Goal: Task Accomplishment & Management: Manage account settings

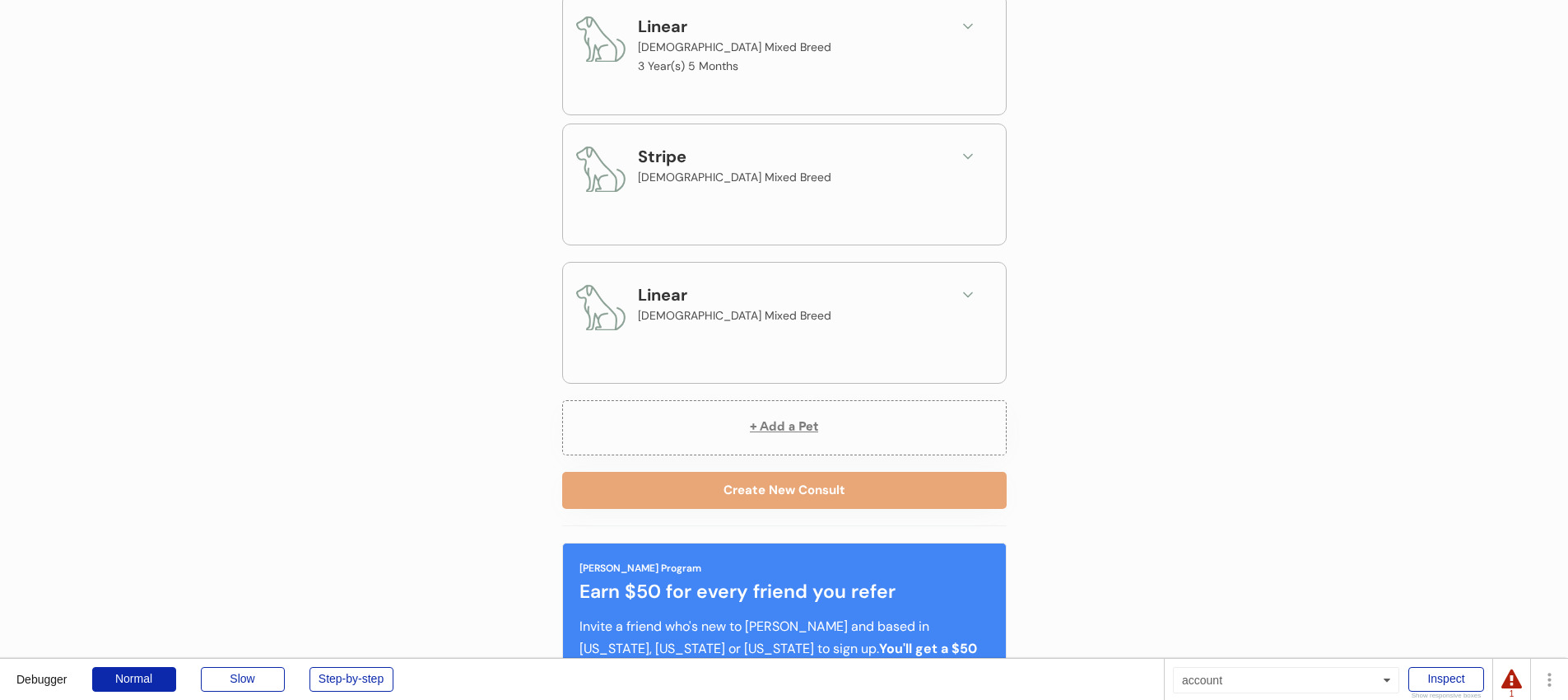
scroll to position [381, 0]
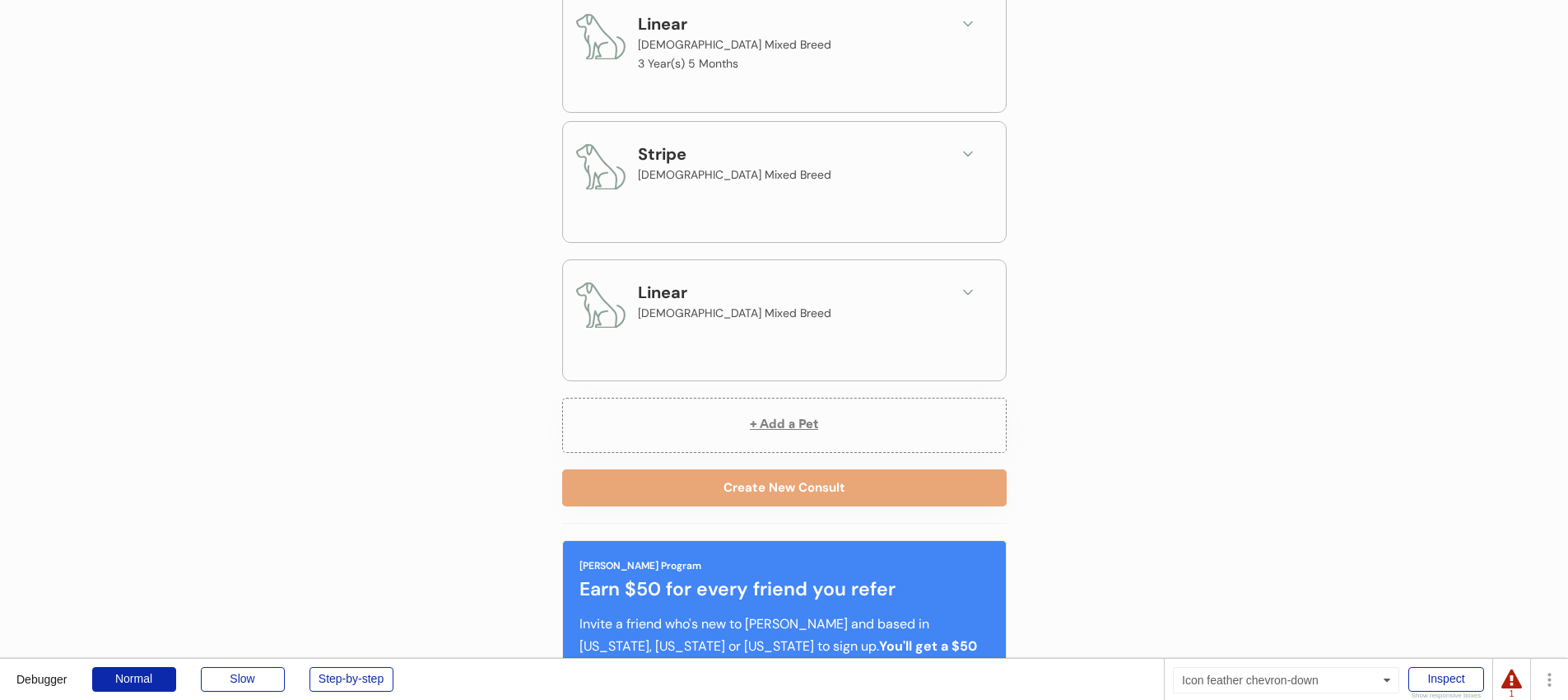
click at [973, 152] on icon at bounding box center [968, 154] width 16 height 16
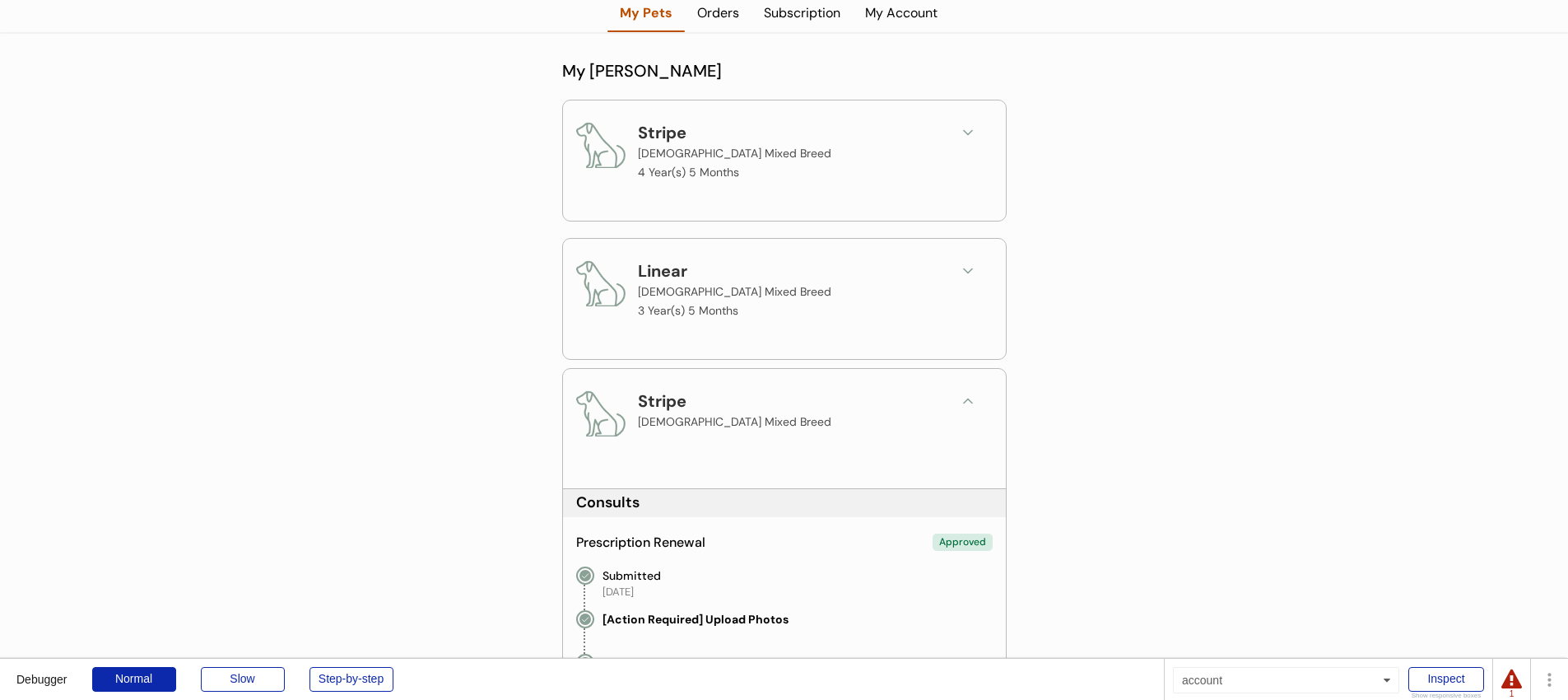
scroll to position [102, 0]
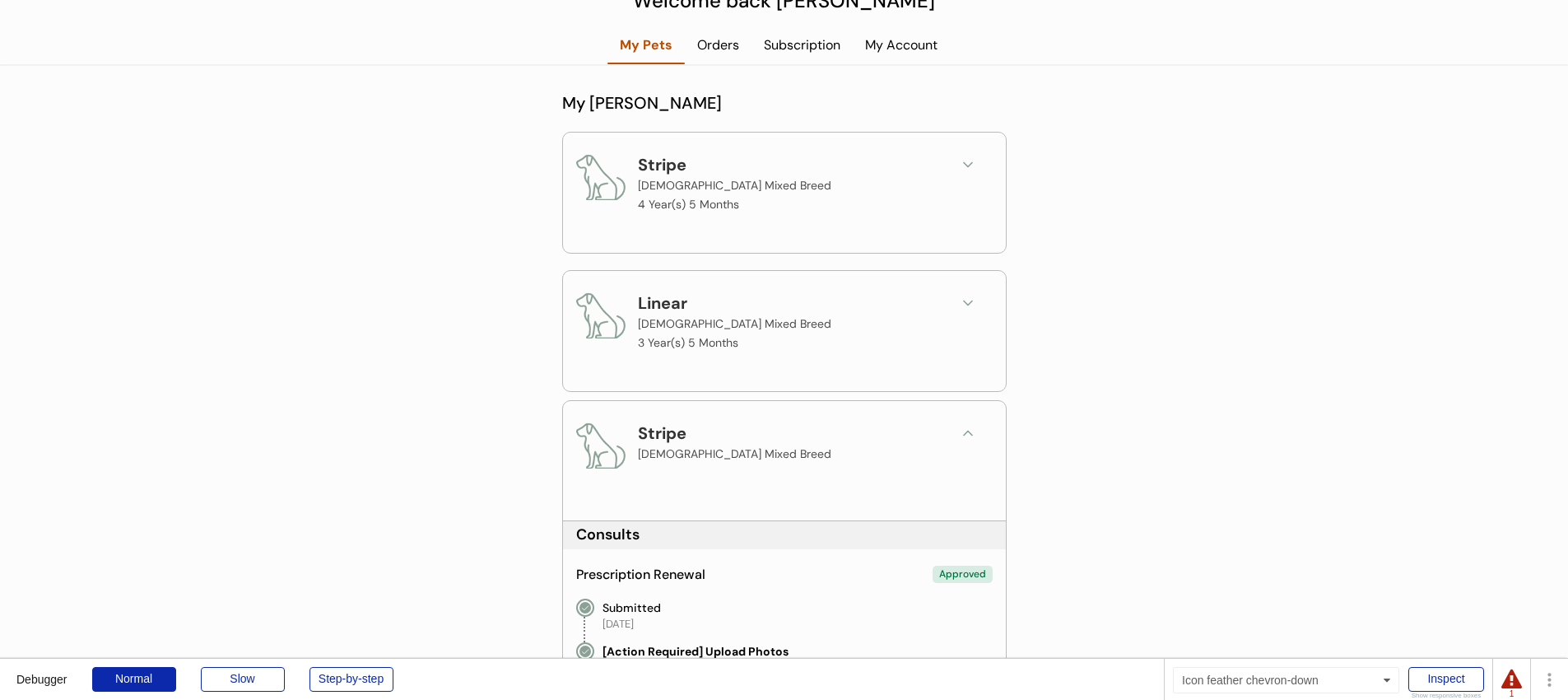
click at [973, 166] on icon at bounding box center [968, 165] width 16 height 16
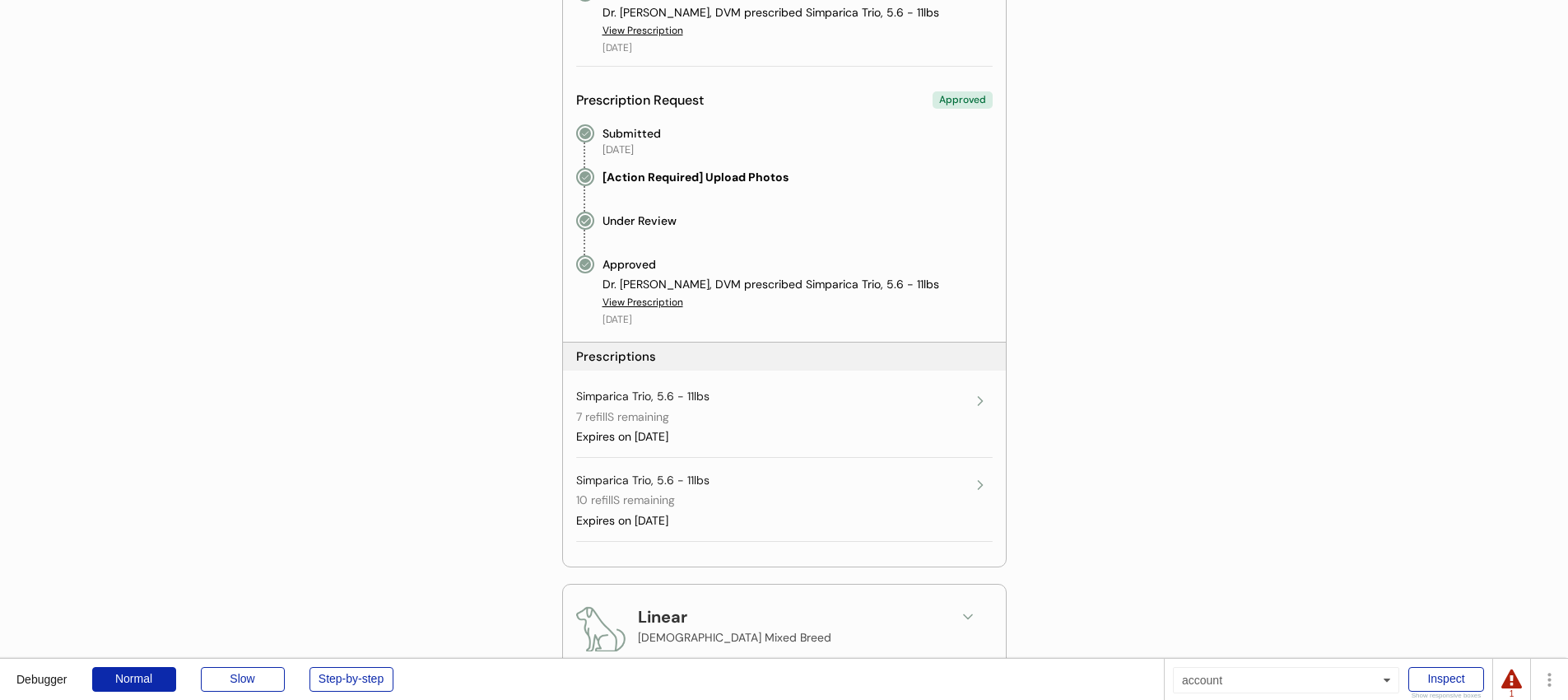
scroll to position [1598, 0]
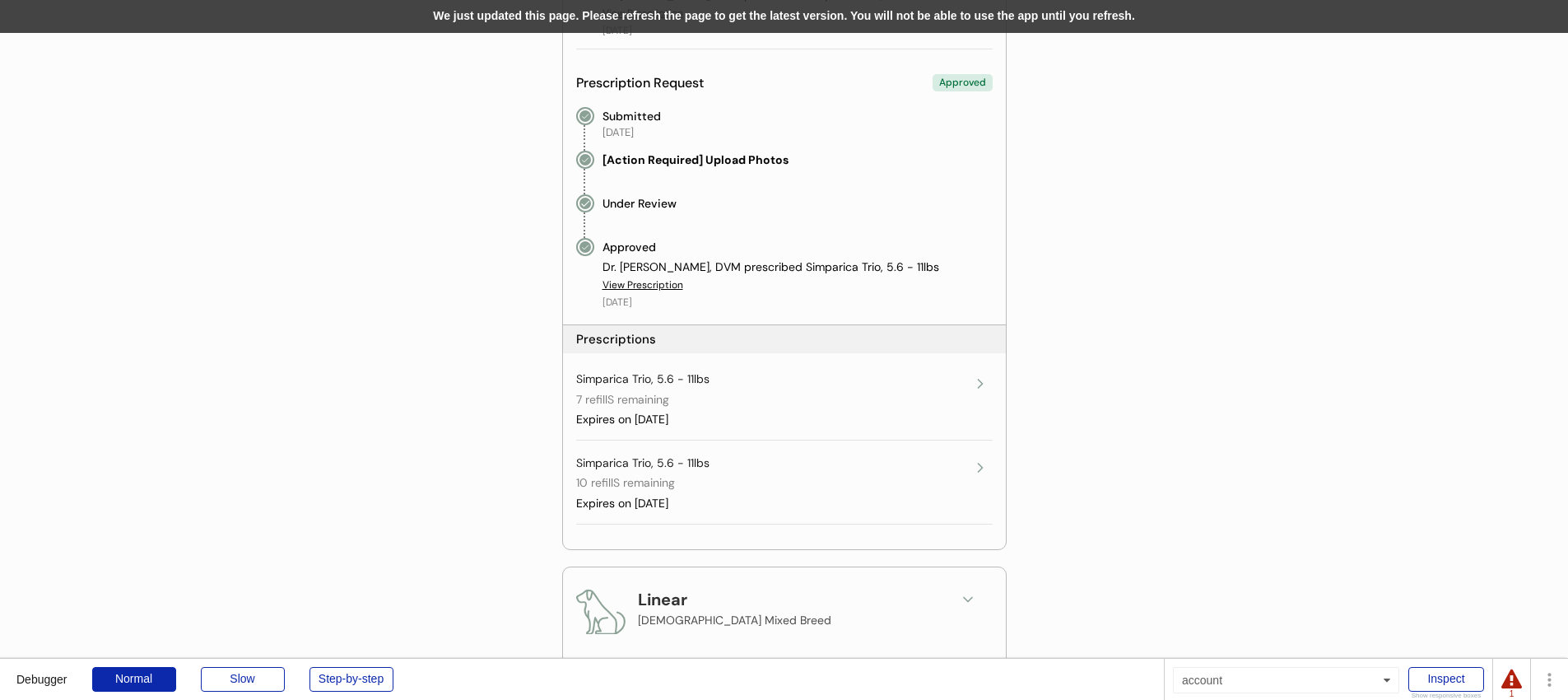
click at [608, 18] on div "We just updated this page. Please refresh the page to get the latest version. Y…" at bounding box center [784, 16] width 1568 height 33
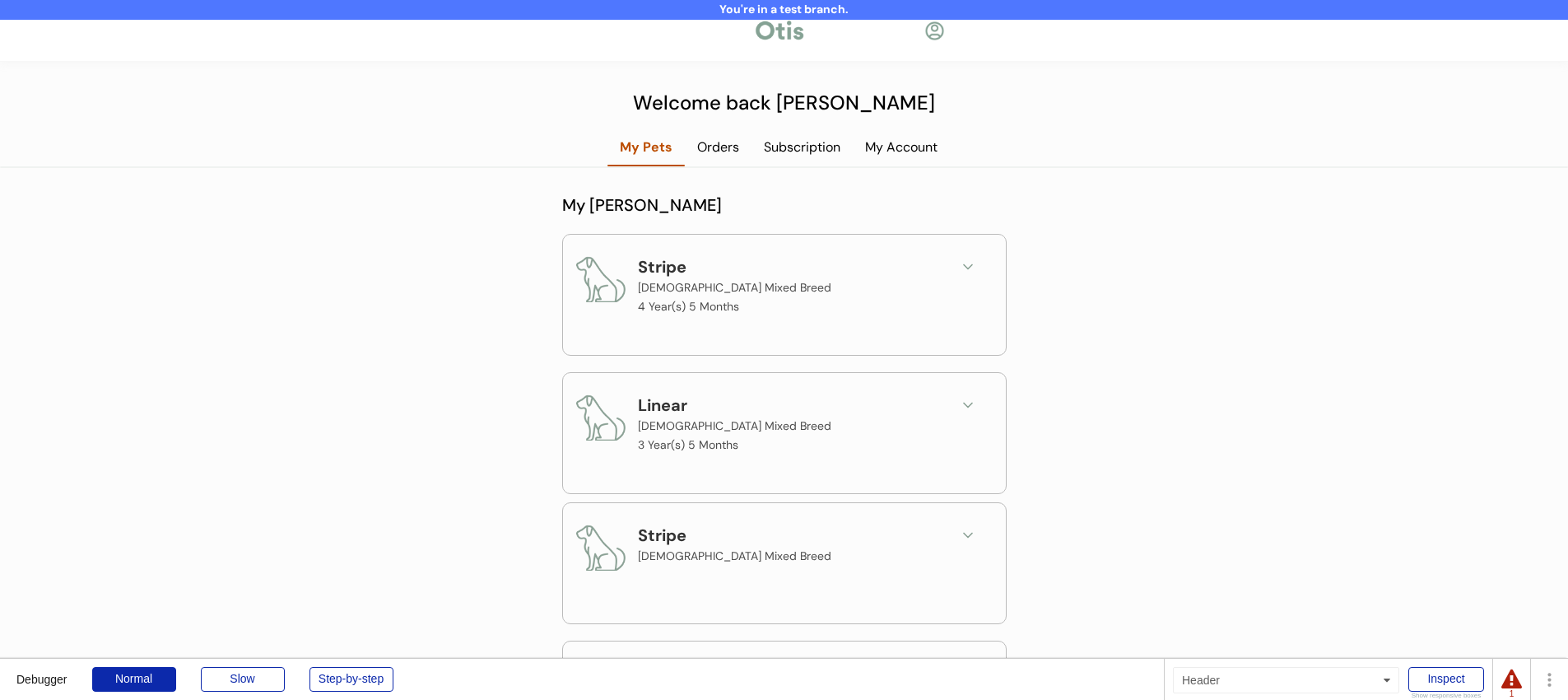
click at [971, 265] on icon at bounding box center [968, 267] width 16 height 16
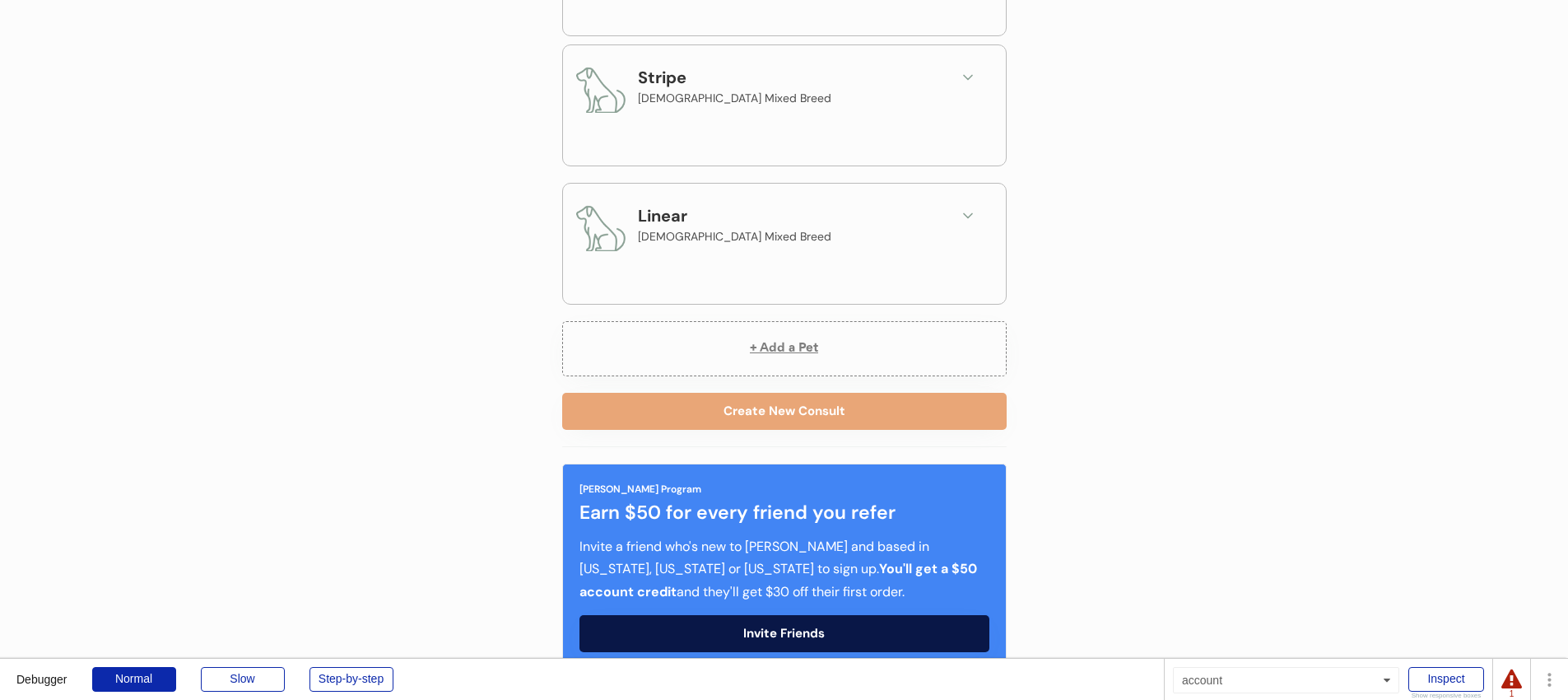
scroll to position [1006, 0]
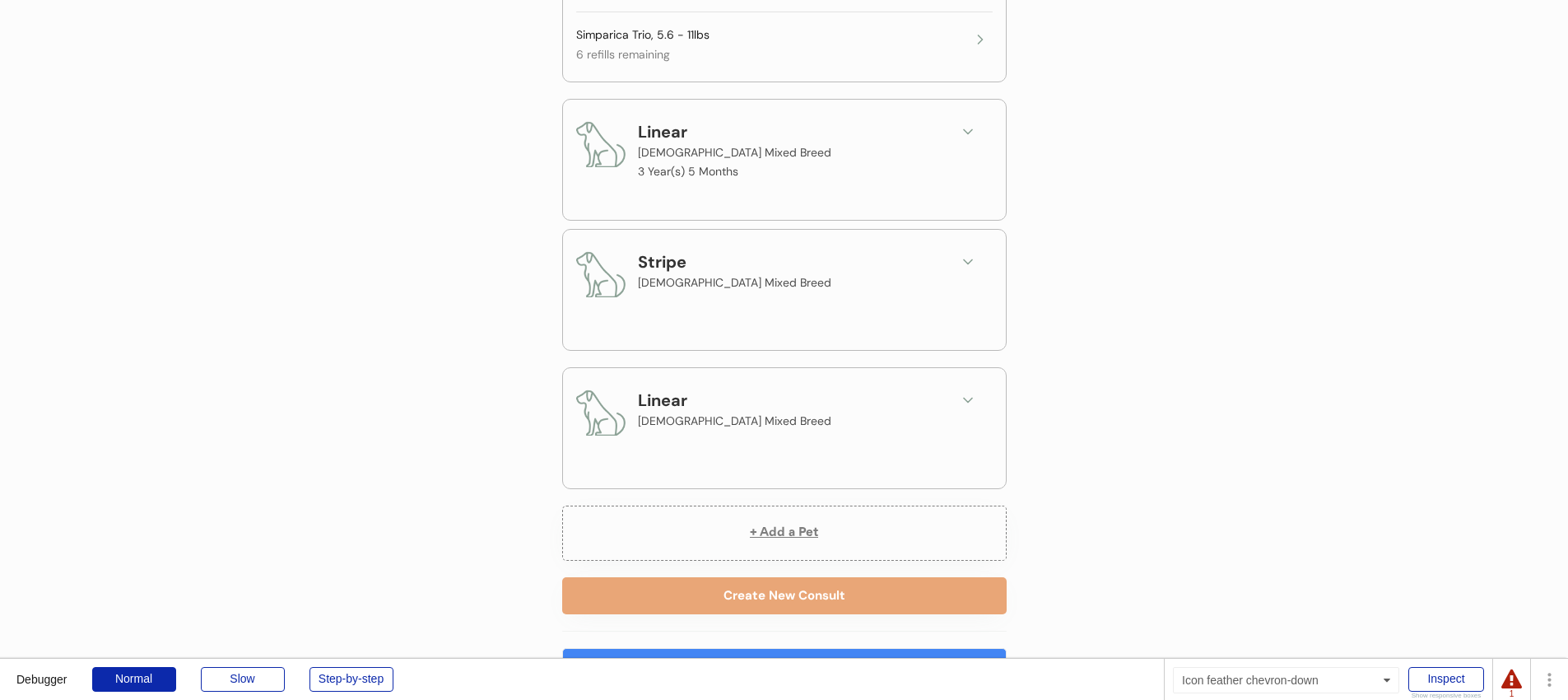
click at [971, 264] on icon at bounding box center [968, 262] width 16 height 16
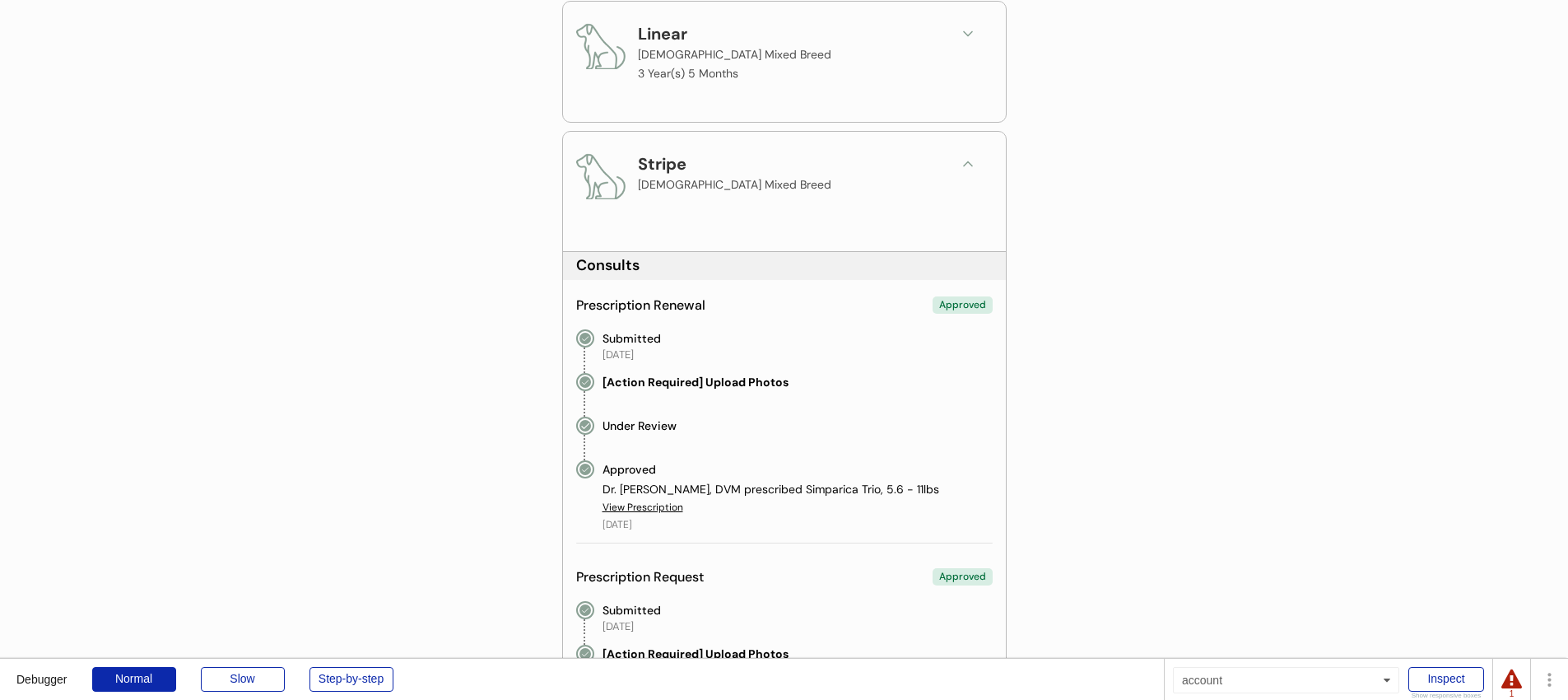
scroll to position [1087, 0]
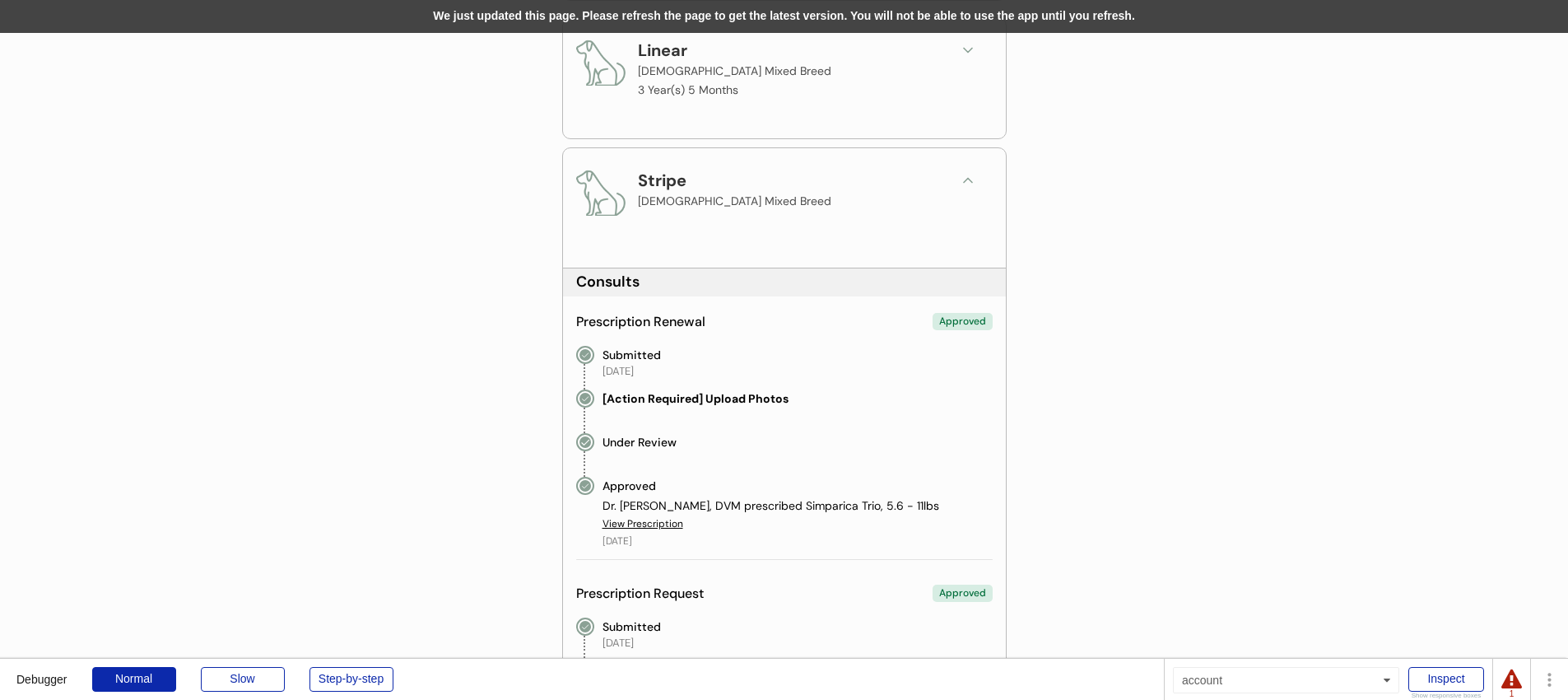
click at [728, 15] on div "We just updated this page. Please refresh the page to get the latest version. Y…" at bounding box center [784, 16] width 1568 height 33
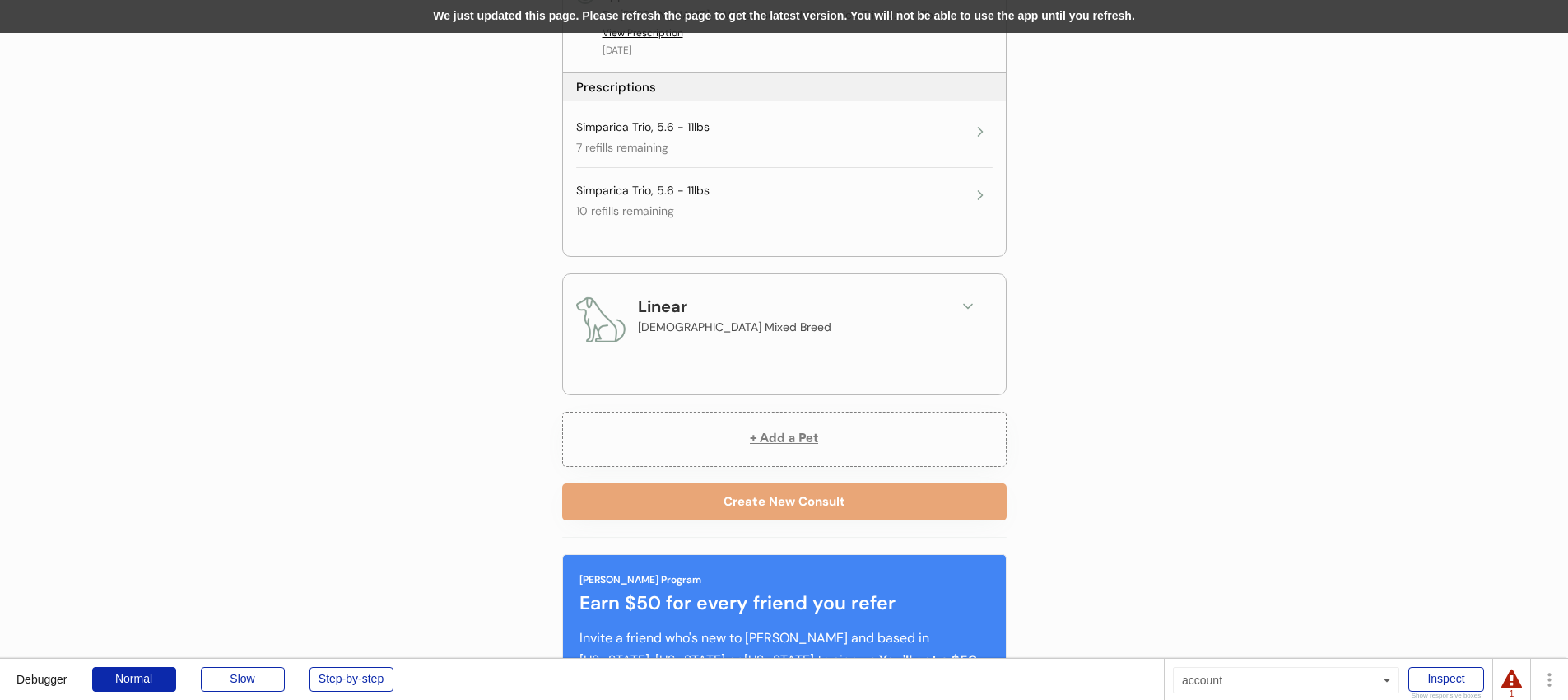
scroll to position [1831, 0]
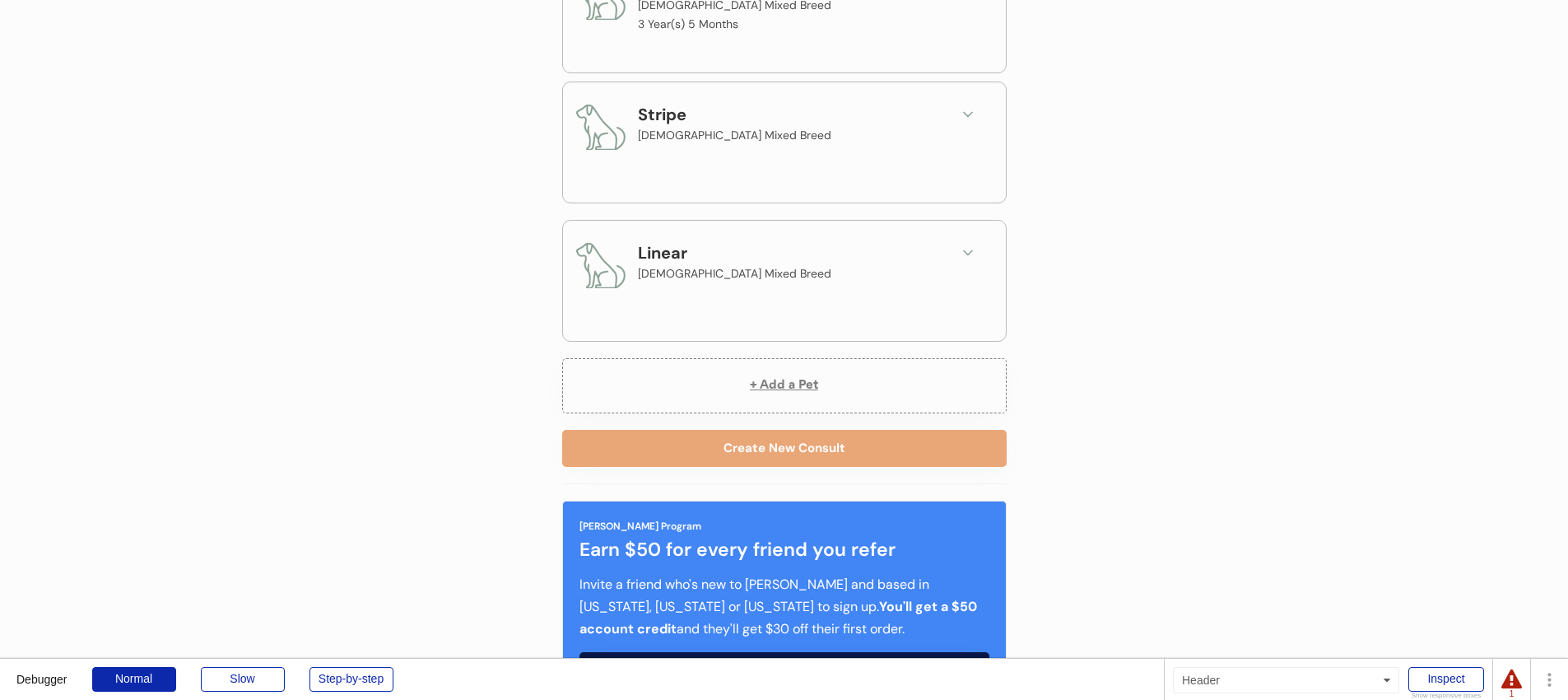
scroll to position [436, 0]
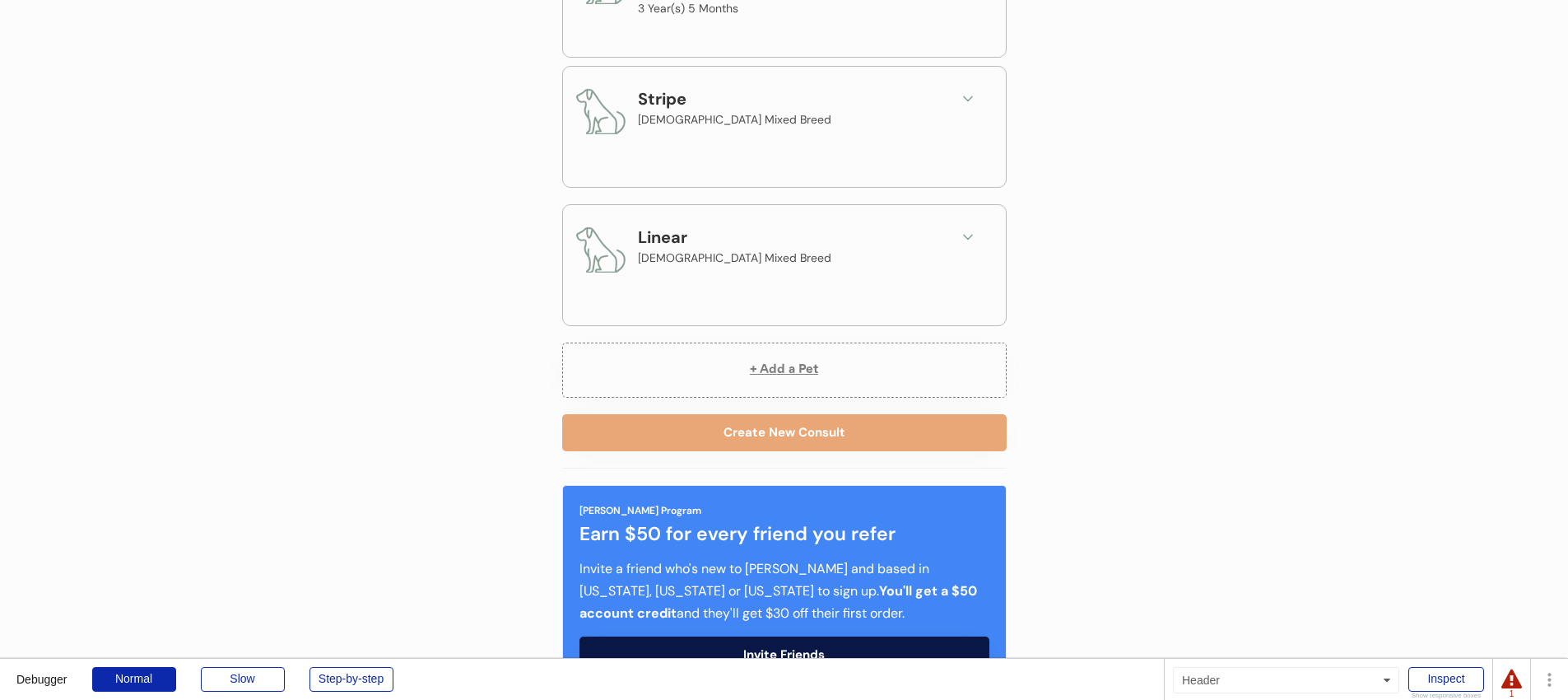
click at [953, 243] on div "Linear Male Mixed Breed" at bounding box center [784, 256] width 416 height 63
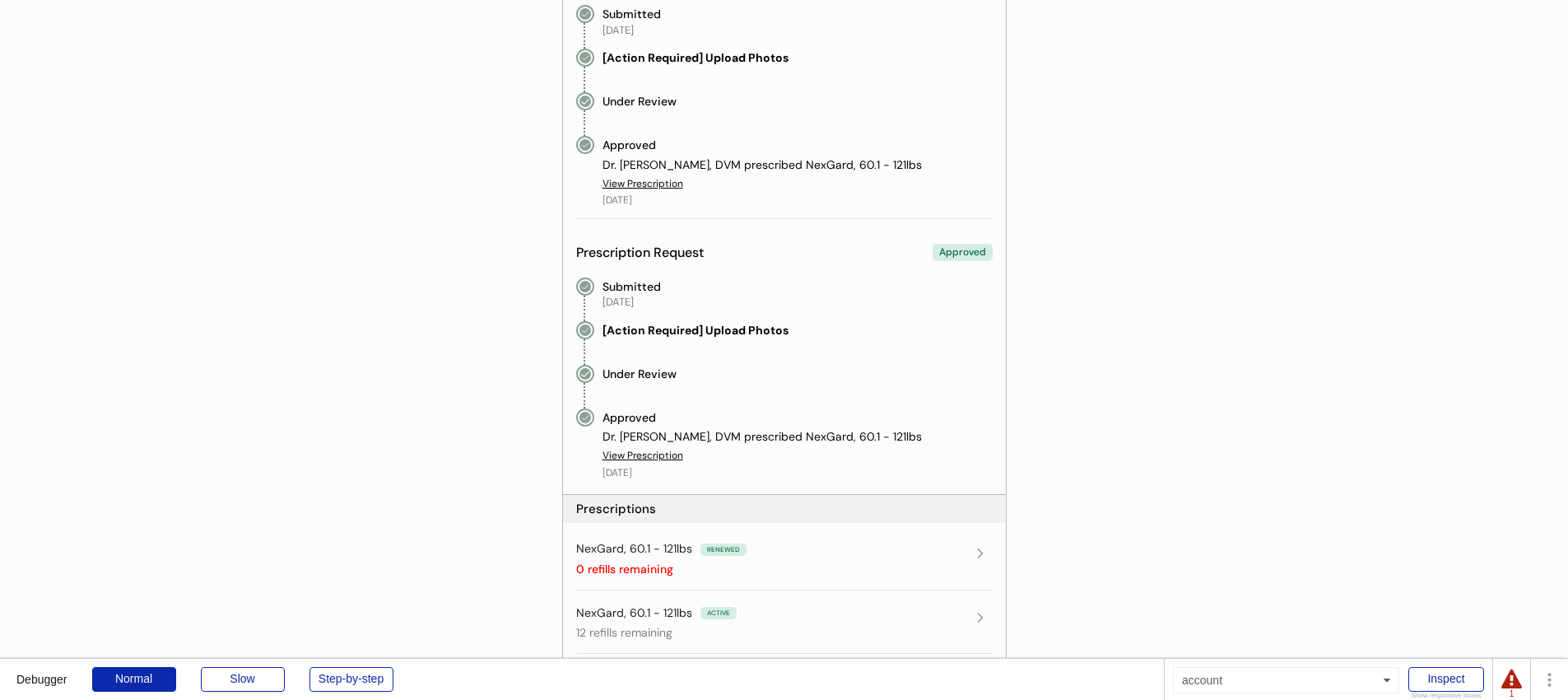
scroll to position [962, 0]
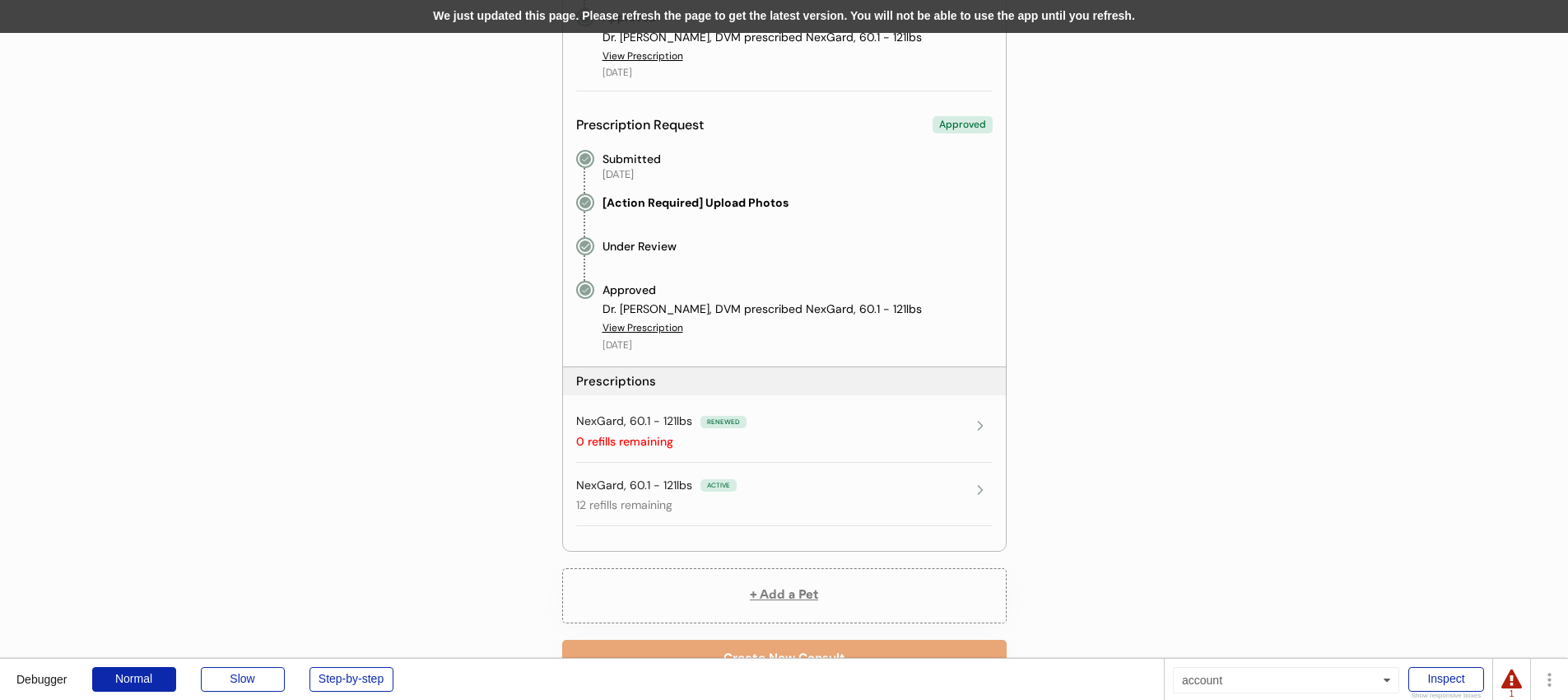
click at [676, 23] on div "We just updated this page. Please refresh the page to get the latest version. Y…" at bounding box center [784, 16] width 1568 height 33
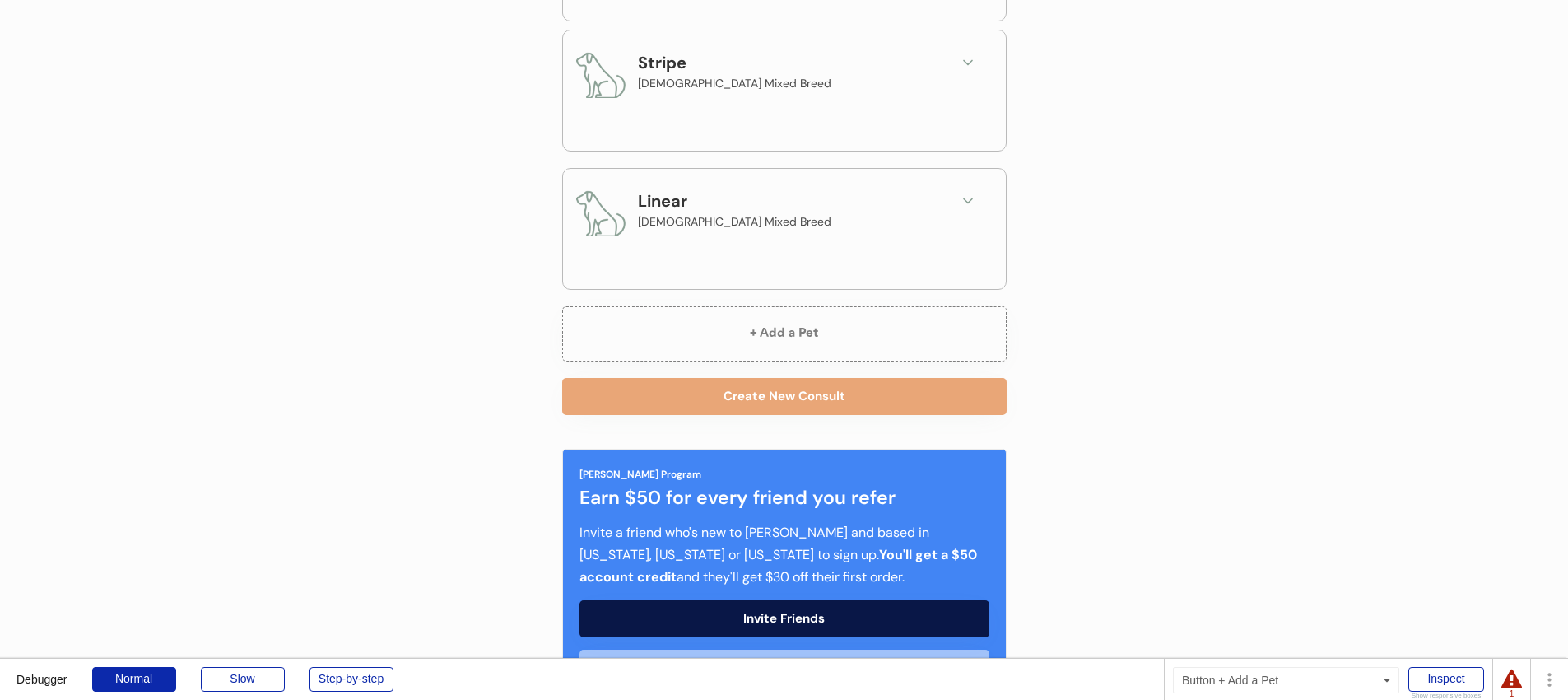
scroll to position [473, 0]
click at [981, 54] on div "Stripe Male Mixed Breed" at bounding box center [784, 80] width 416 height 63
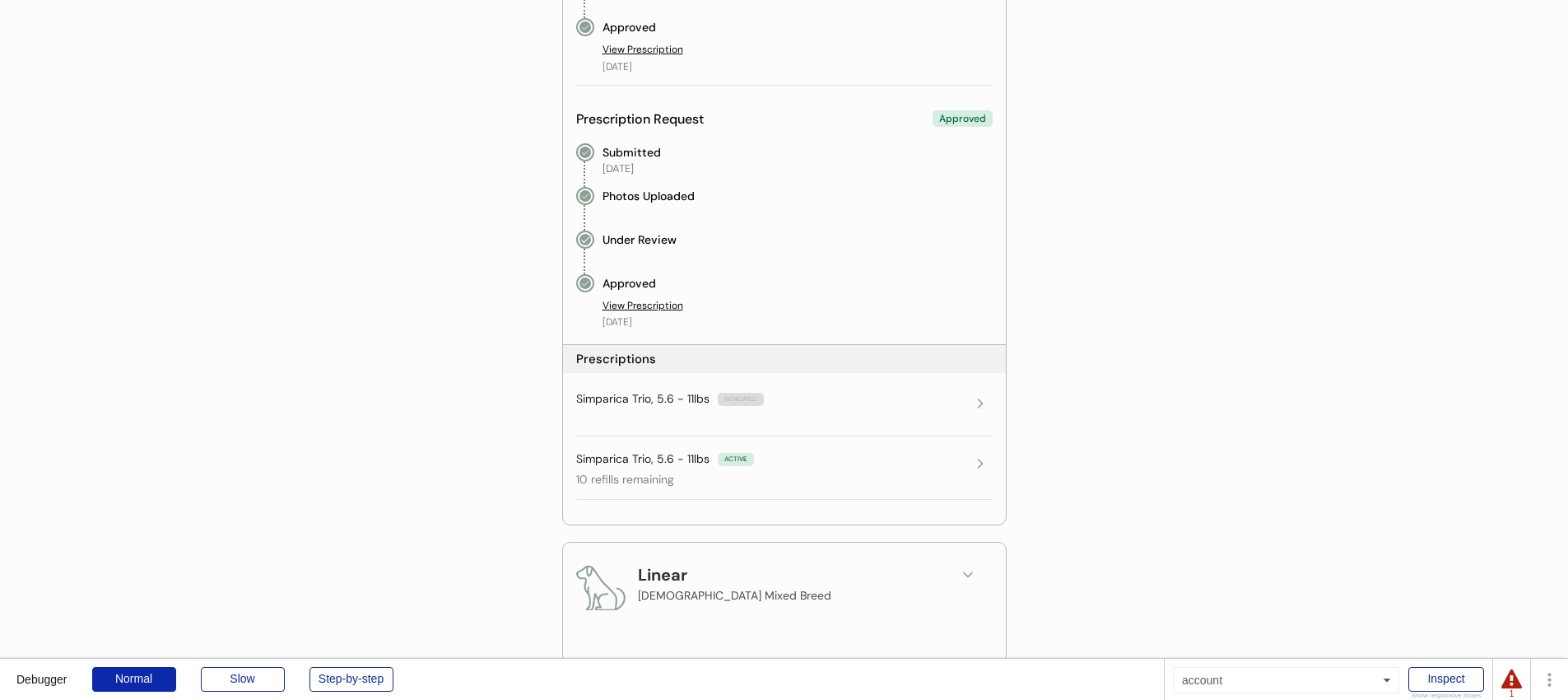
scroll to position [949, 0]
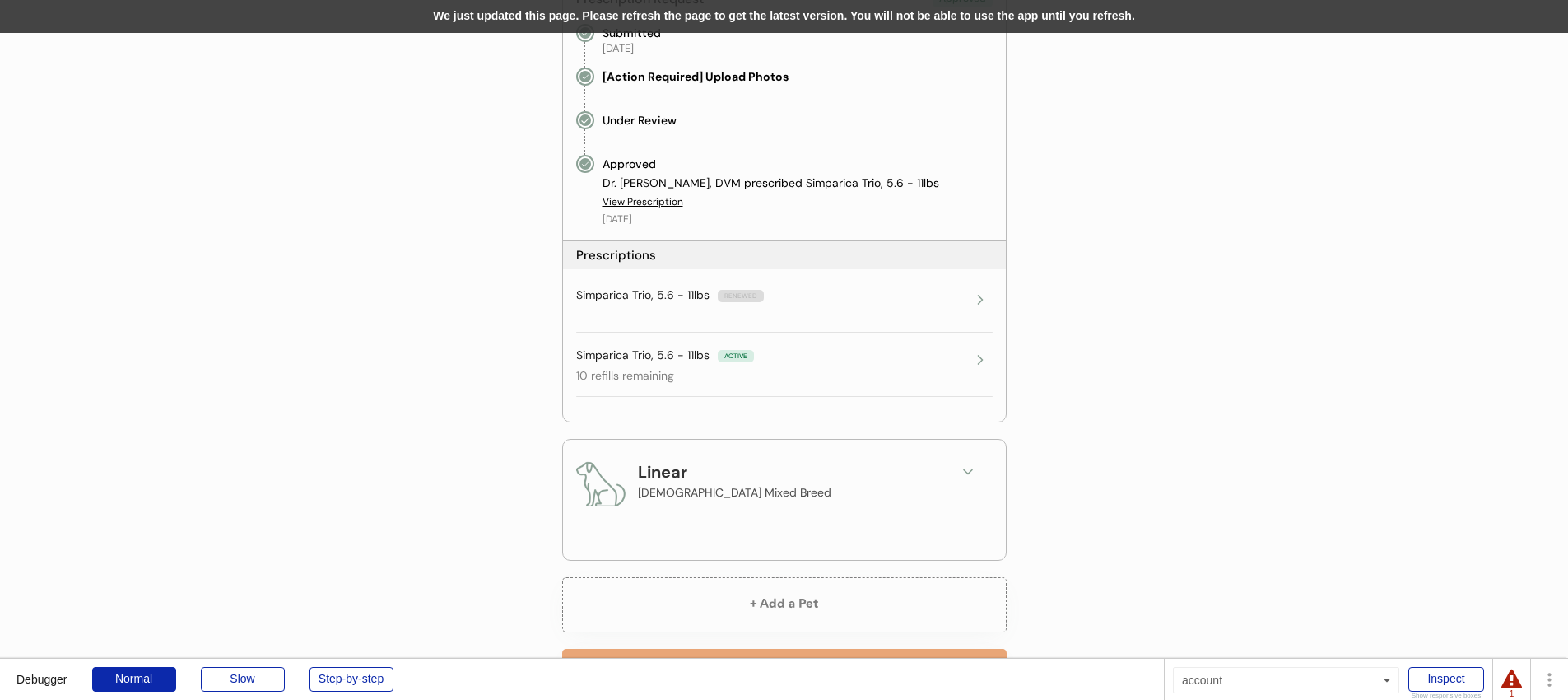
click at [681, 20] on div "We just updated this page. Please refresh the page to get the latest version. Y…" at bounding box center [784, 16] width 1568 height 33
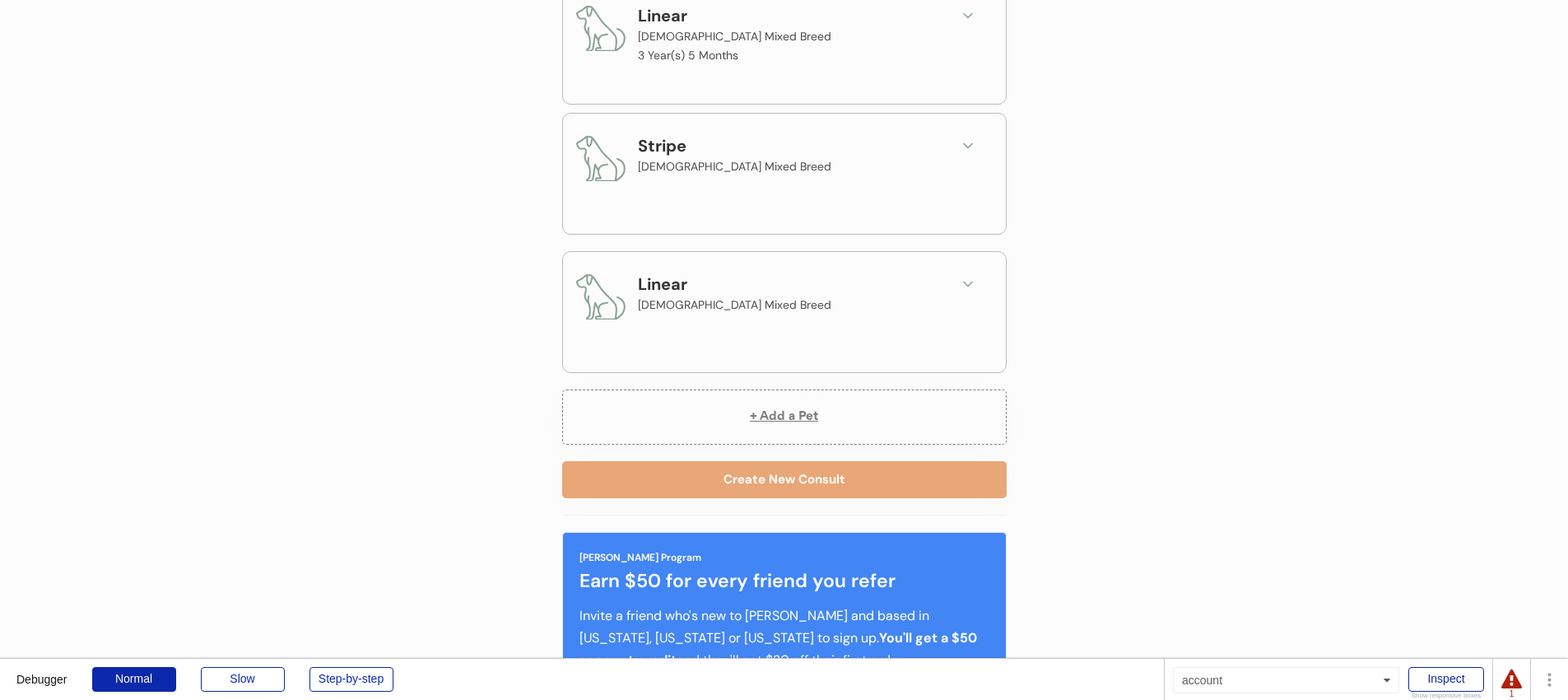
scroll to position [446, 0]
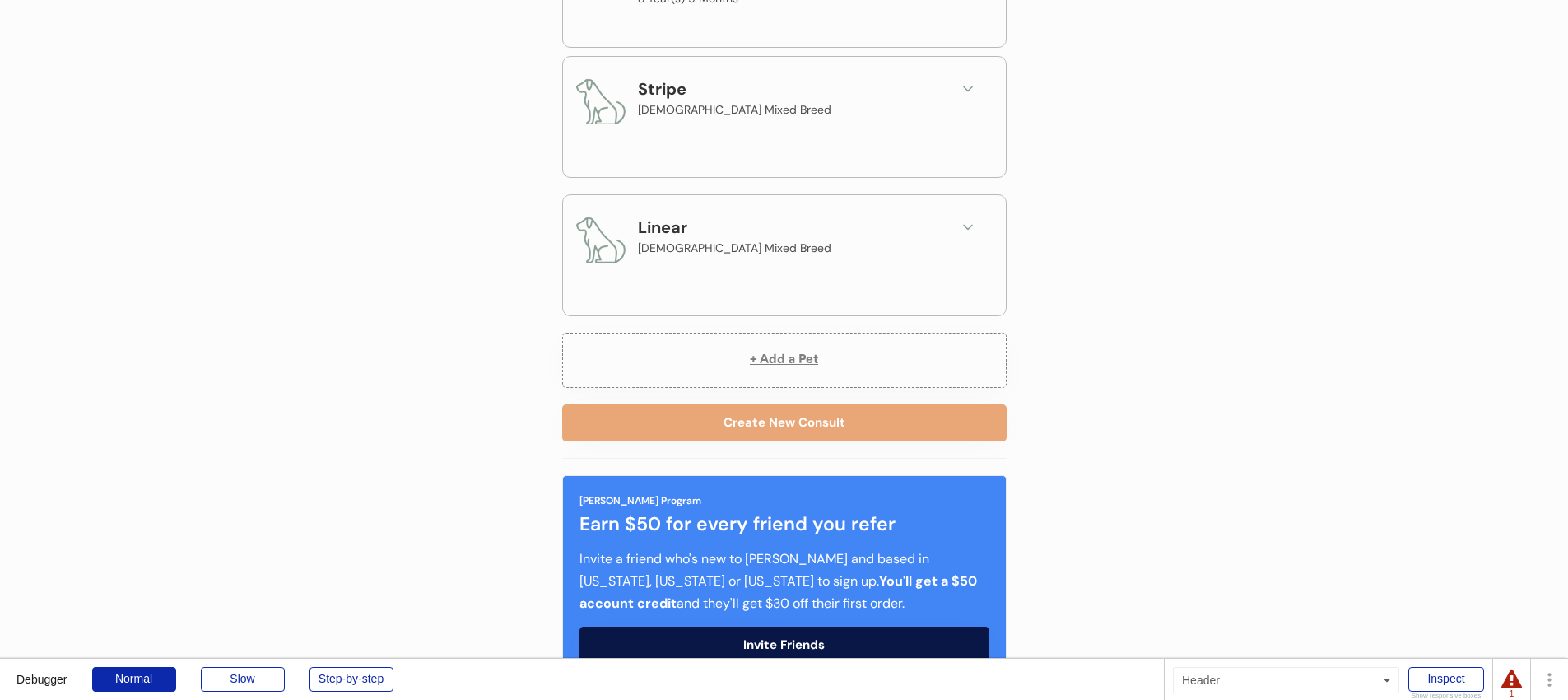
click at [963, 102] on div "Stripe Male Mixed Breed" at bounding box center [784, 107] width 416 height 63
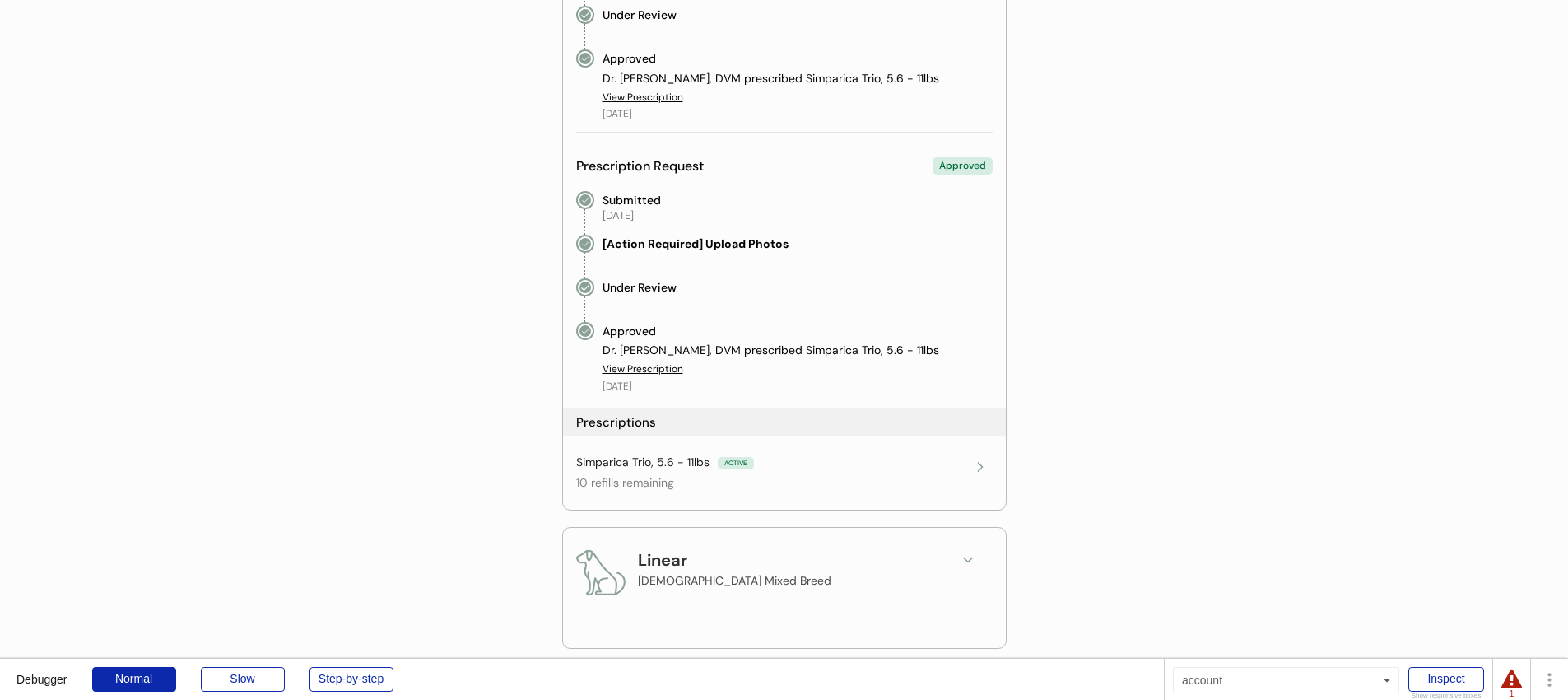
scroll to position [766, 0]
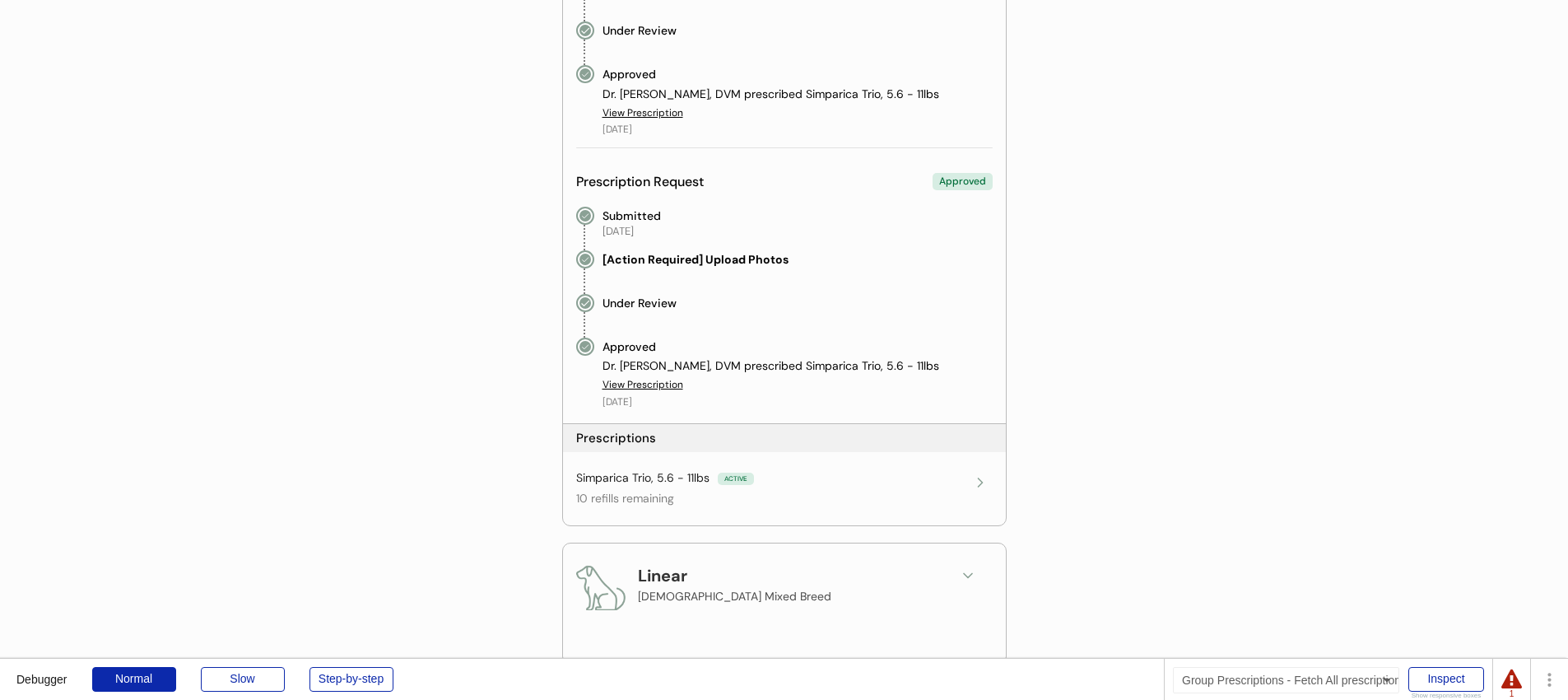
click at [636, 480] on div "Simparica Trio, 5.6 - 11lbs" at bounding box center [643, 478] width 133 height 16
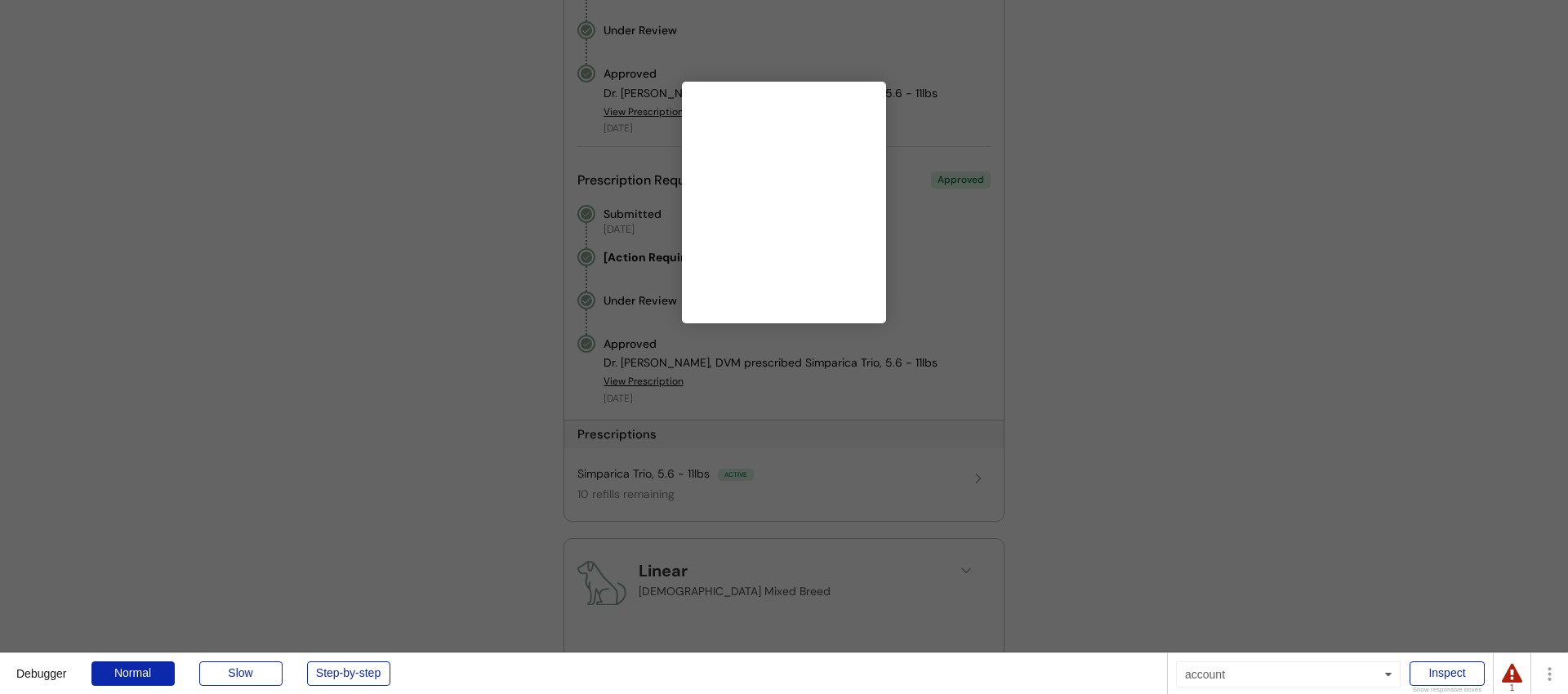
click at [632, 476] on div at bounding box center [784, 347] width 1568 height 694
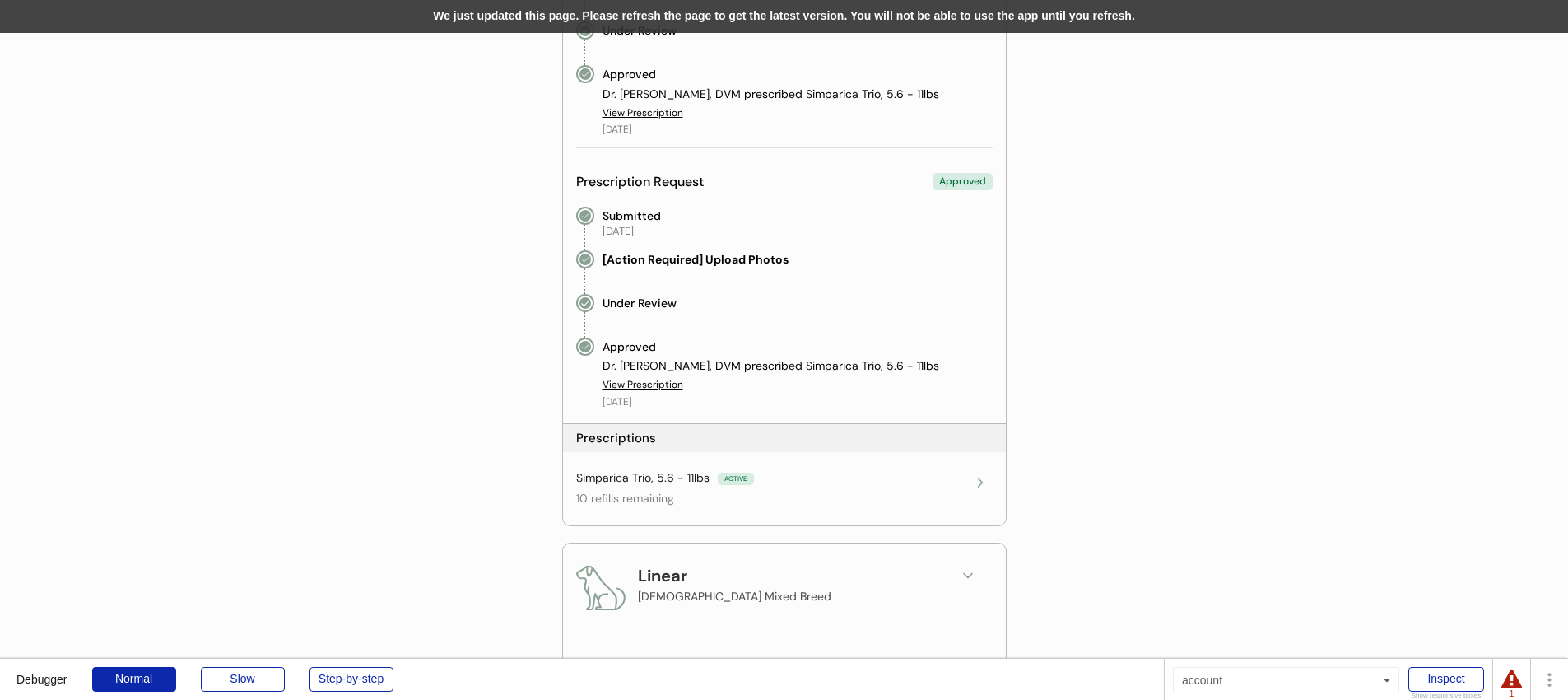
click at [703, 12] on div "We just updated this page. Please refresh the page to get the latest version. Y…" at bounding box center [784, 16] width 1568 height 33
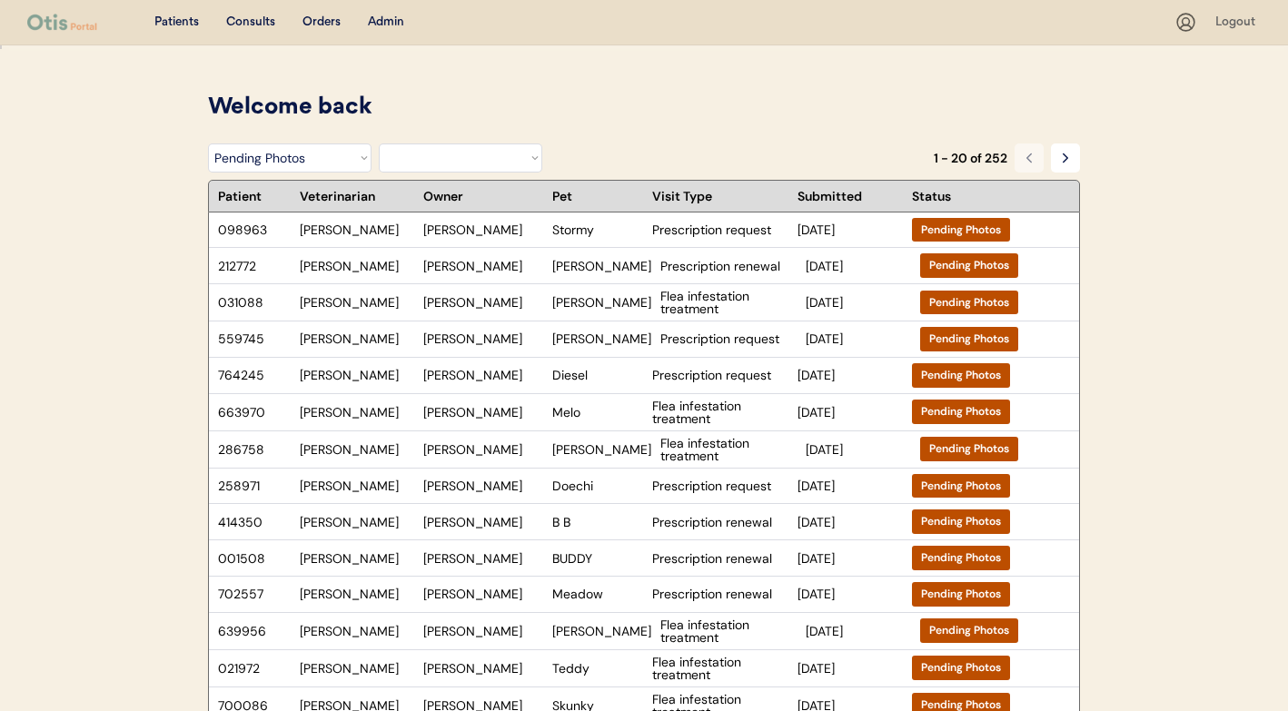
select select ""pending_photos""
select select ""BLANK_1427118194589""
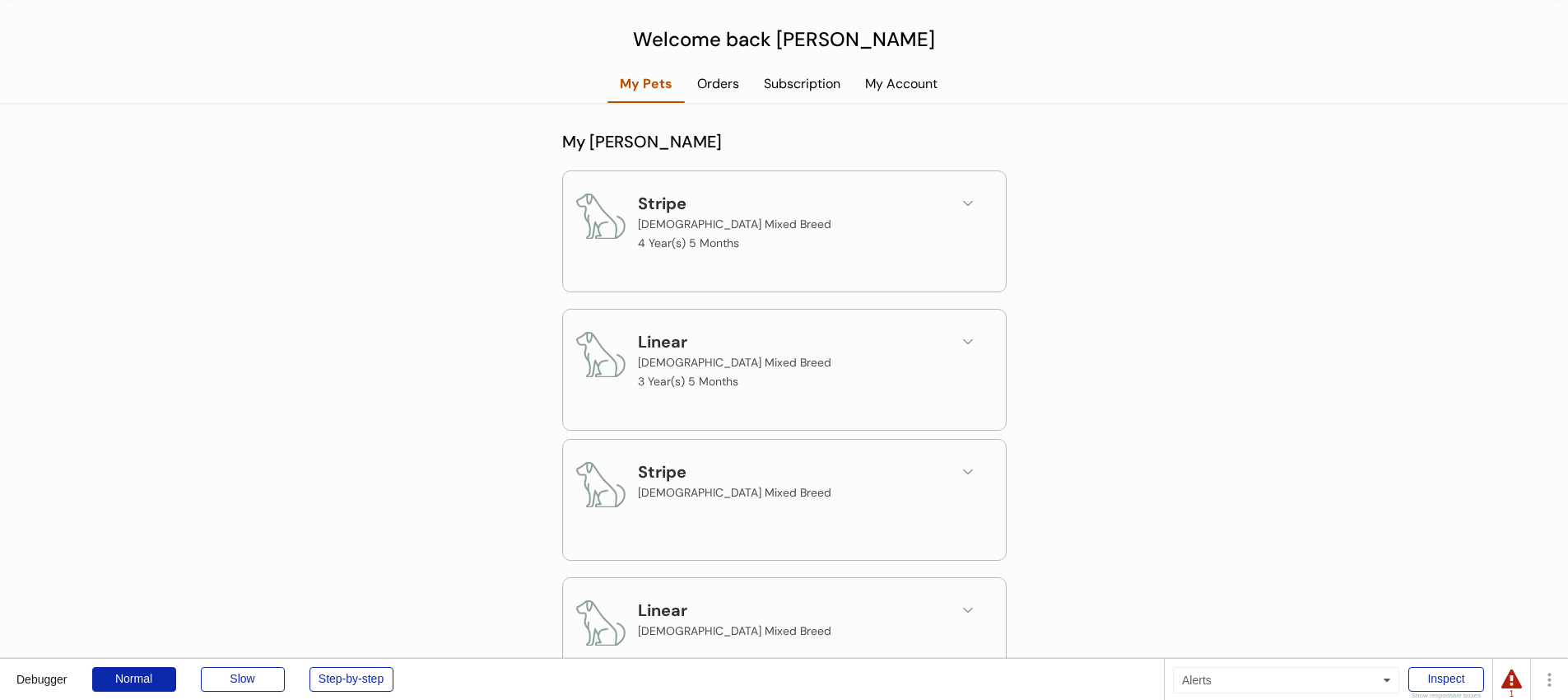
scroll to position [271, 0]
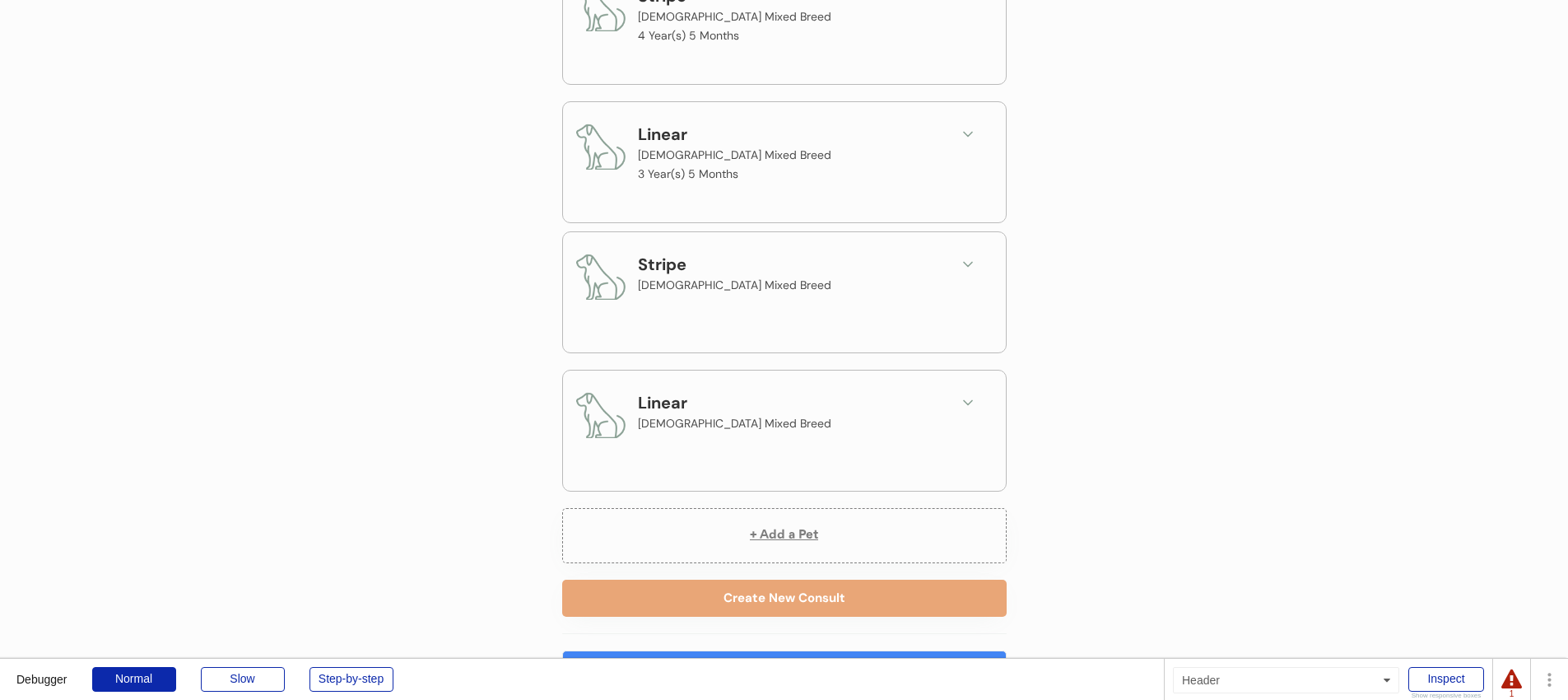
click at [975, 264] on button at bounding box center [967, 264] width 24 height 24
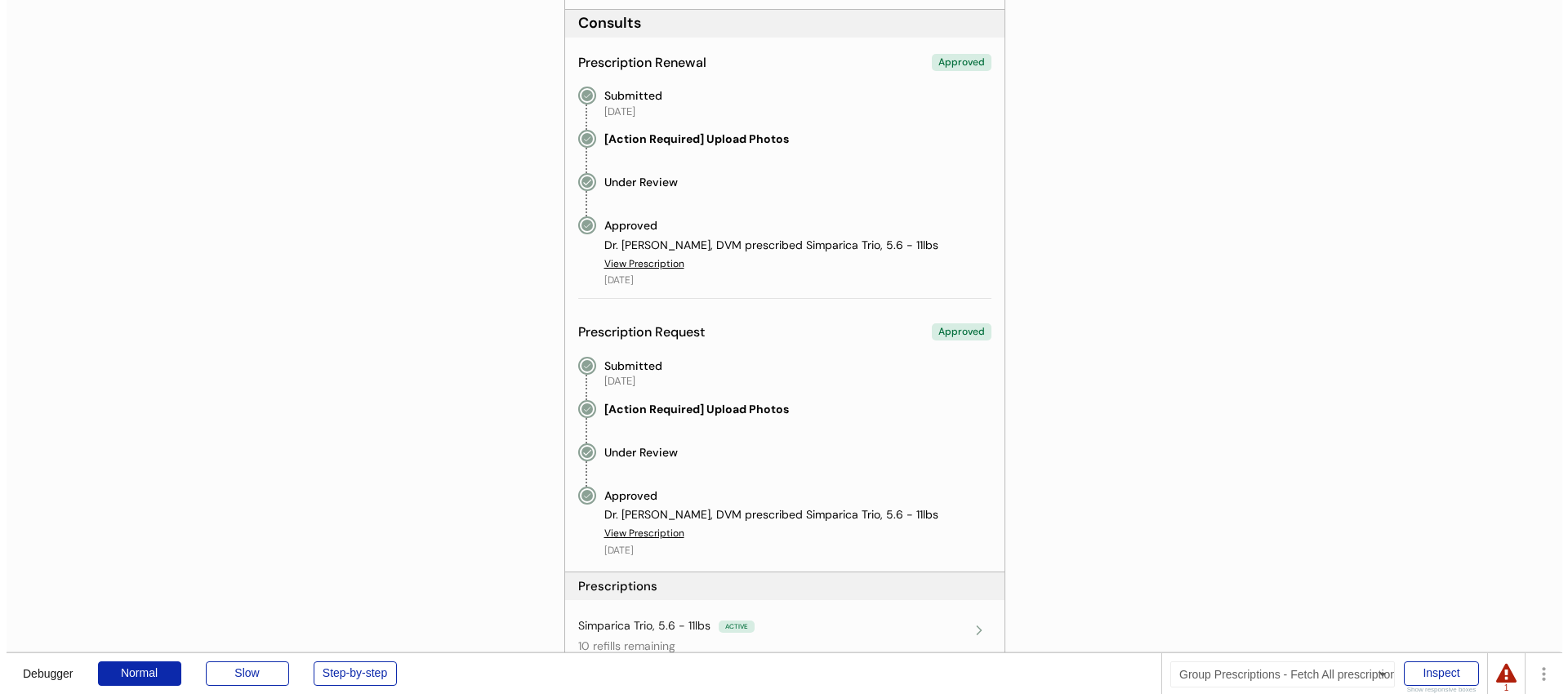
scroll to position [799, 0]
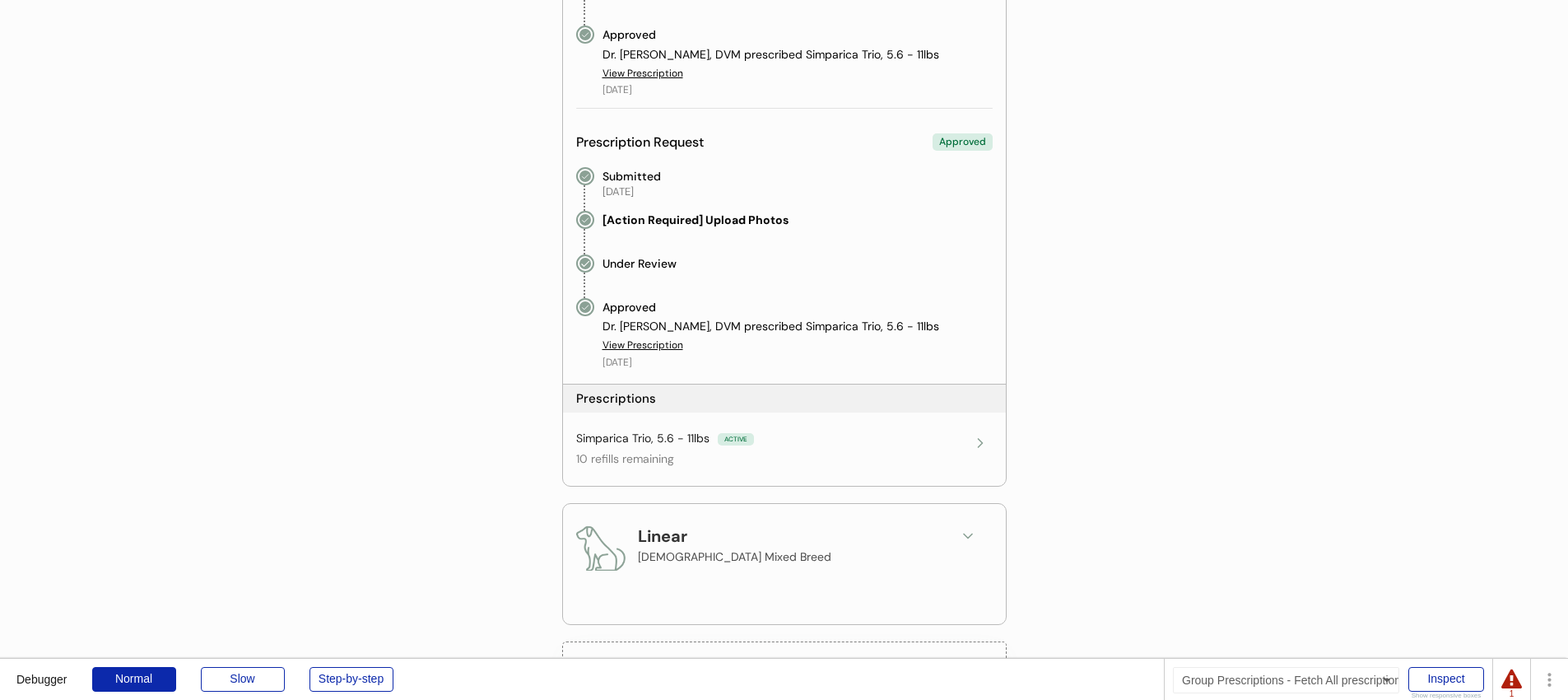
click at [918, 444] on div "Simparica Trio, 5.6 - 11lbs ACTIVE" at bounding box center [772, 439] width 392 height 16
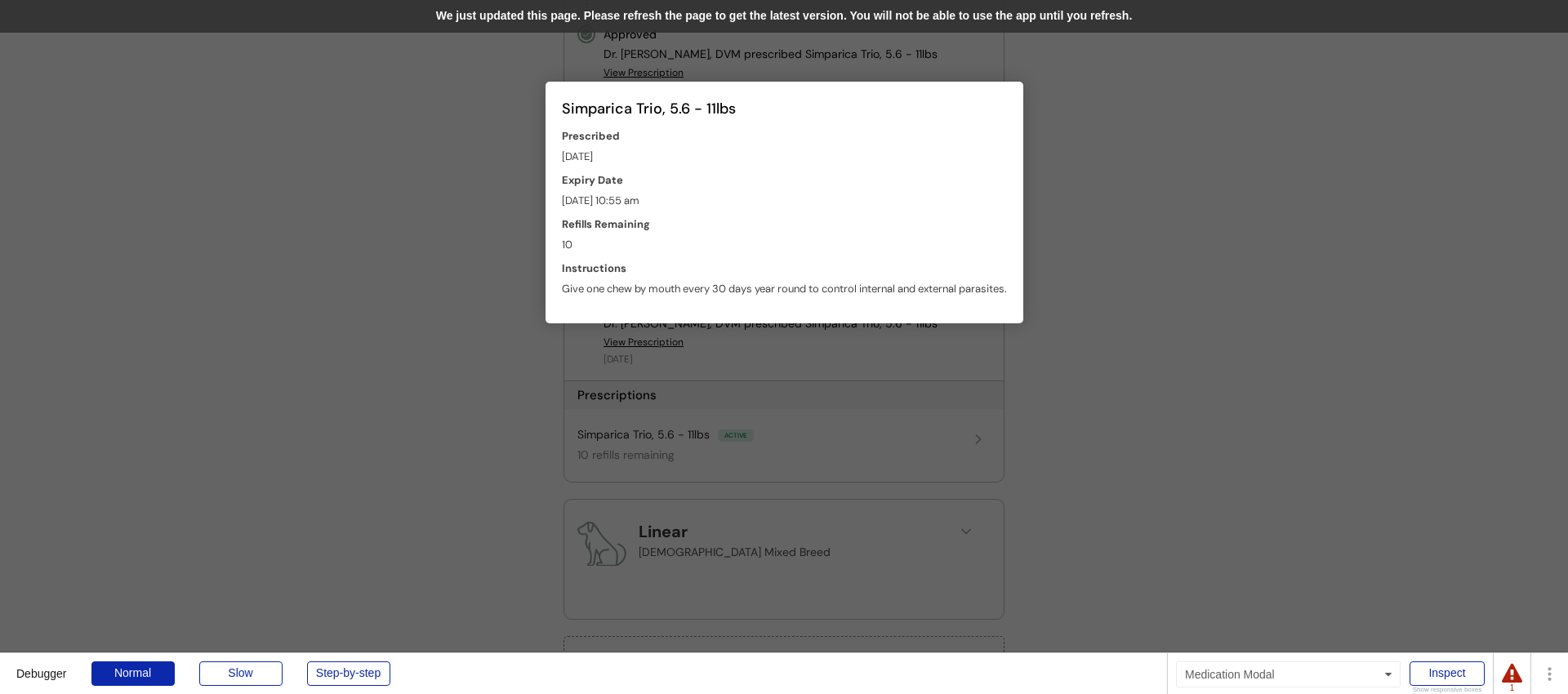
click at [809, 10] on div "We just updated this page. Please refresh the page to get the latest version. Y…" at bounding box center [784, 16] width 1568 height 32
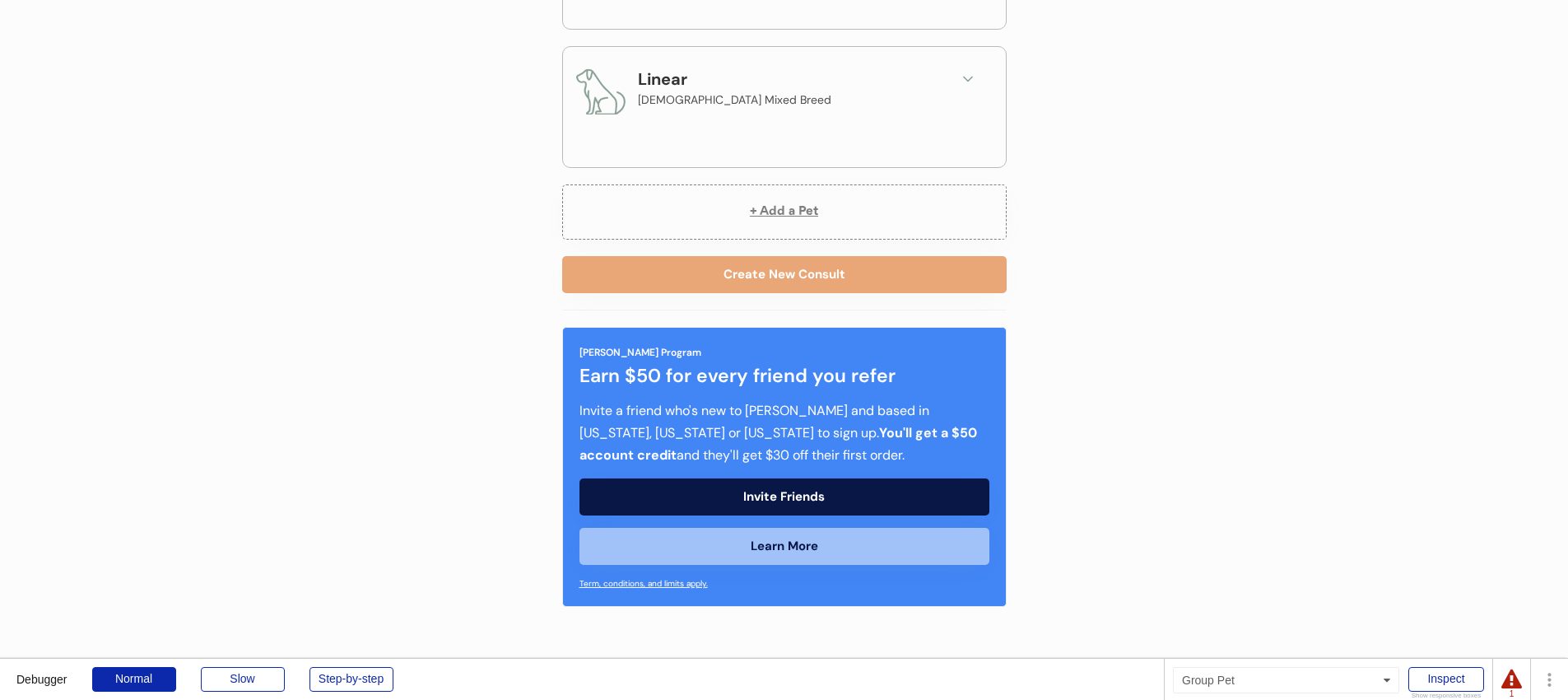
scroll to position [618, 0]
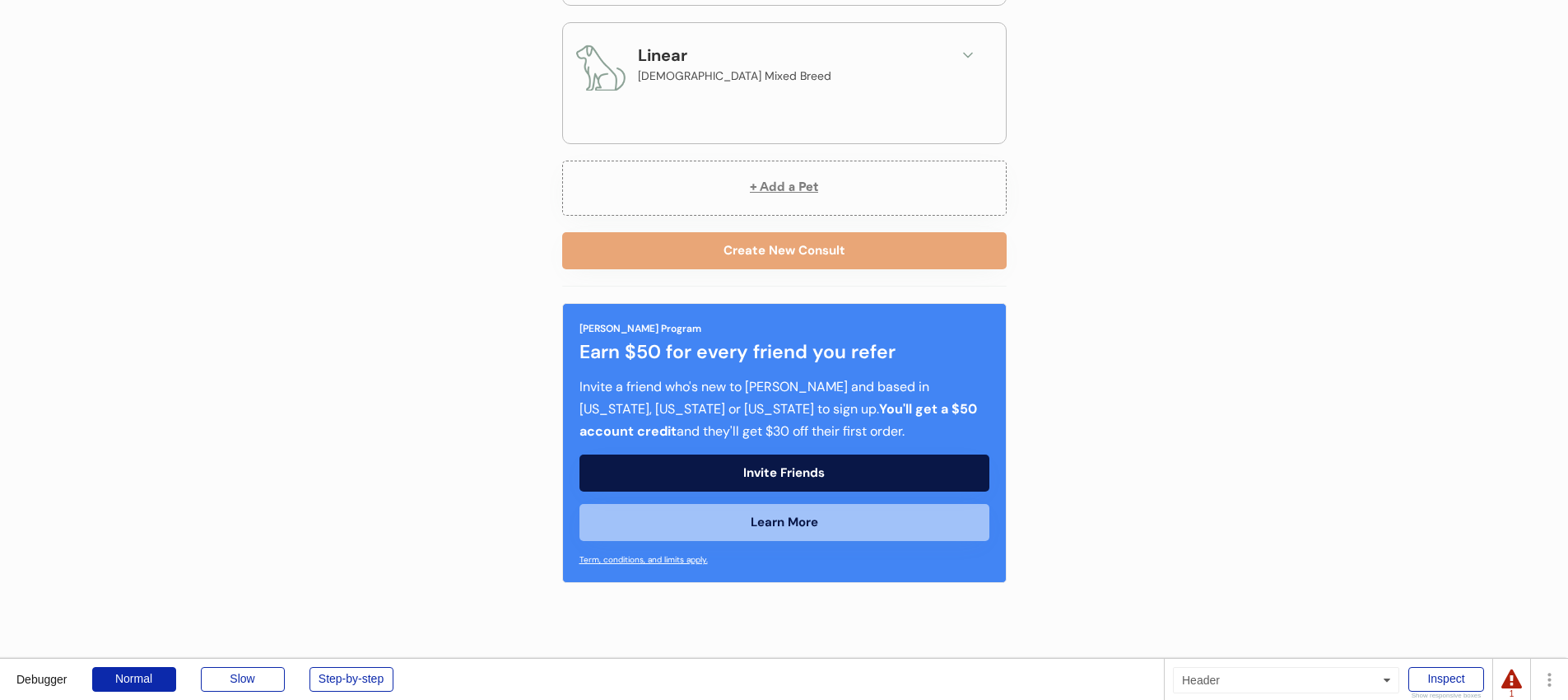
click at [950, 60] on div "Linear Male Mixed Breed" at bounding box center [784, 73] width 416 height 63
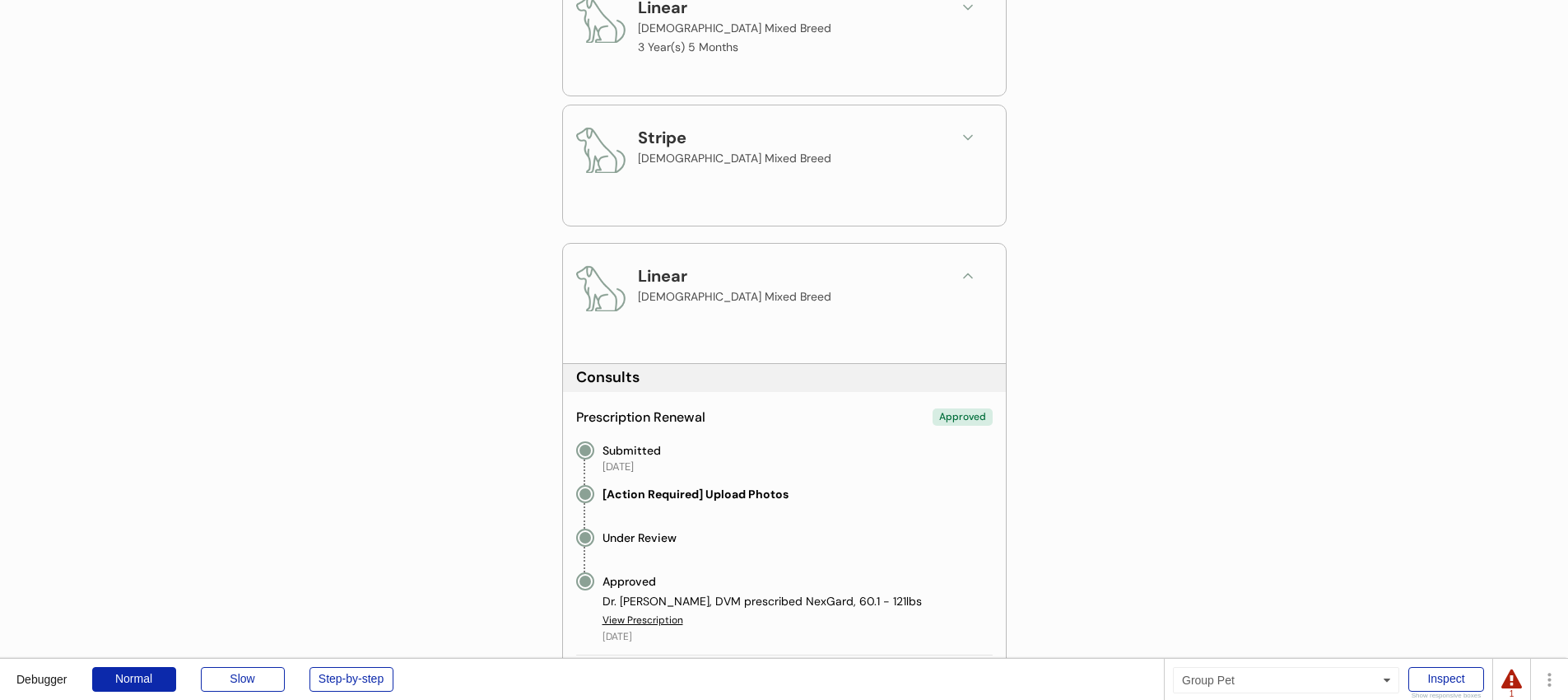
scroll to position [363, 0]
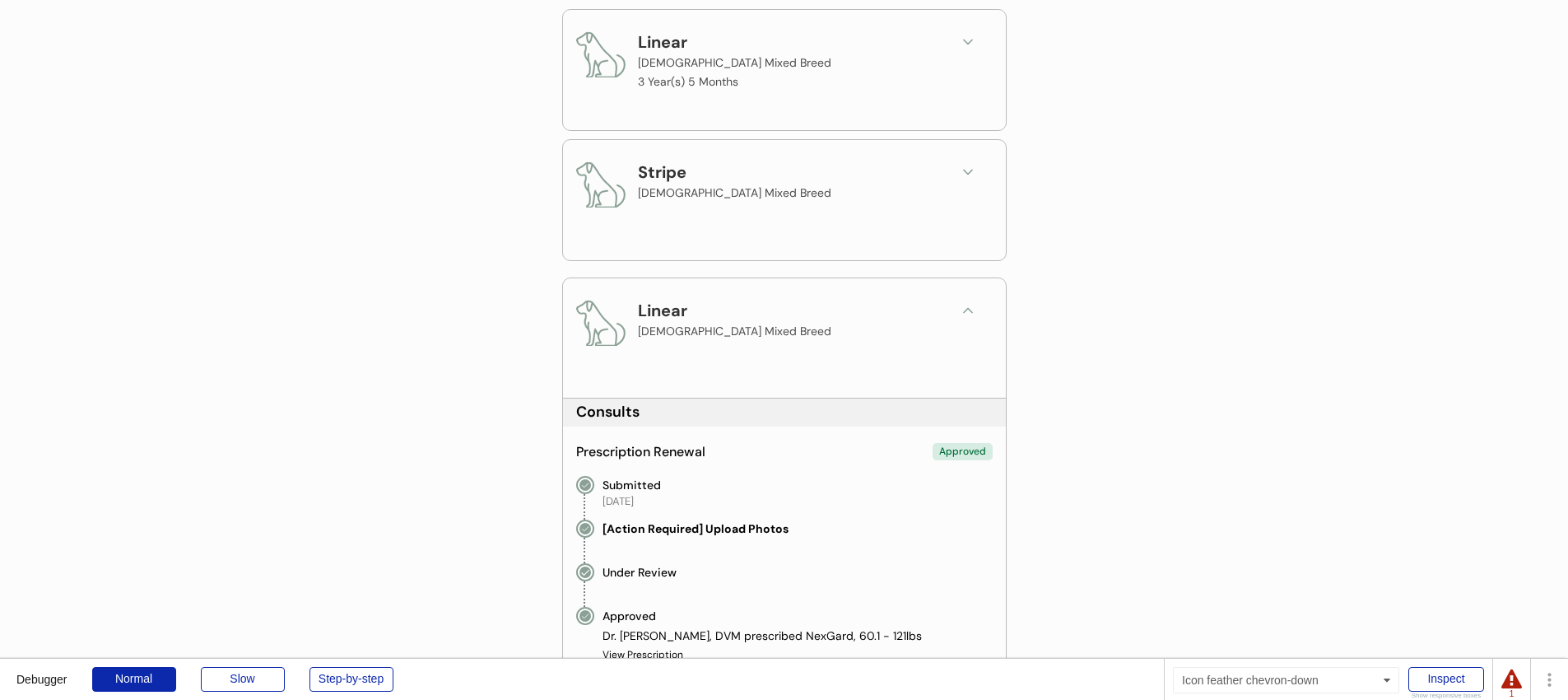
click at [959, 319] on button at bounding box center [967, 310] width 24 height 24
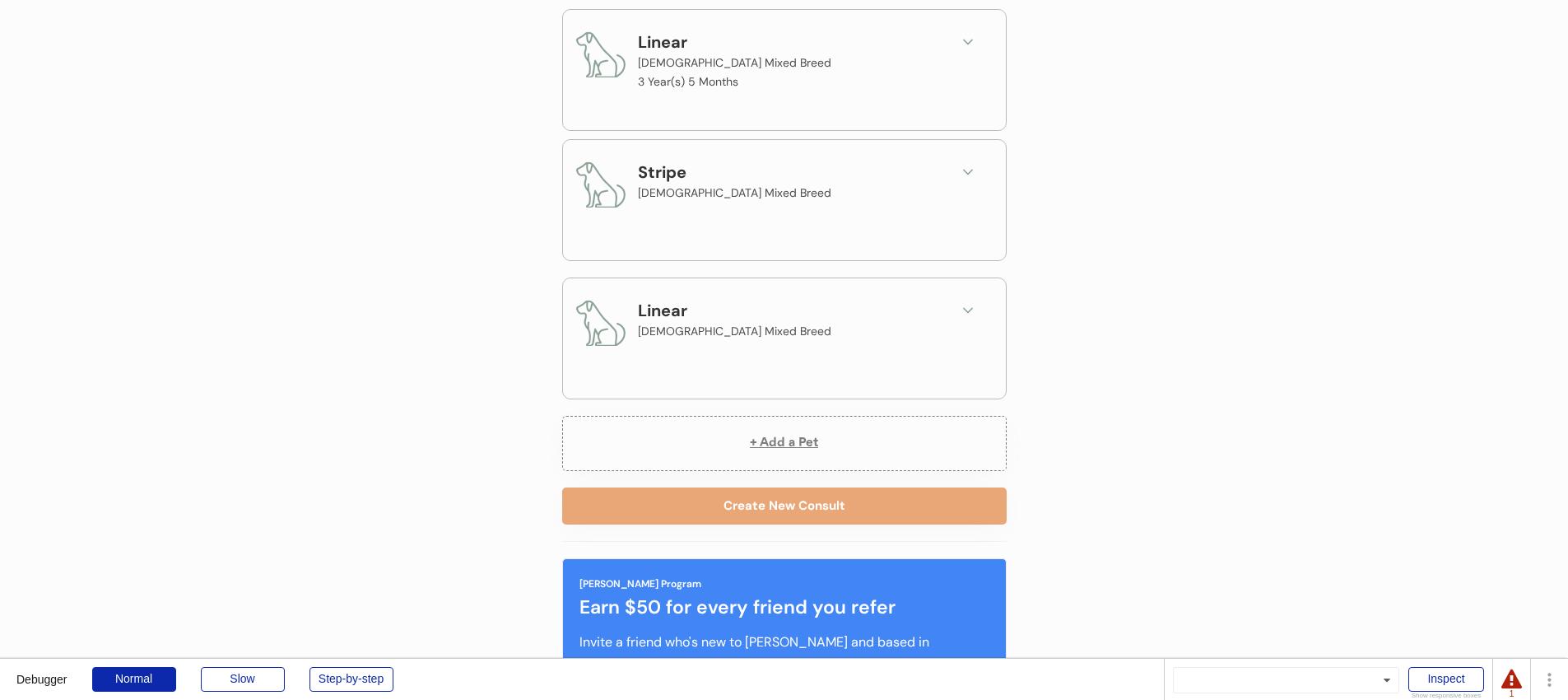
click at [963, 157] on div "Stripe Male Mixed Breed" at bounding box center [784, 197] width 443 height 115
click at [976, 173] on button at bounding box center [967, 171] width 24 height 24
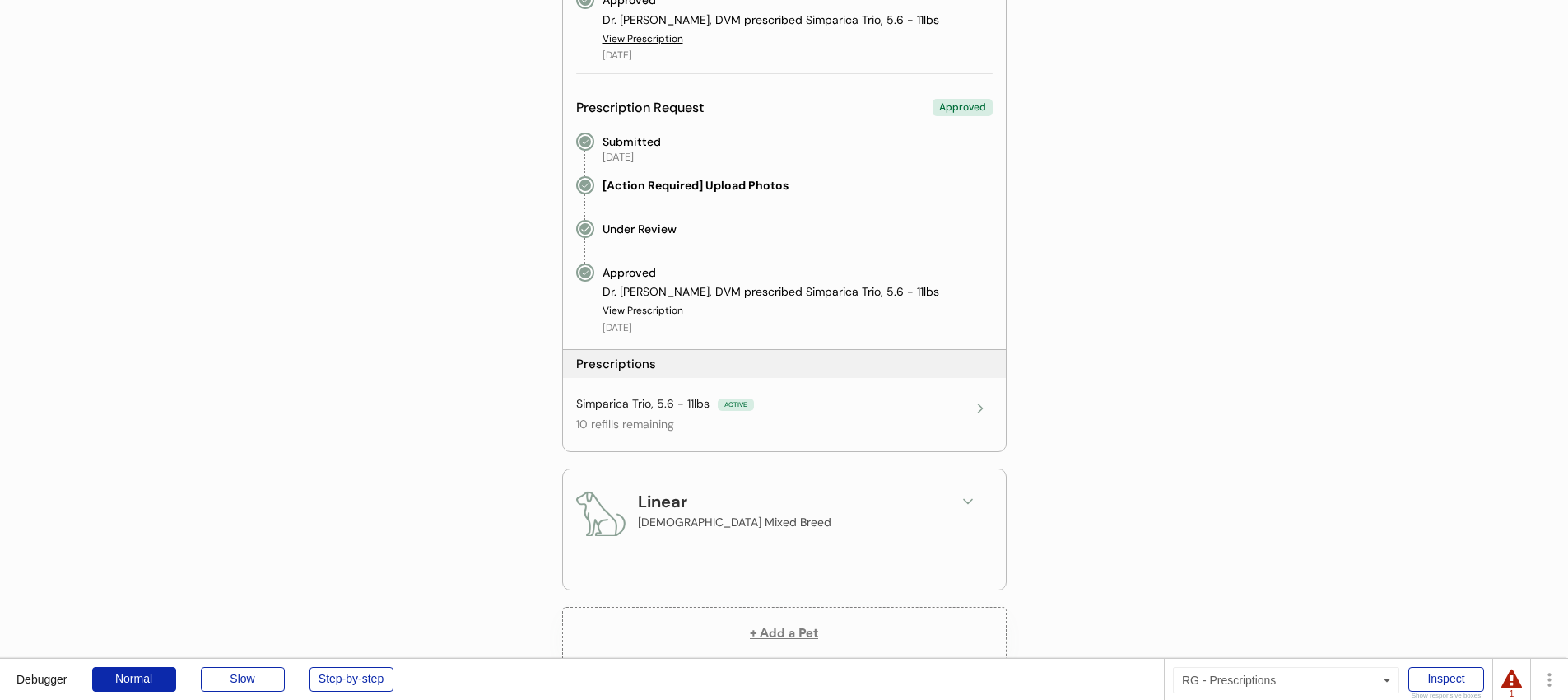
scroll to position [831, 0]
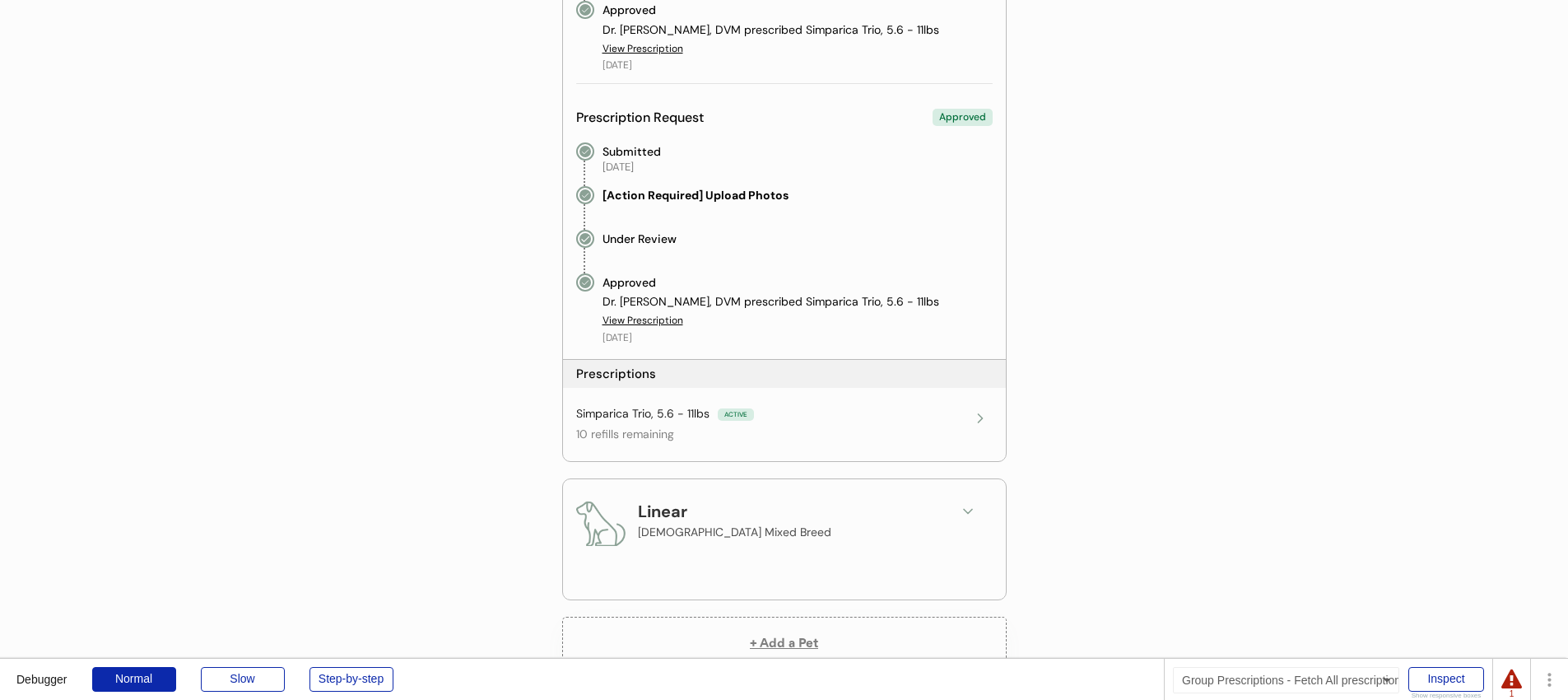
click at [925, 415] on div "Simparica Trio, 5.6 - 11lbs ACTIVE" at bounding box center [772, 414] width 392 height 16
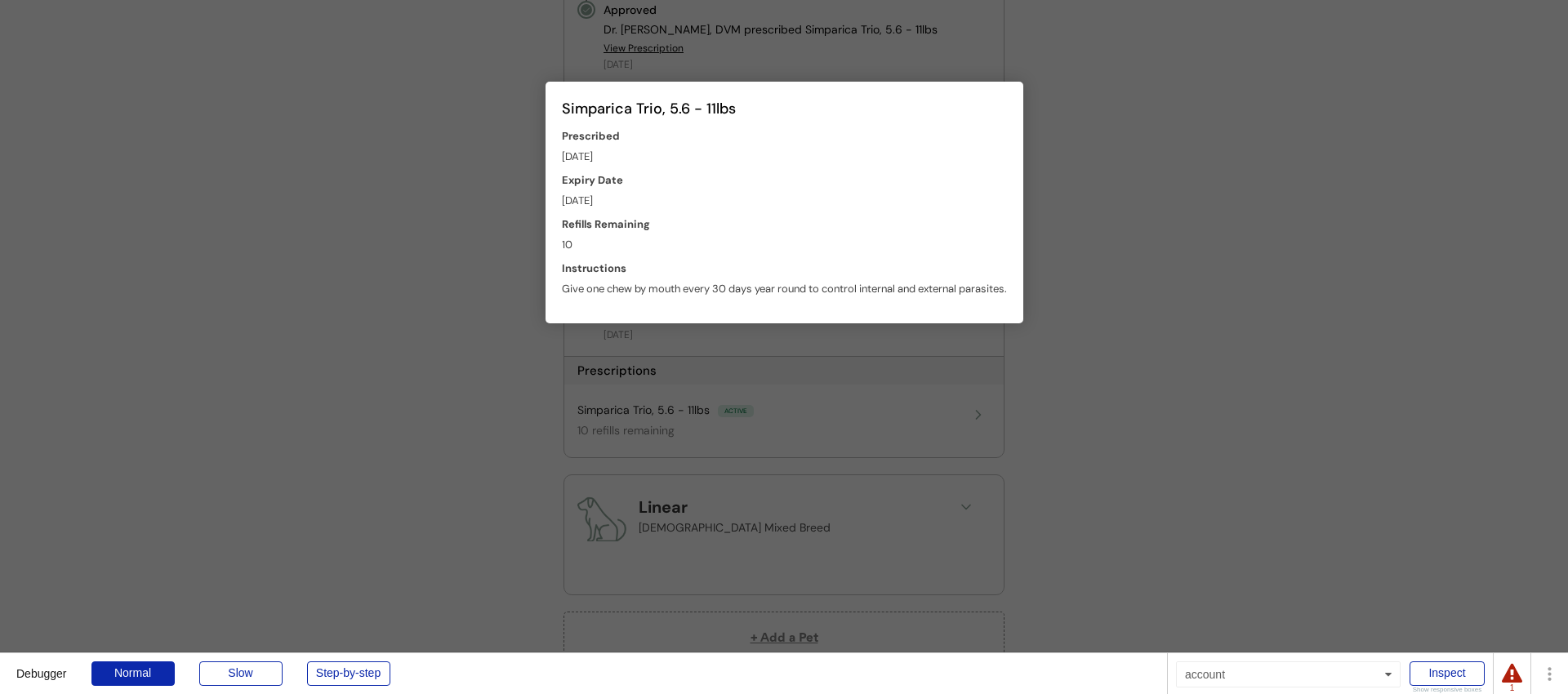
click at [918, 412] on div at bounding box center [784, 347] width 1568 height 694
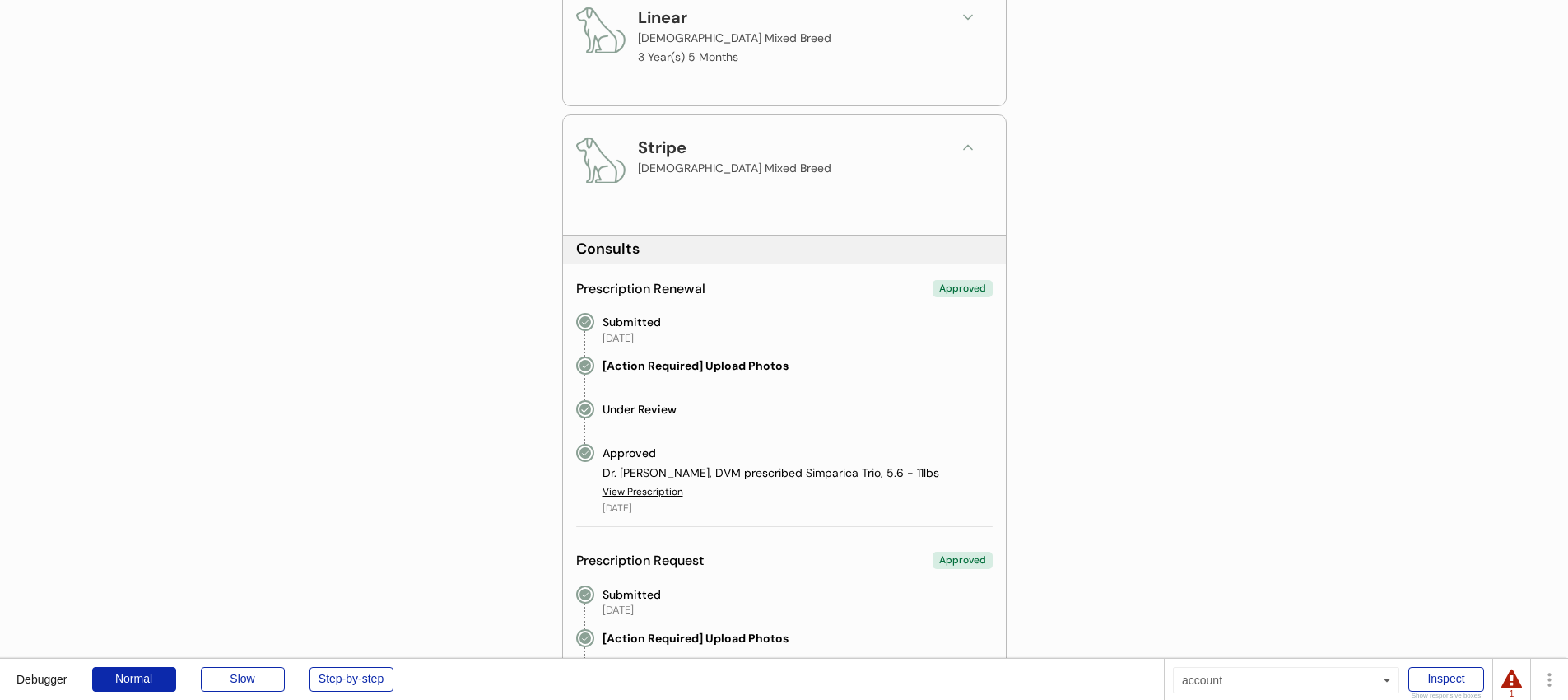
scroll to position [407, 0]
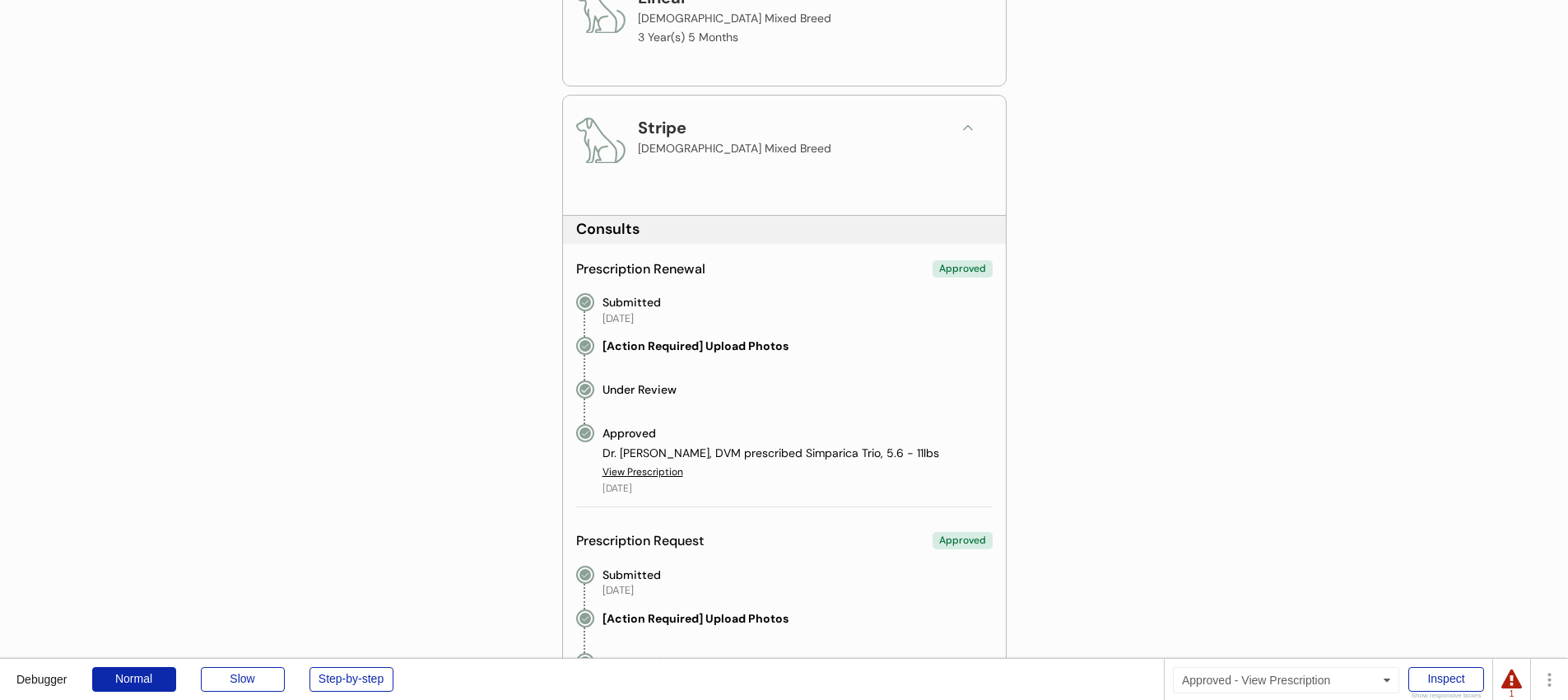
click at [629, 472] on div "View Prescription" at bounding box center [643, 472] width 81 height 14
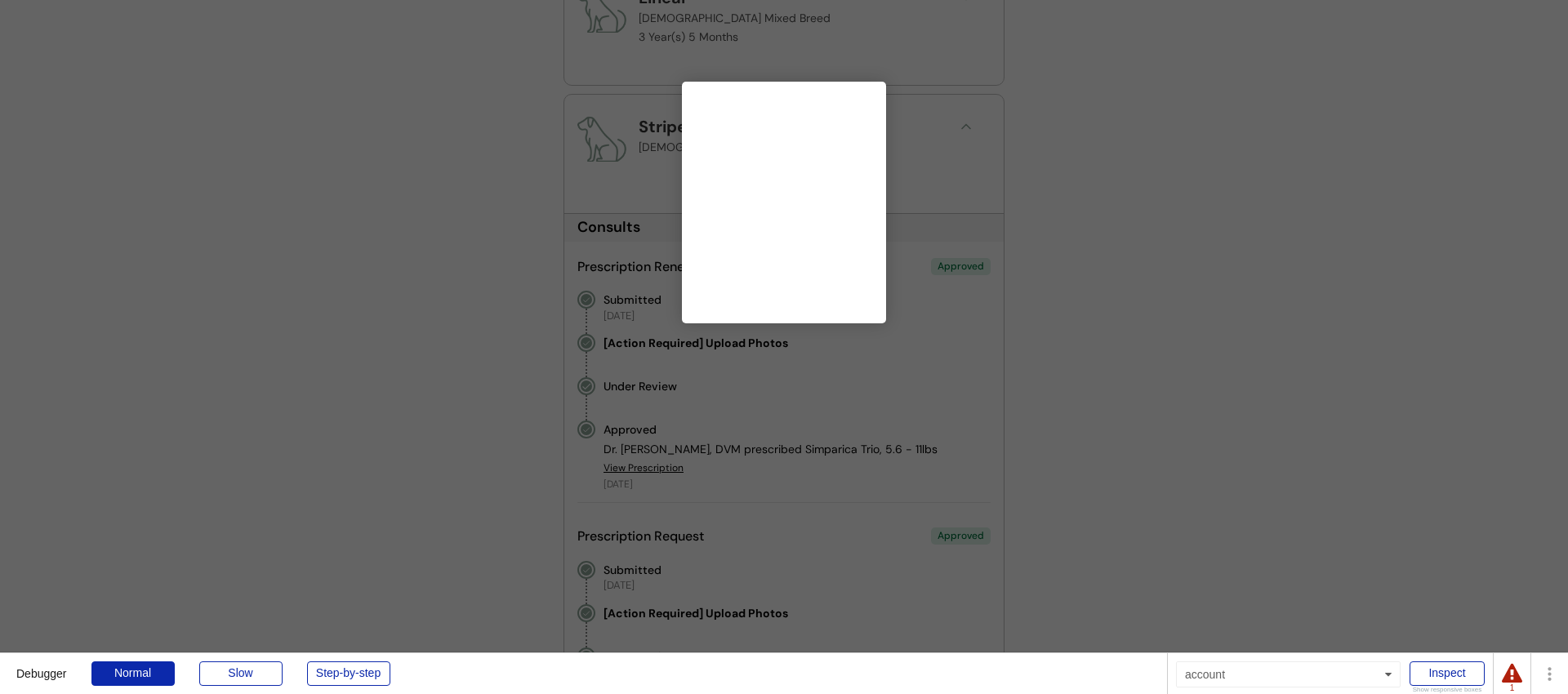
click at [793, 451] on div at bounding box center [784, 347] width 1568 height 694
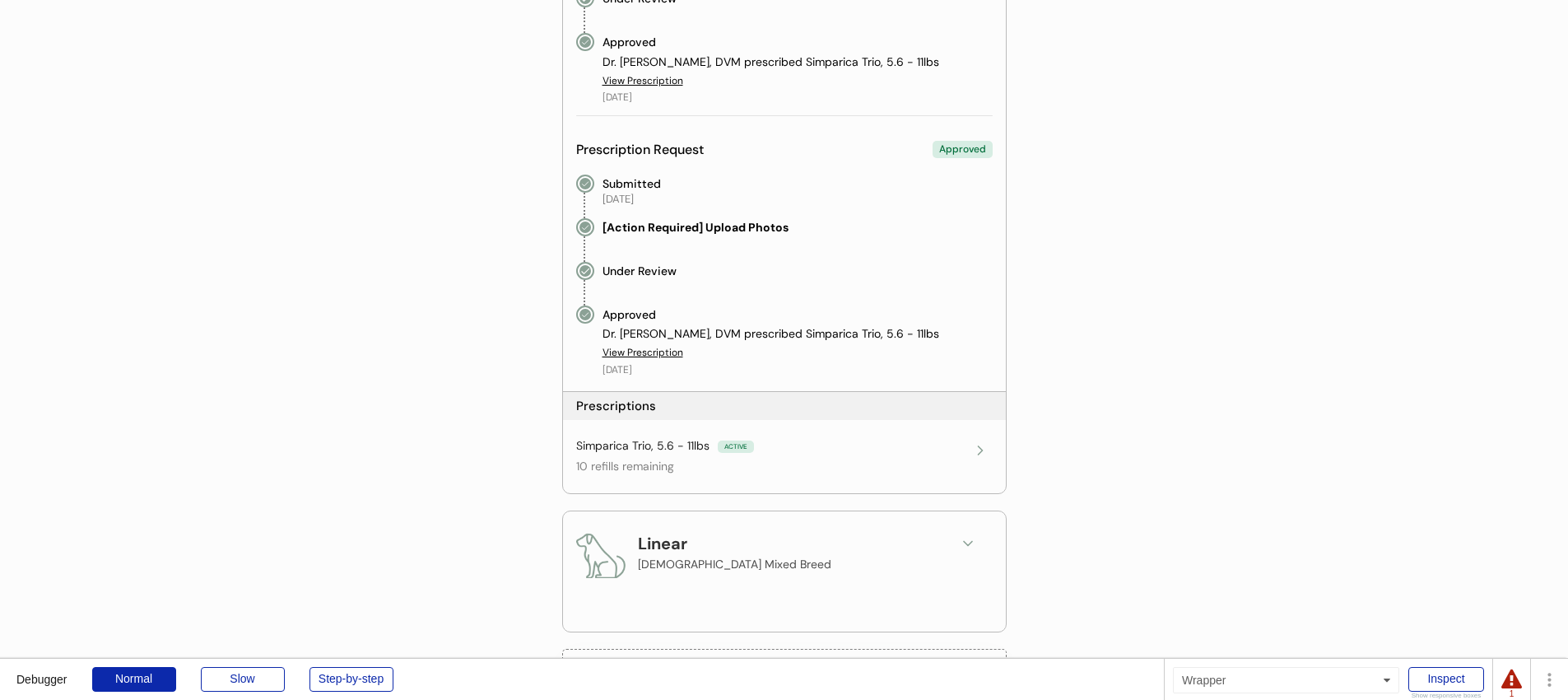
scroll to position [851, 0]
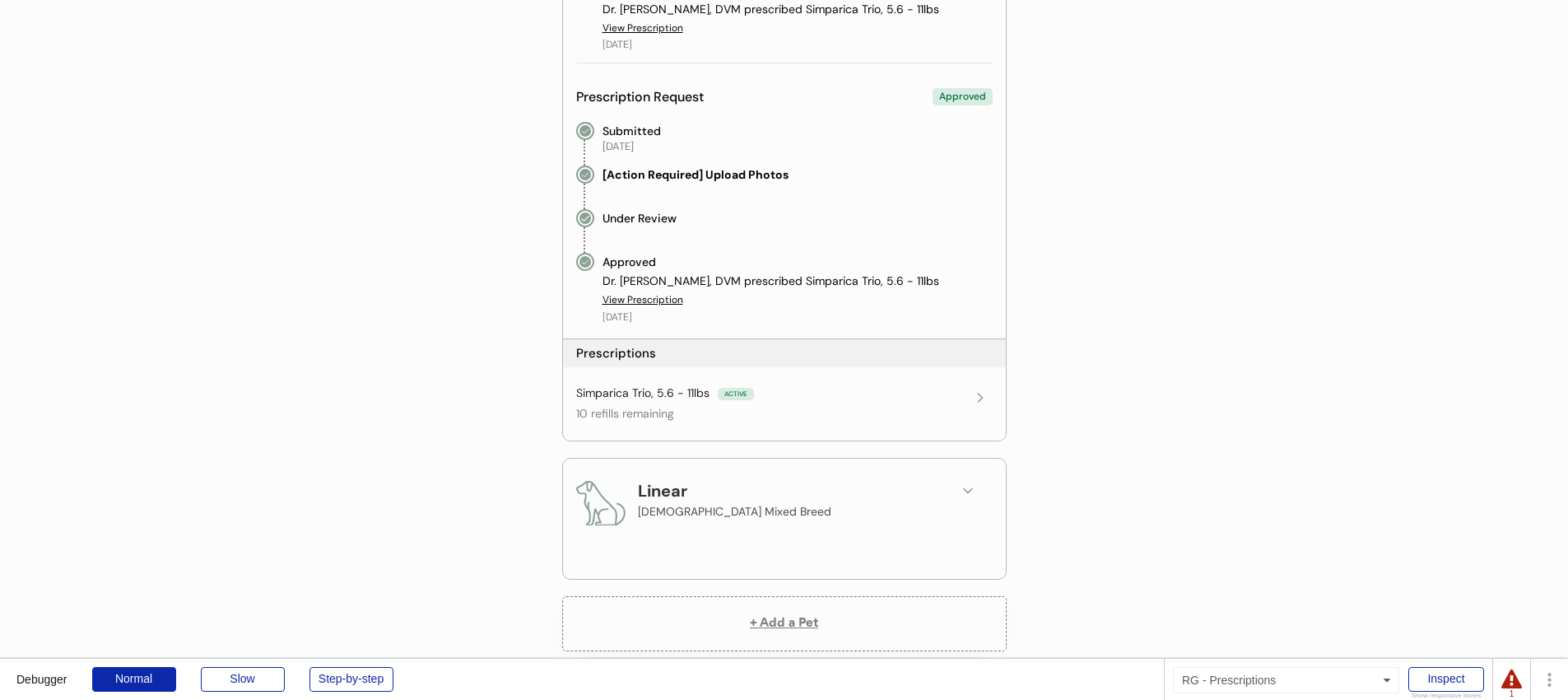
click at [730, 402] on div "Simparica Trio, 5.6 - 11lbs ACTIVE 10 refills remaining" at bounding box center [772, 403] width 392 height 36
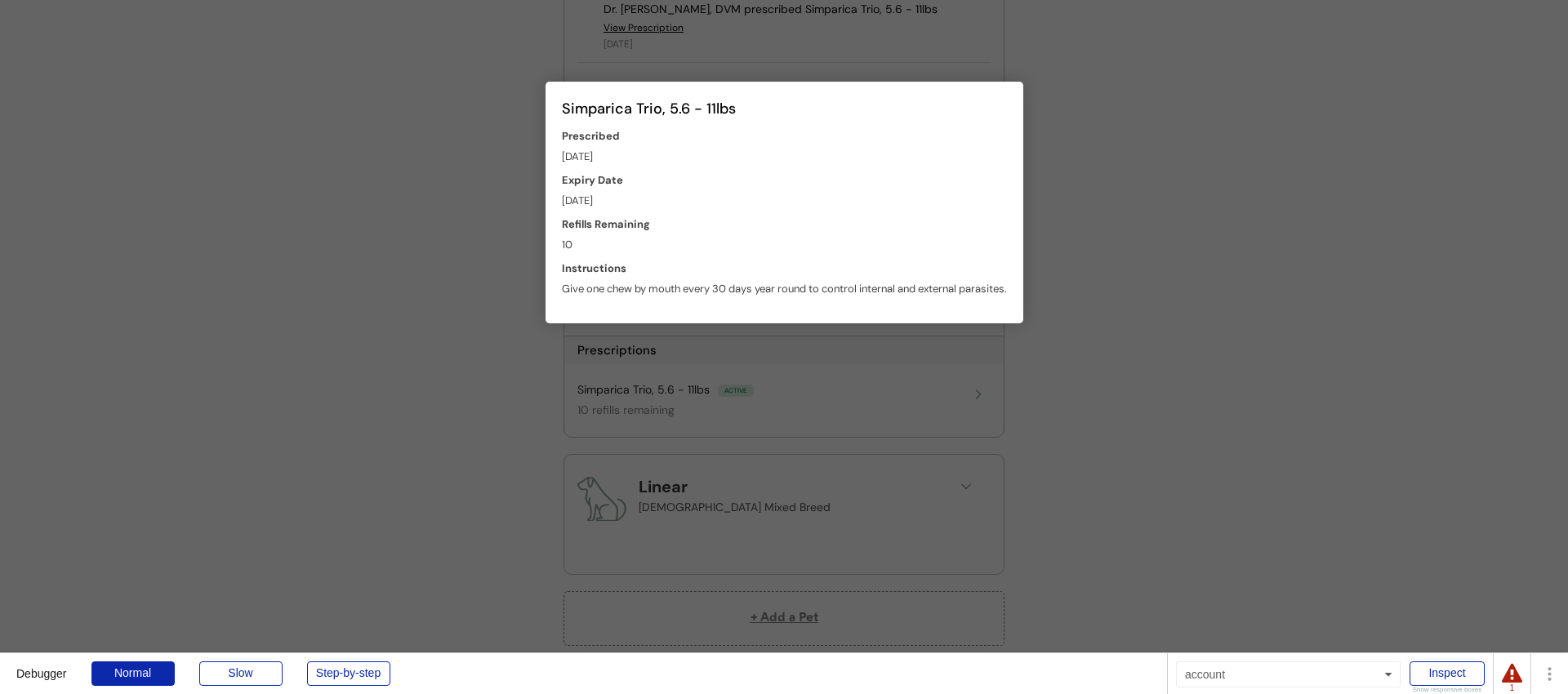
click at [942, 402] on div at bounding box center [784, 347] width 1568 height 694
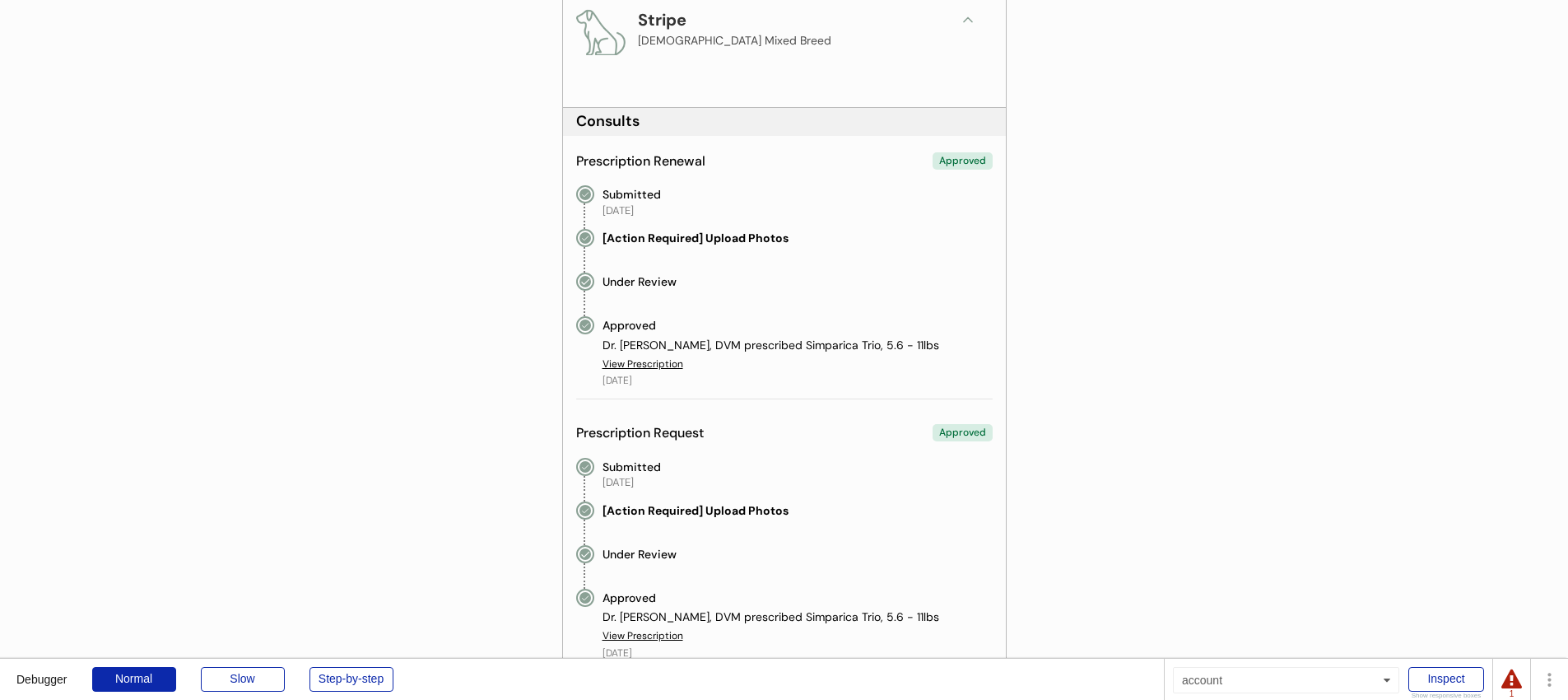
scroll to position [484, 0]
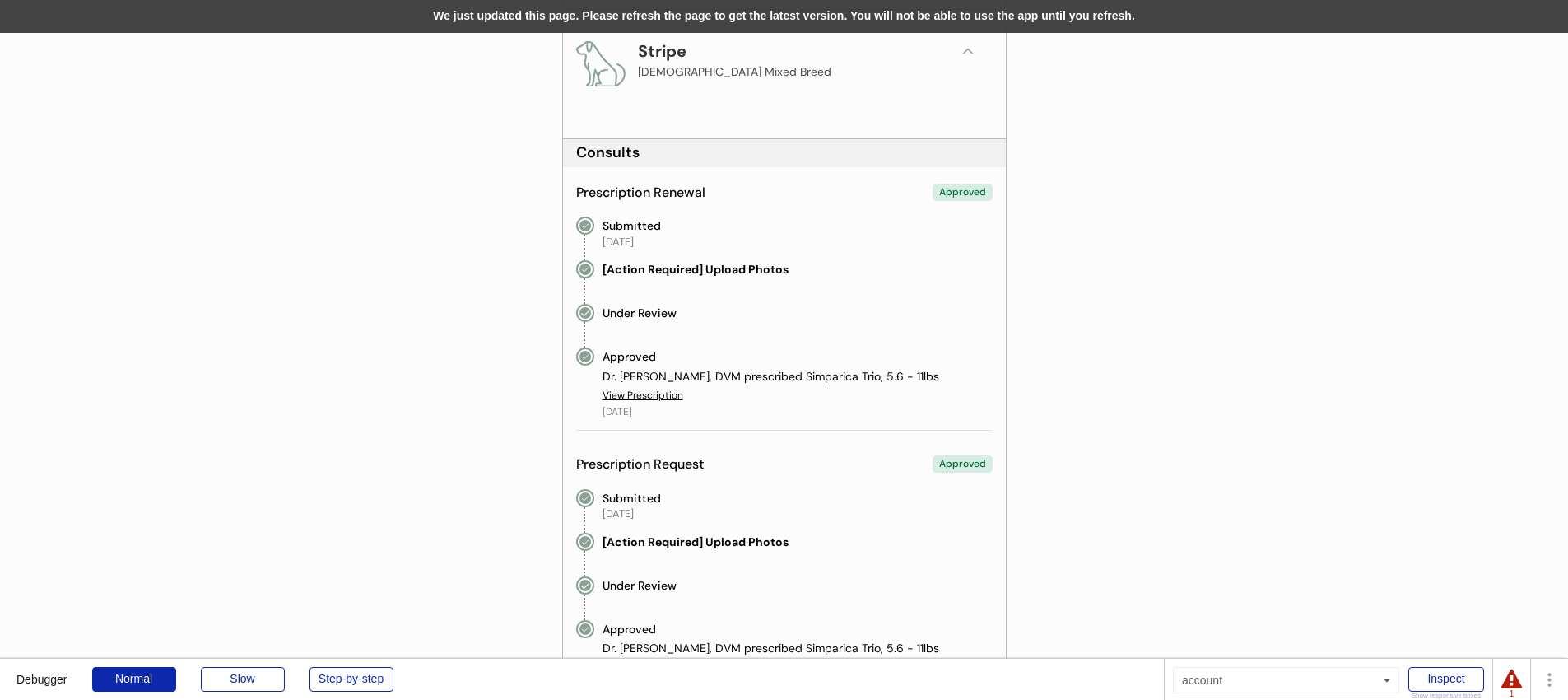
click at [799, 31] on div "We just updated this page. Please refresh the page to get the latest version. Y…" at bounding box center [784, 16] width 1568 height 33
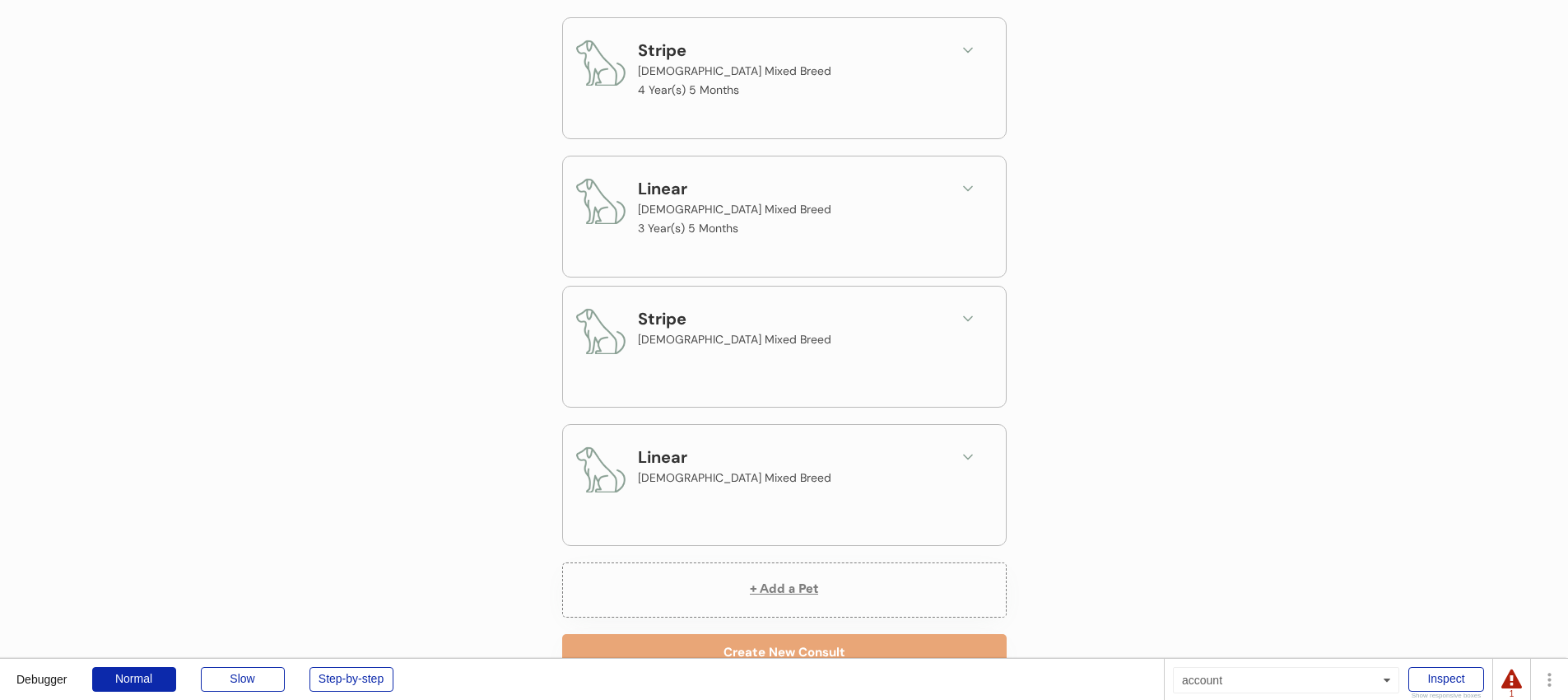
scroll to position [90, 0]
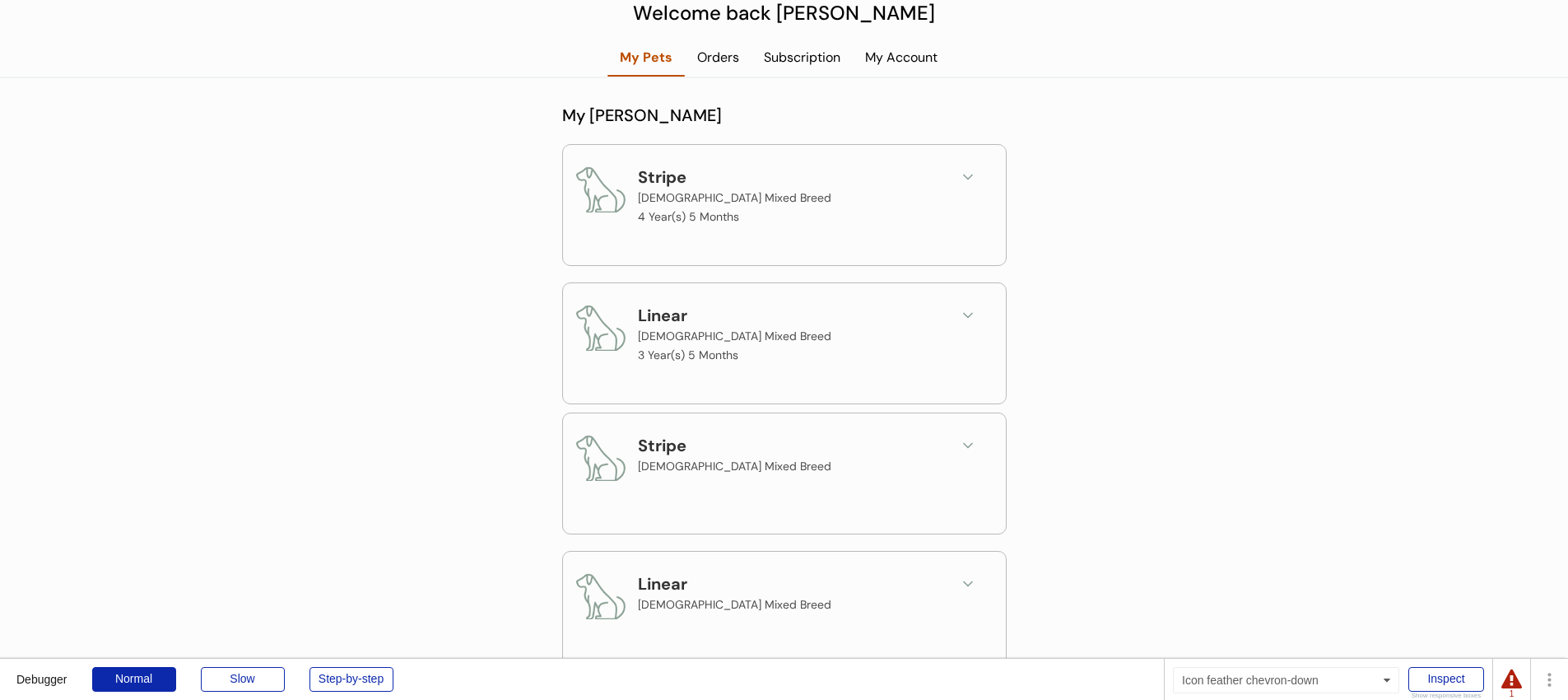
click at [950, 446] on div "Stripe [DEMOGRAPHIC_DATA] Mixed Breed" at bounding box center [784, 464] width 416 height 63
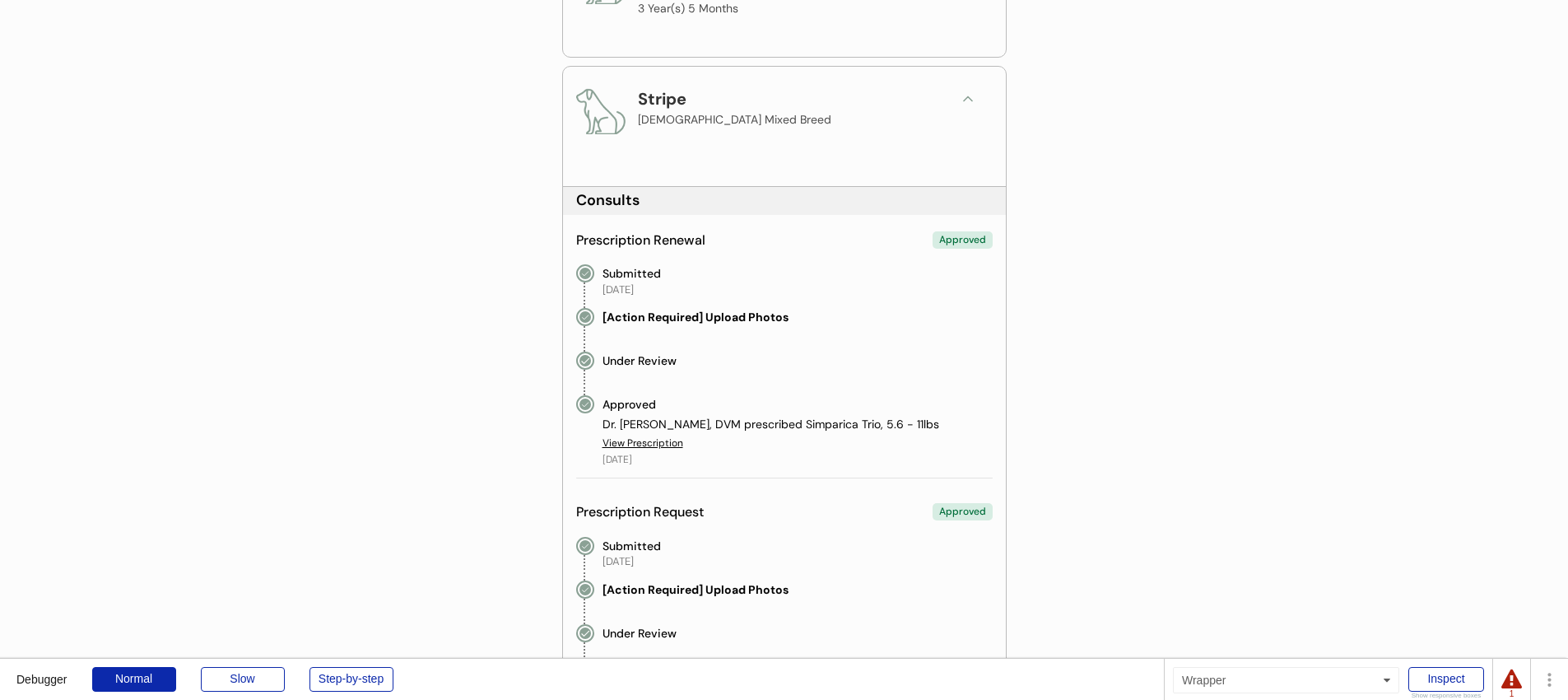
scroll to position [372, 0]
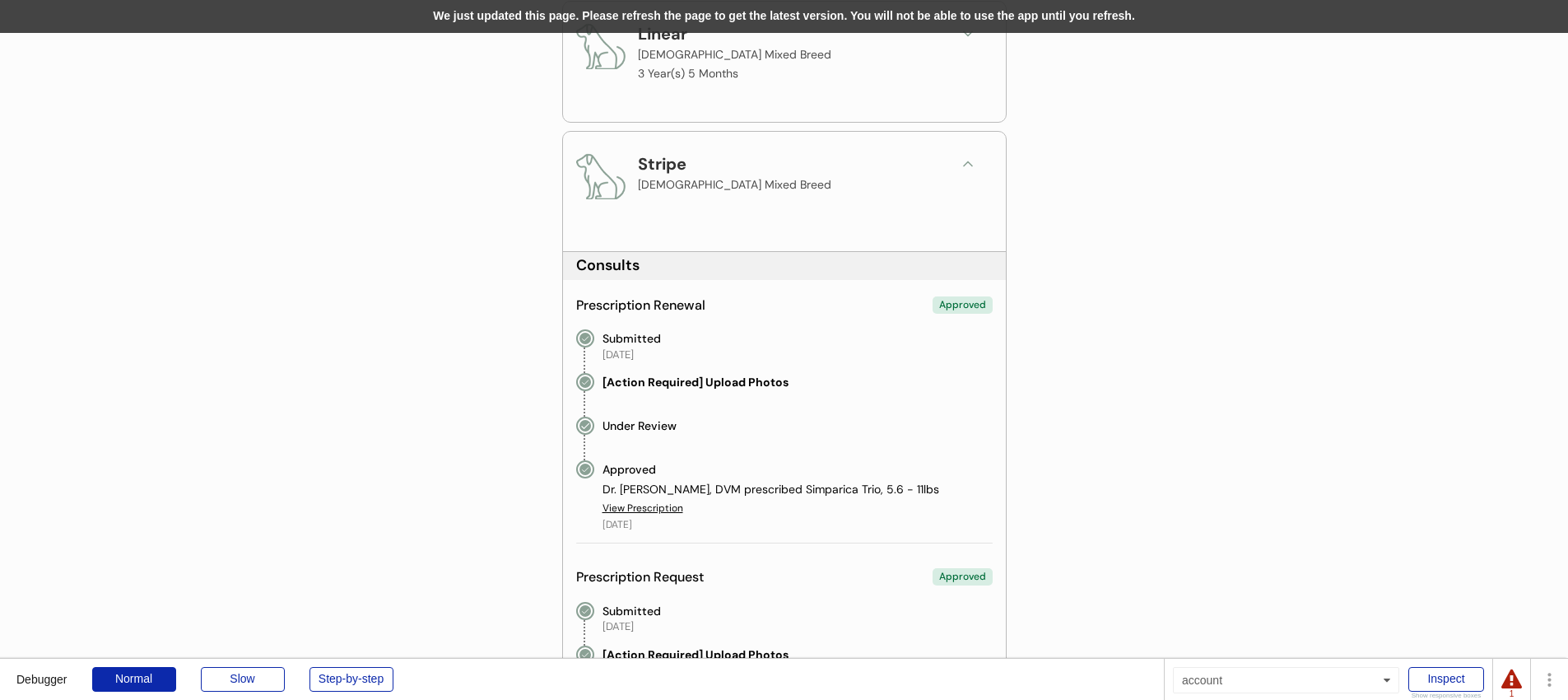
click at [707, 18] on div "We just updated this page. Please refresh the page to get the latest version. Y…" at bounding box center [784, 16] width 1568 height 33
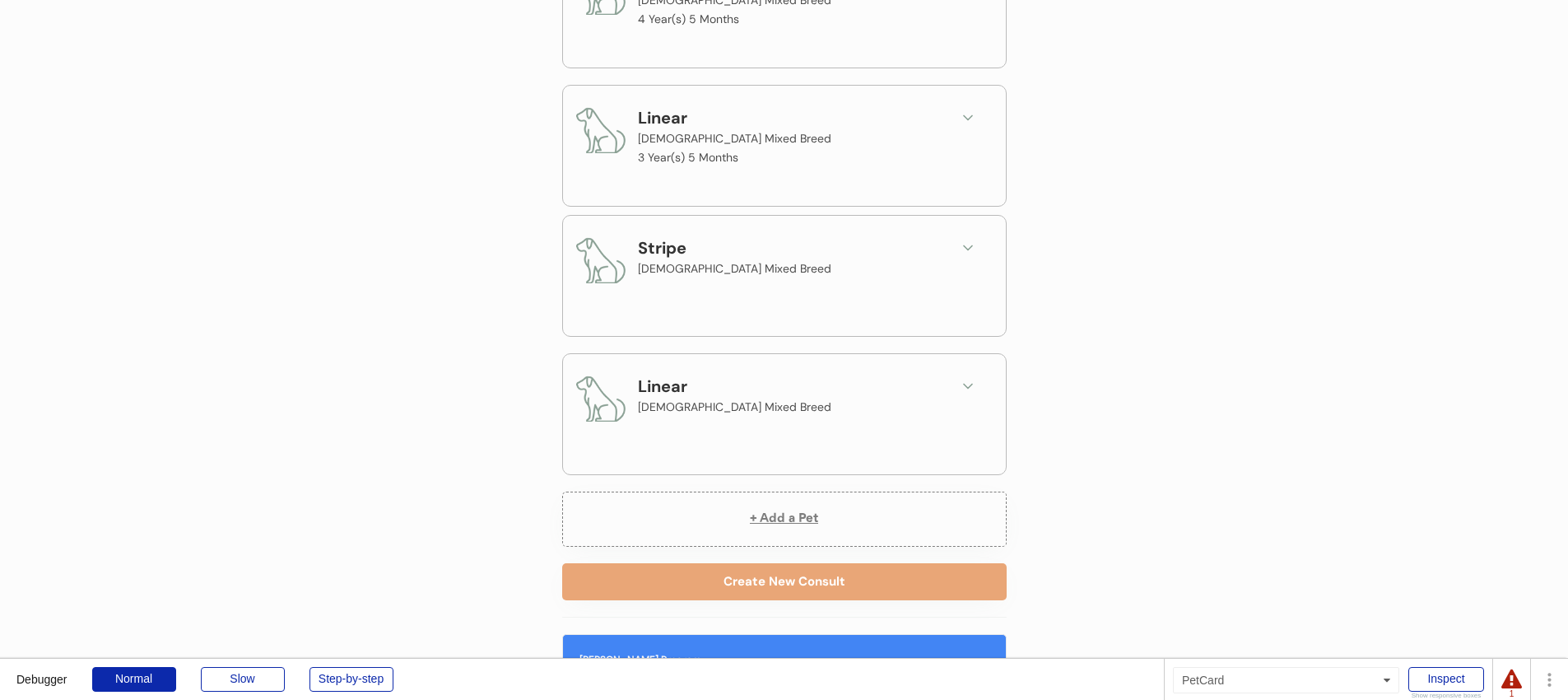
scroll to position [288, 0]
click at [953, 112] on div "Linear [DEMOGRAPHIC_DATA] Mixed Breed 3 Year(s) 5 Months" at bounding box center [784, 135] width 416 height 63
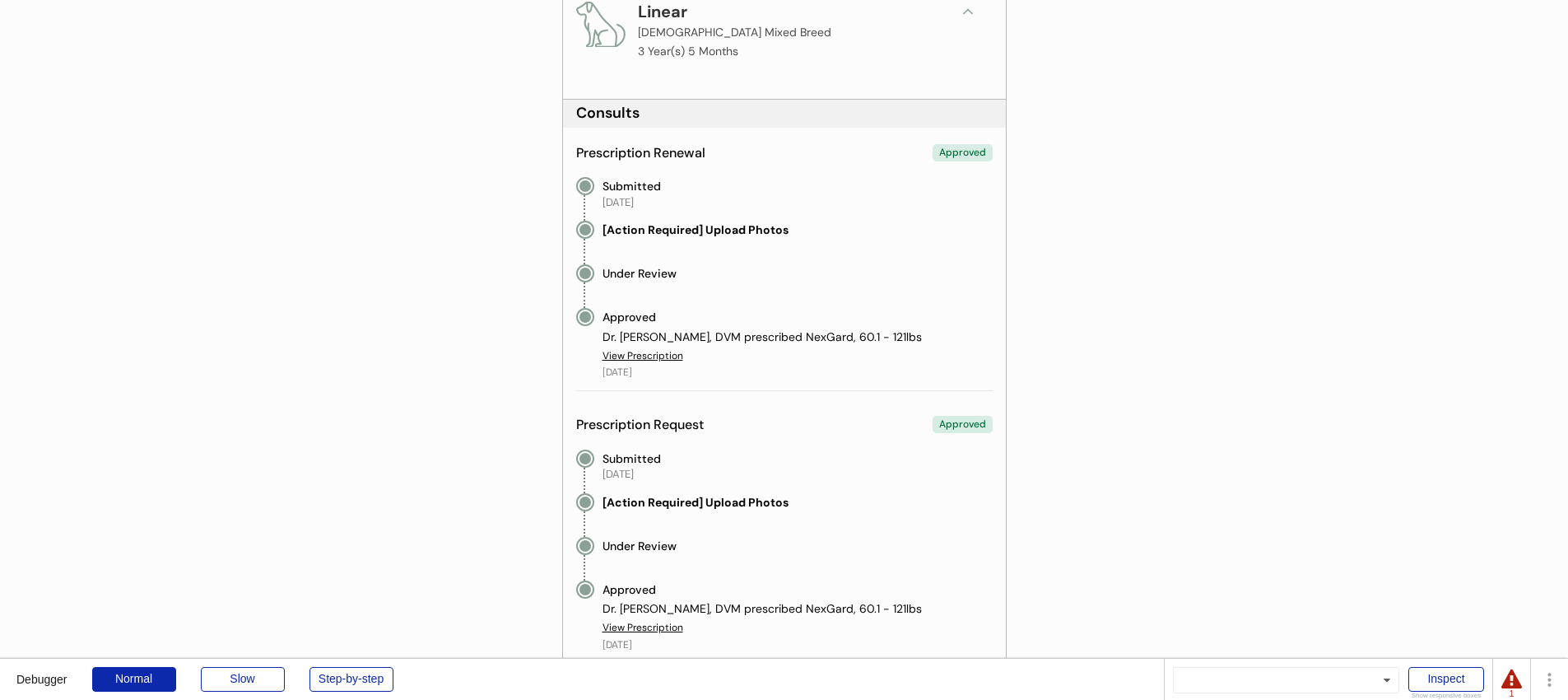
scroll to position [384, 0]
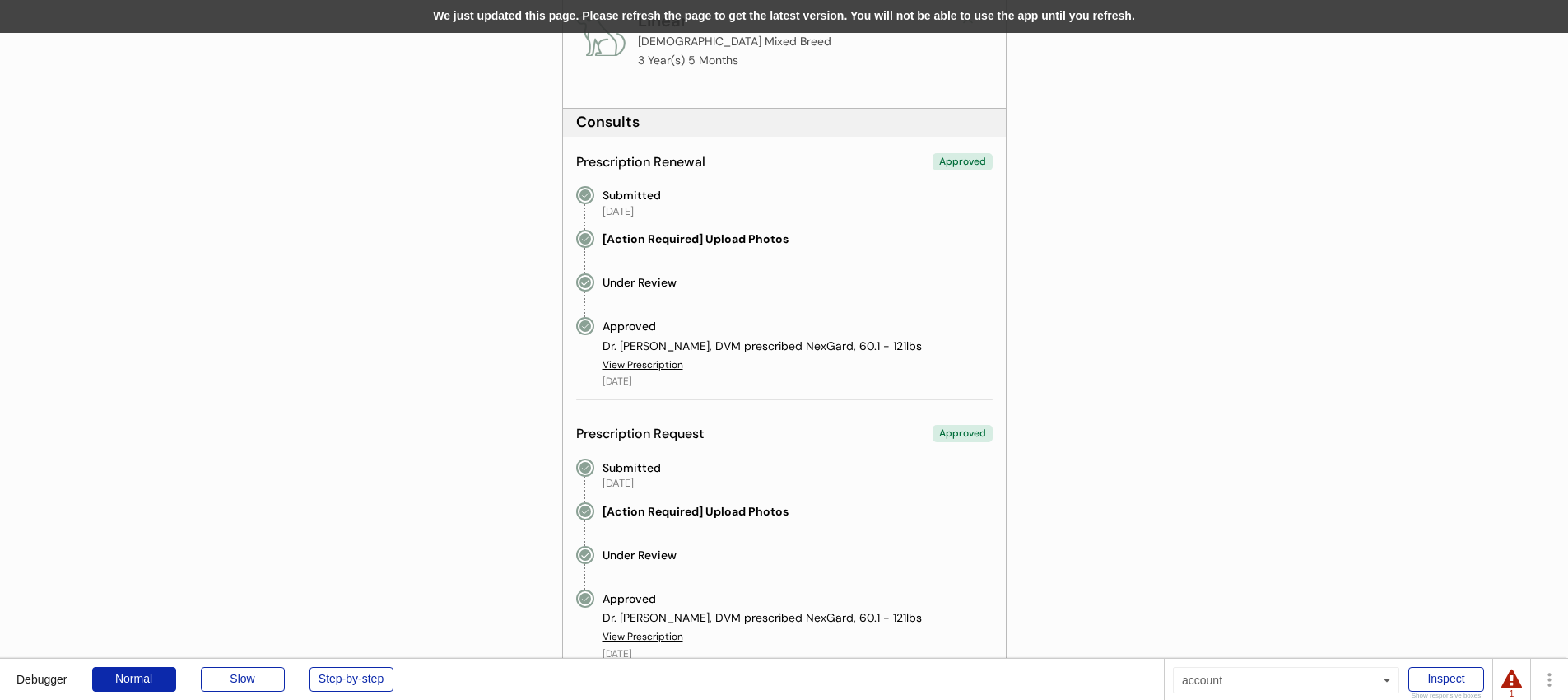
click at [693, 13] on div "We just updated this page. Please refresh the page to get the latest version. Y…" at bounding box center [784, 16] width 1568 height 33
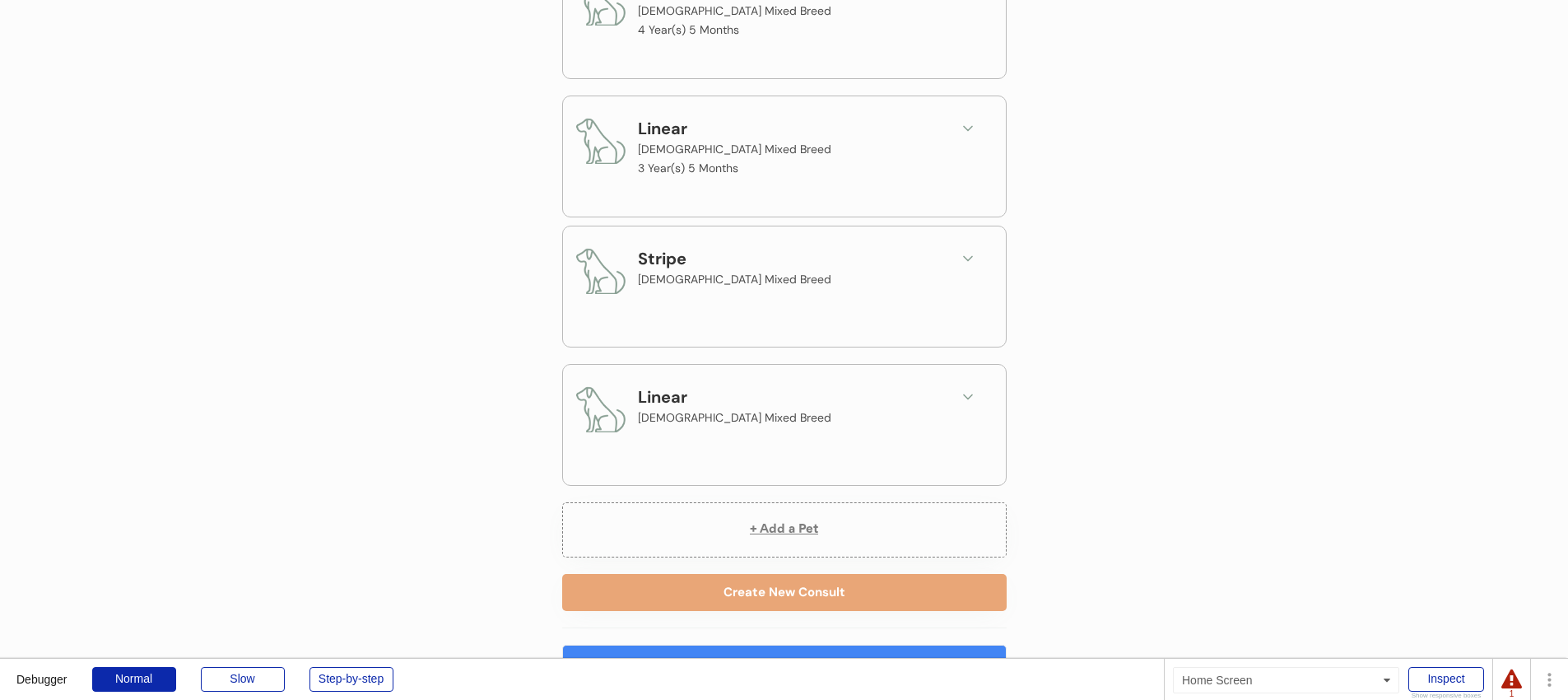
scroll to position [278, 0]
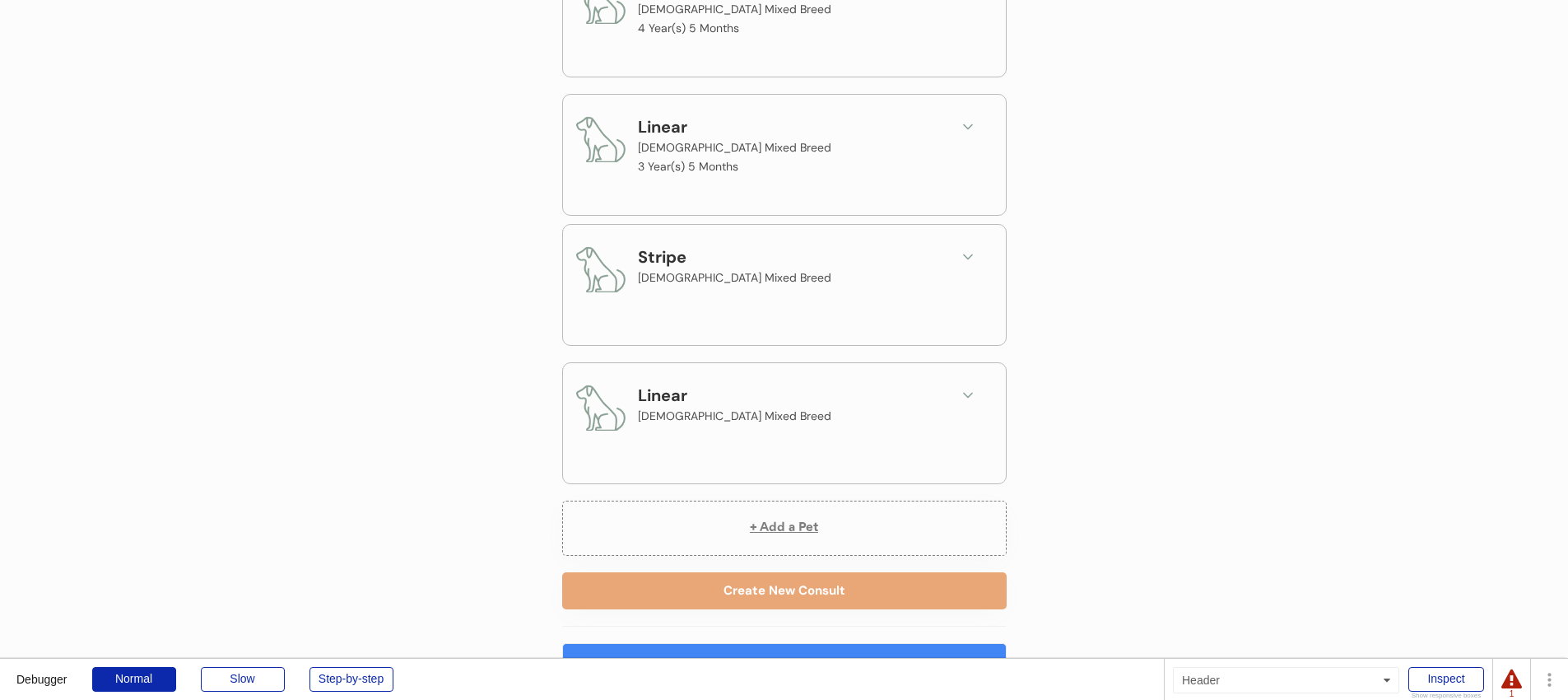
click at [942, 256] on div "Stripe [DEMOGRAPHIC_DATA] Mixed Breed" at bounding box center [790, 276] width 305 height 63
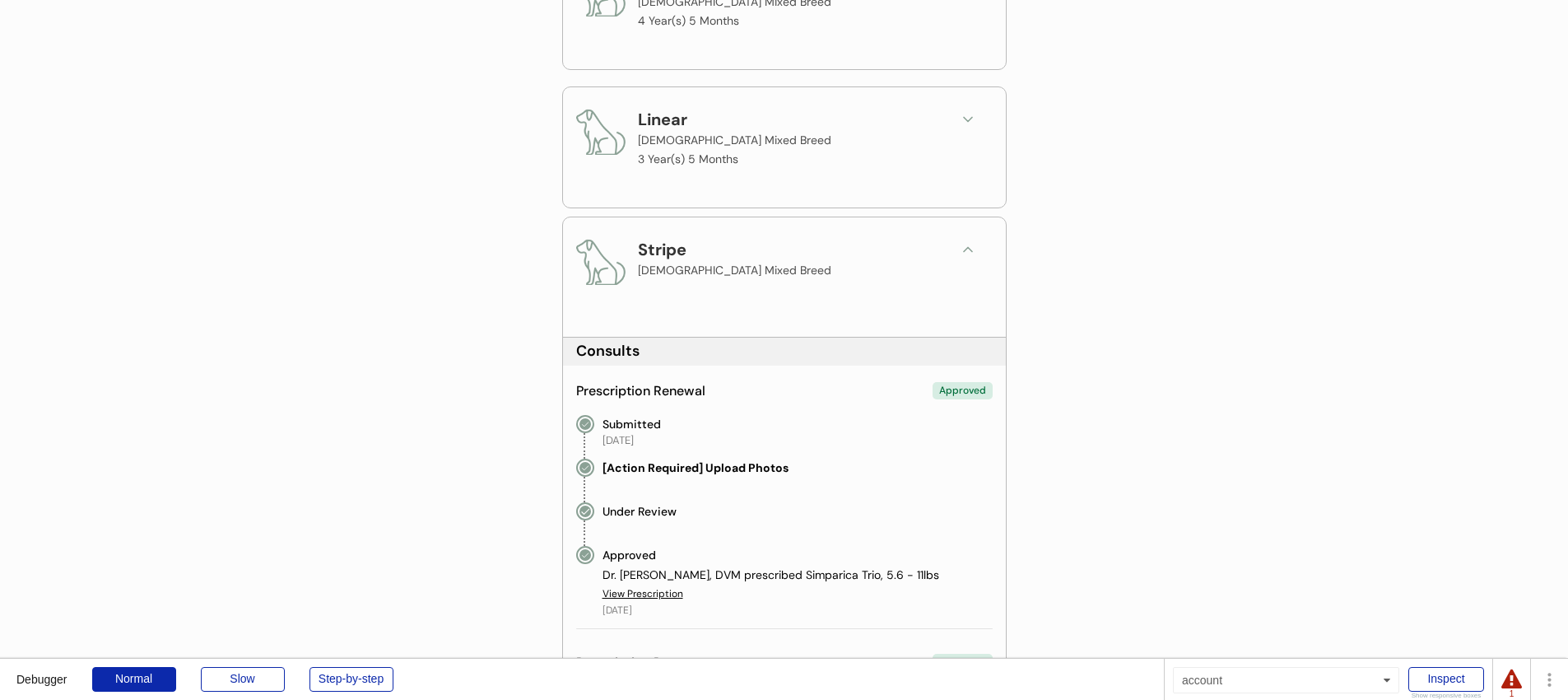
scroll to position [0, 0]
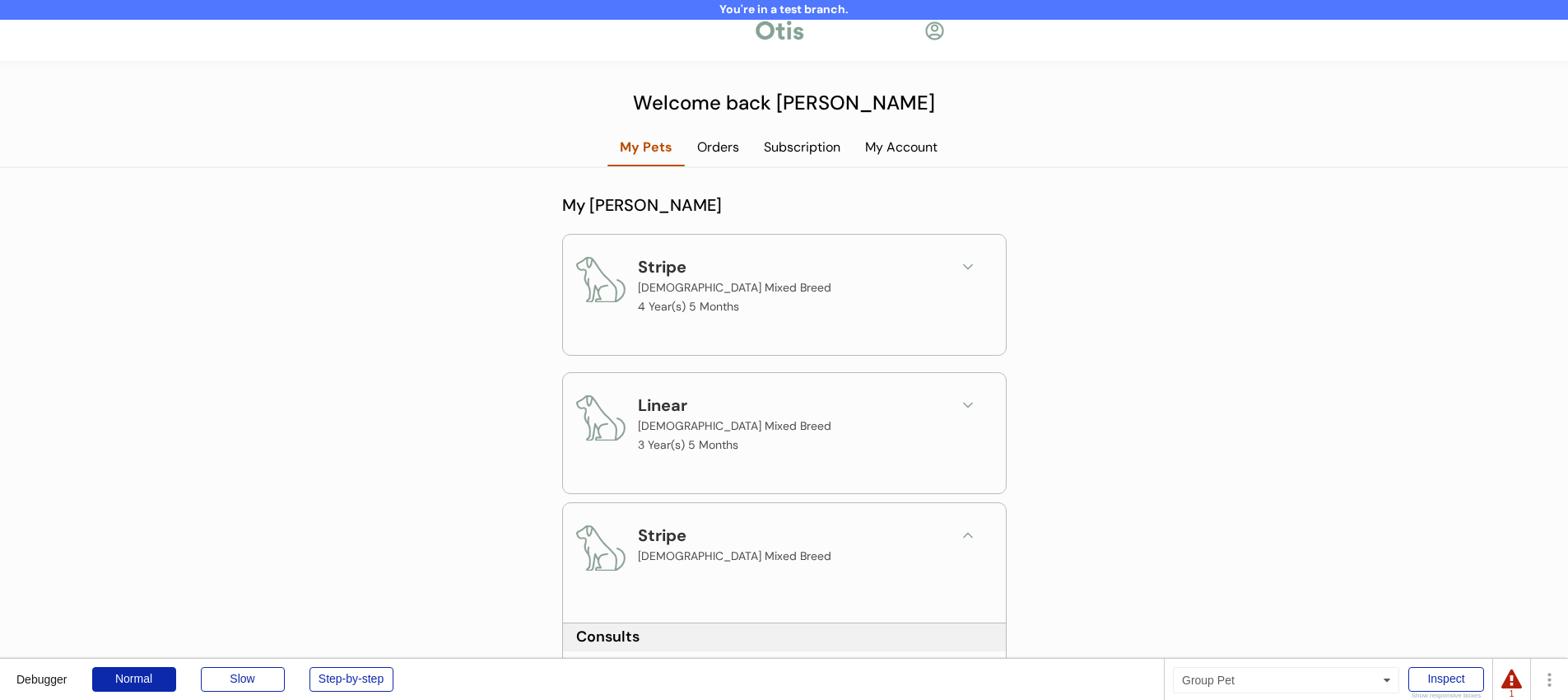
click at [959, 512] on div "Stripe [DEMOGRAPHIC_DATA] Mixed Breed" at bounding box center [784, 560] width 443 height 115
click at [962, 528] on icon at bounding box center [968, 535] width 16 height 16
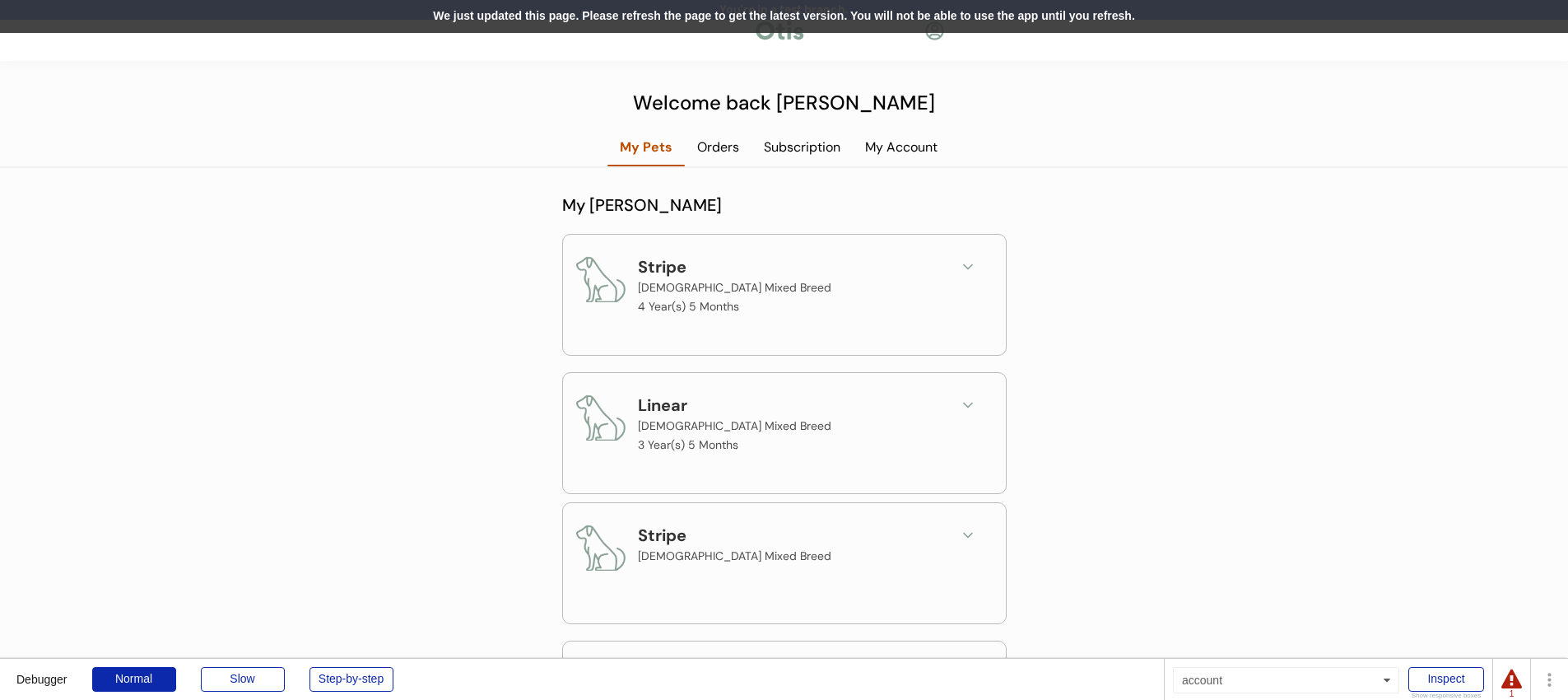
click at [805, 21] on div "We just updated this page. Please refresh the page to get the latest version. Y…" at bounding box center [784, 16] width 1568 height 33
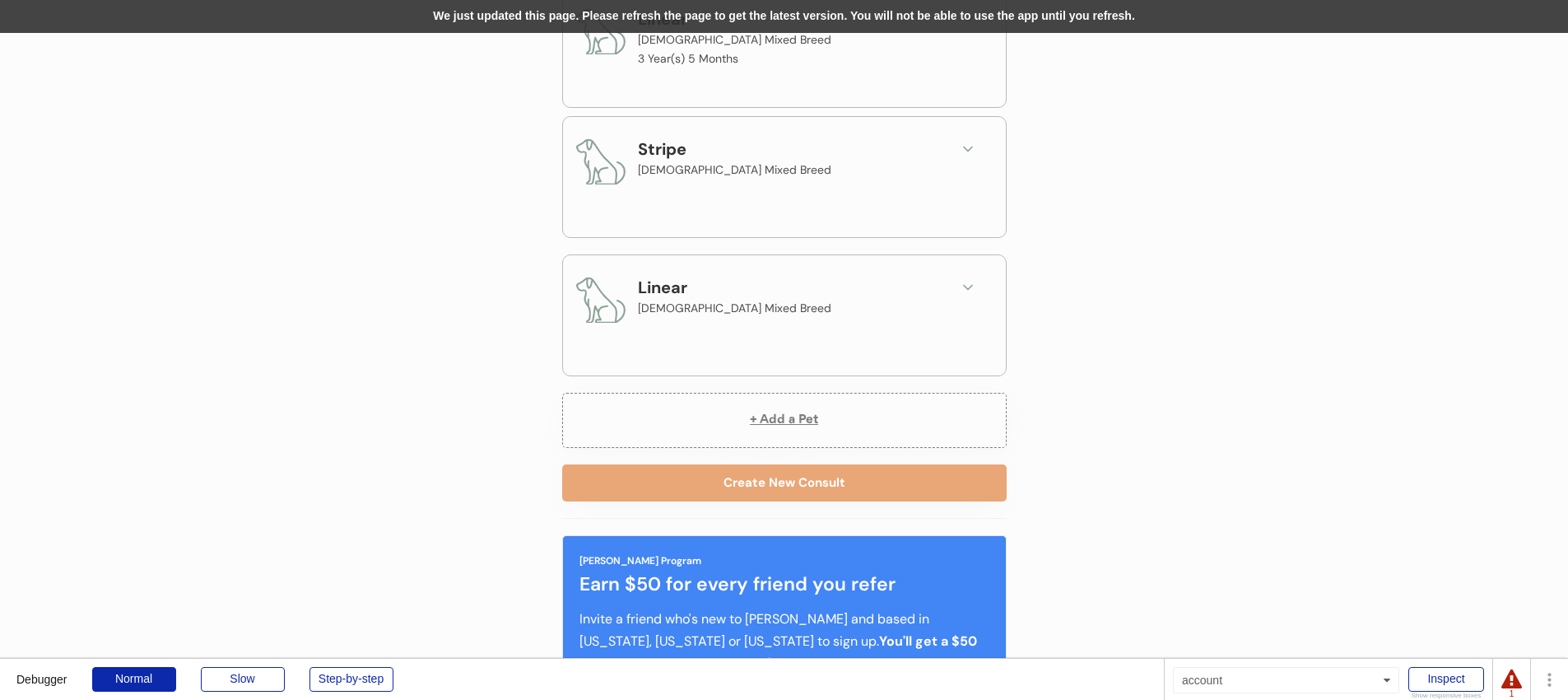
scroll to position [388, 0]
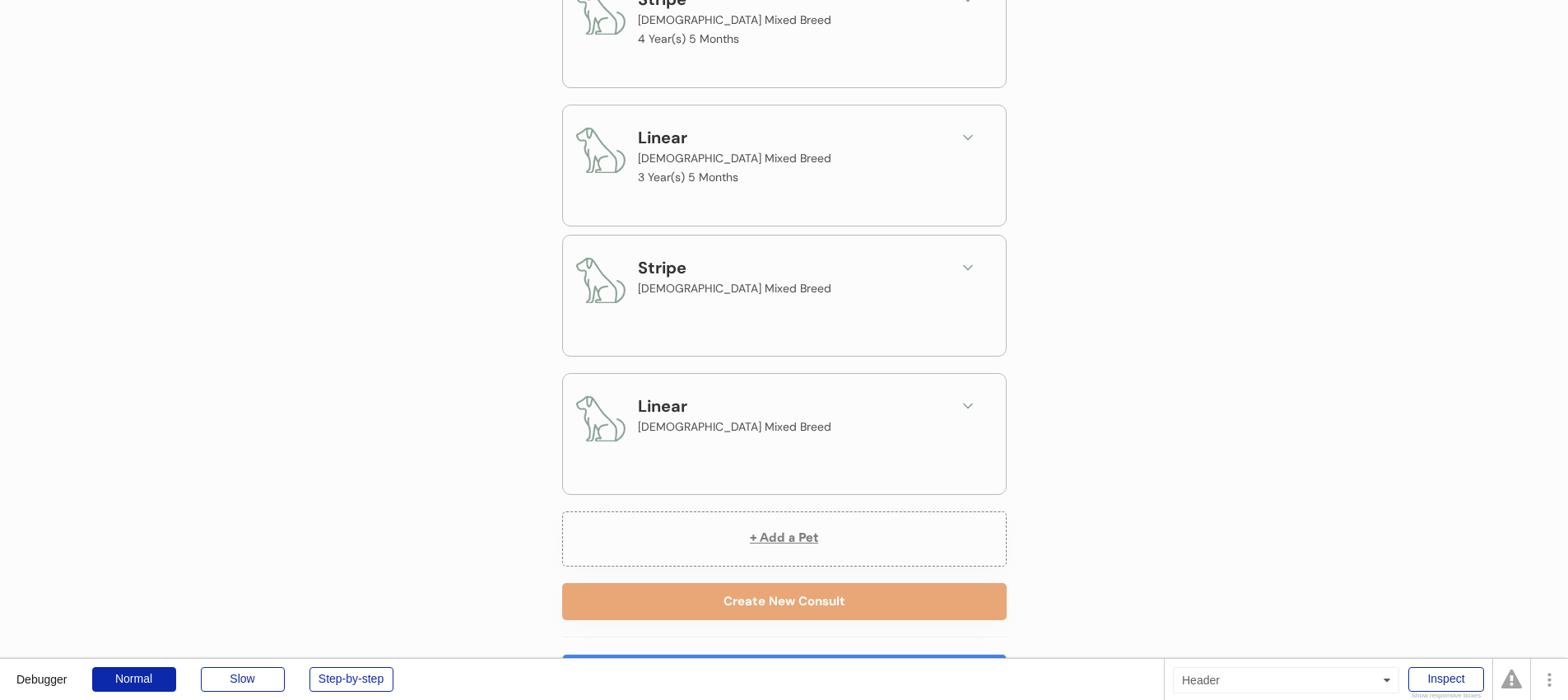
scroll to position [272, 0]
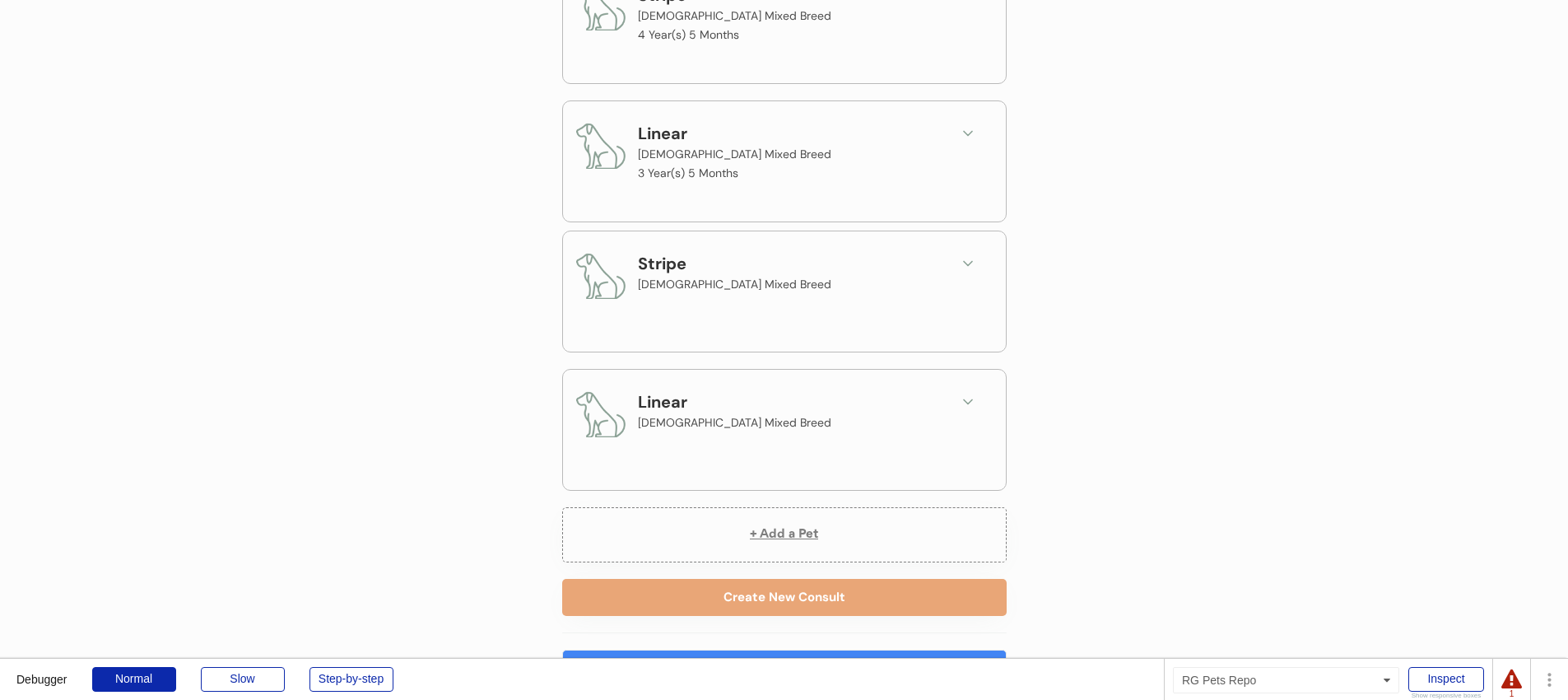
click at [946, 276] on div "Stripe Male Mixed Breed" at bounding box center [784, 282] width 416 height 63
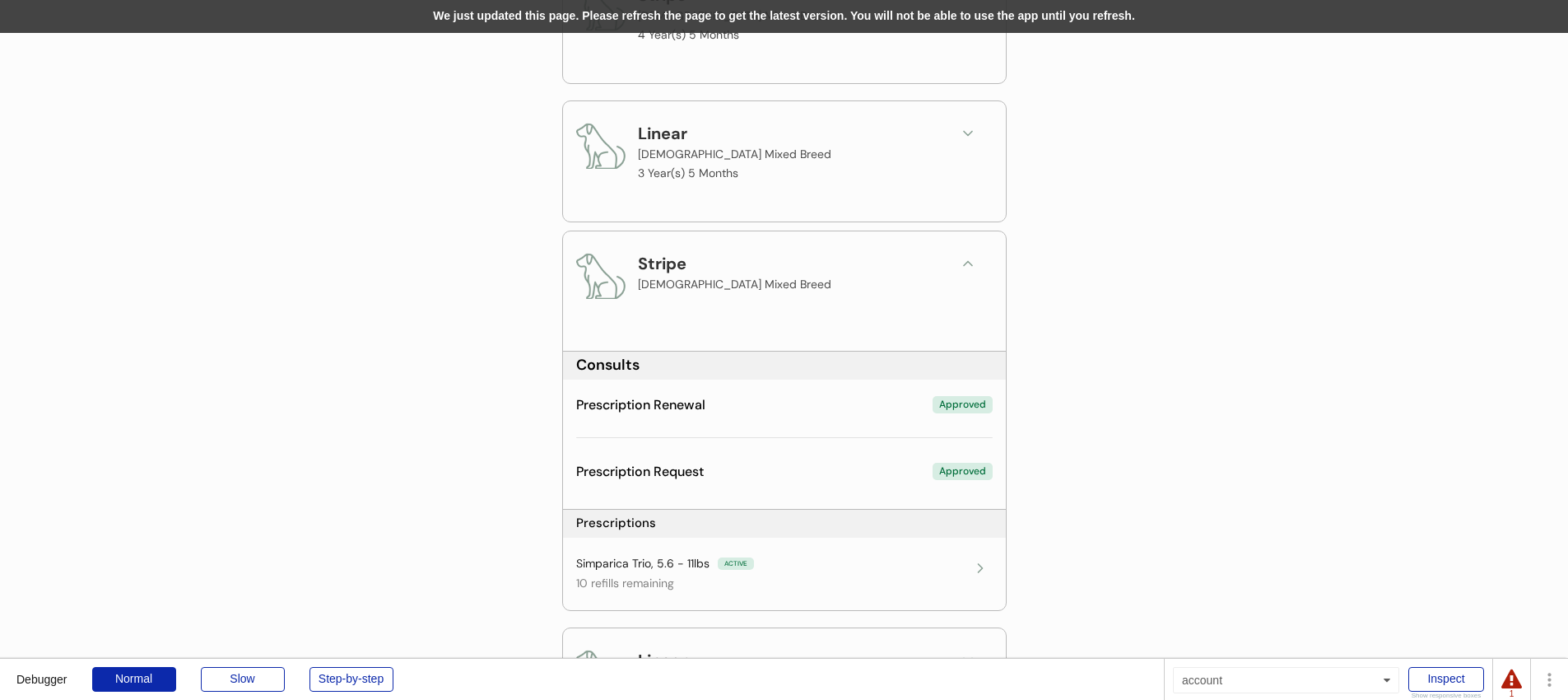
click at [799, 14] on div "We just updated this page. Please refresh the page to get the latest version. Y…" at bounding box center [784, 16] width 1568 height 33
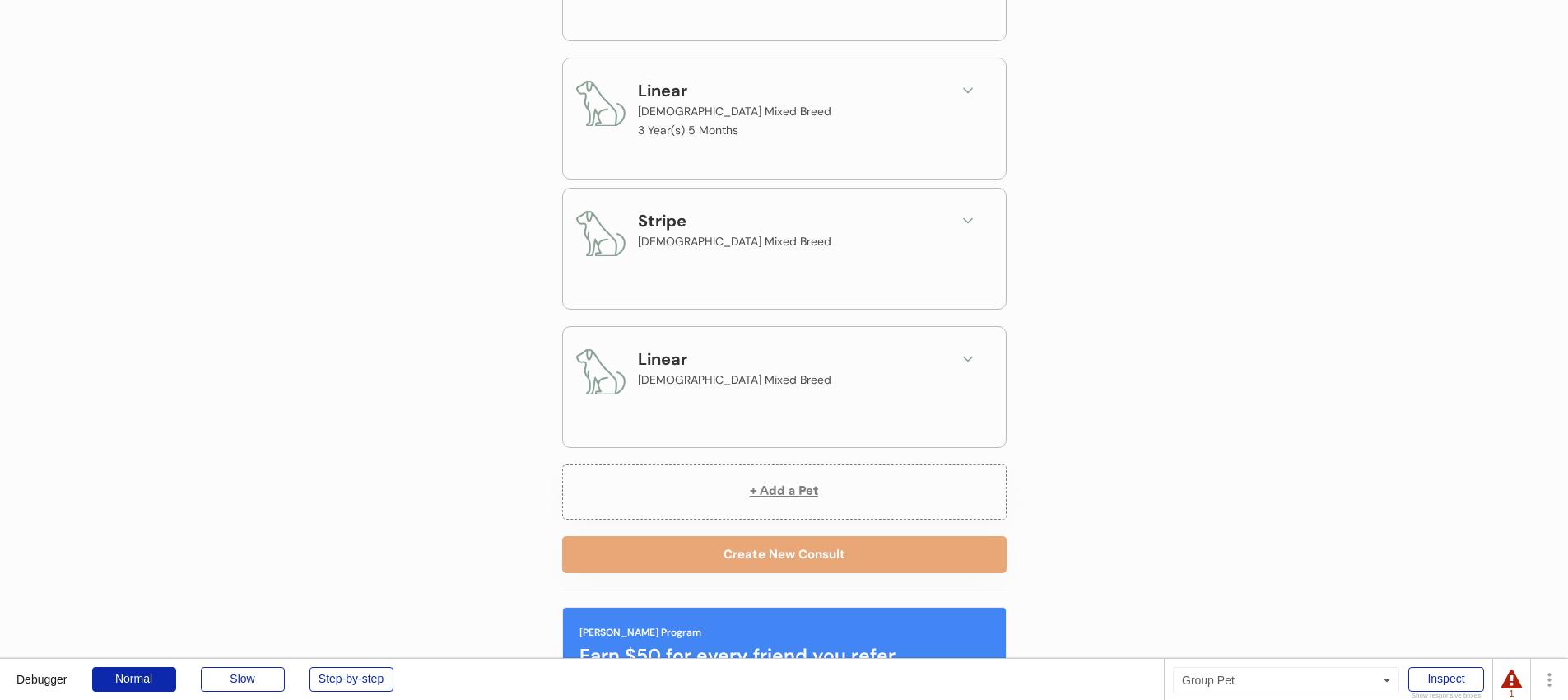
scroll to position [316, 0]
click at [973, 221] on icon at bounding box center [968, 219] width 16 height 16
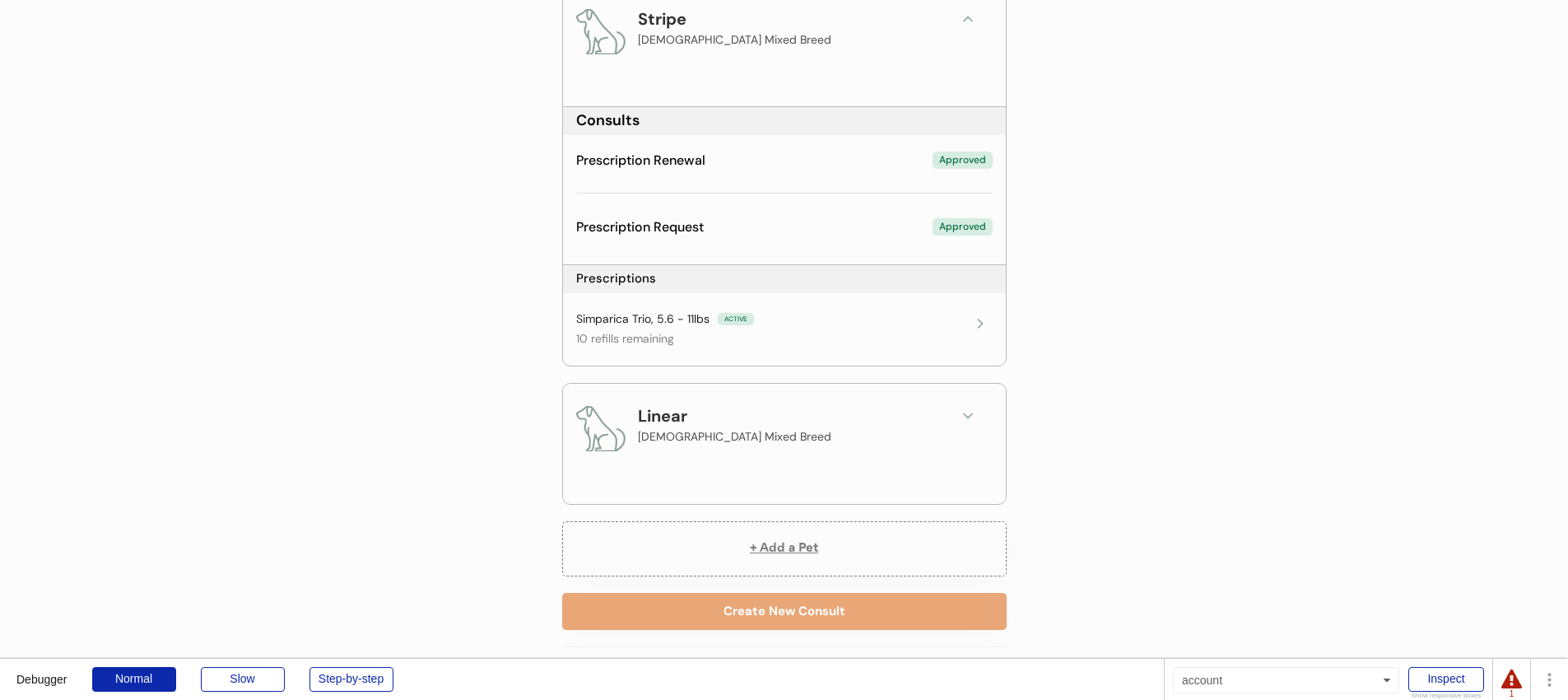
scroll to position [441, 0]
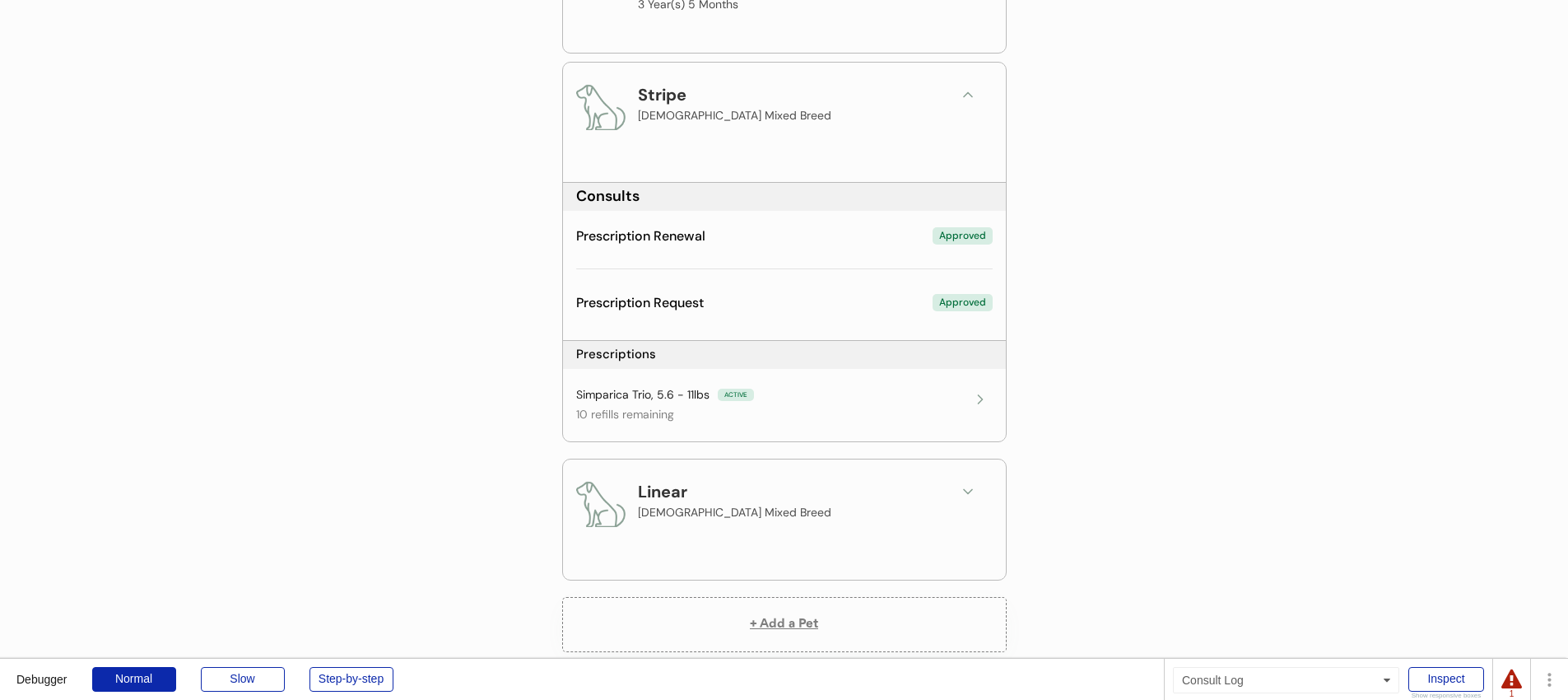
click at [886, 250] on div "Prescription Renewal Approved" at bounding box center [784, 254] width 416 height 60
click at [953, 238] on div "Approved" at bounding box center [963, 236] width 60 height 17
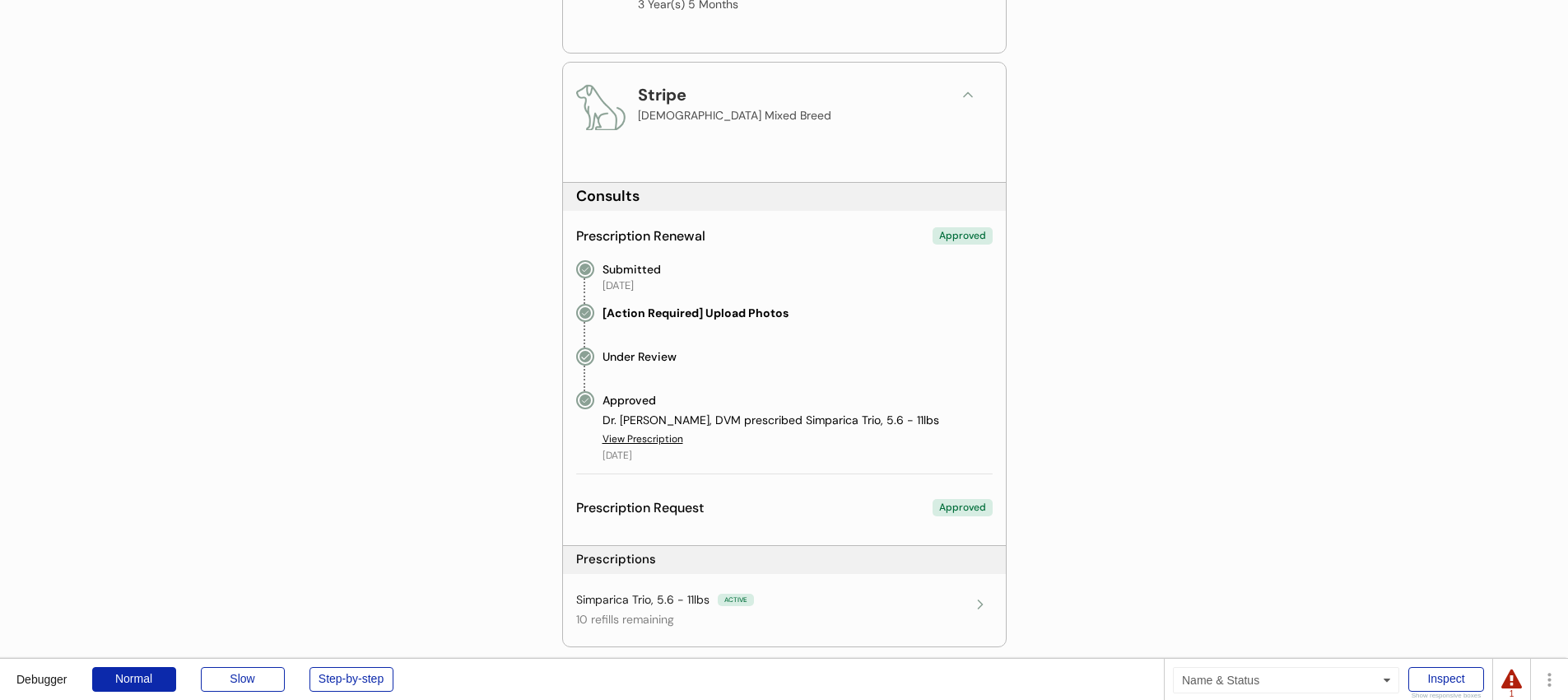
click at [865, 238] on div "Prescription Renewal Approved" at bounding box center [784, 237] width 416 height 18
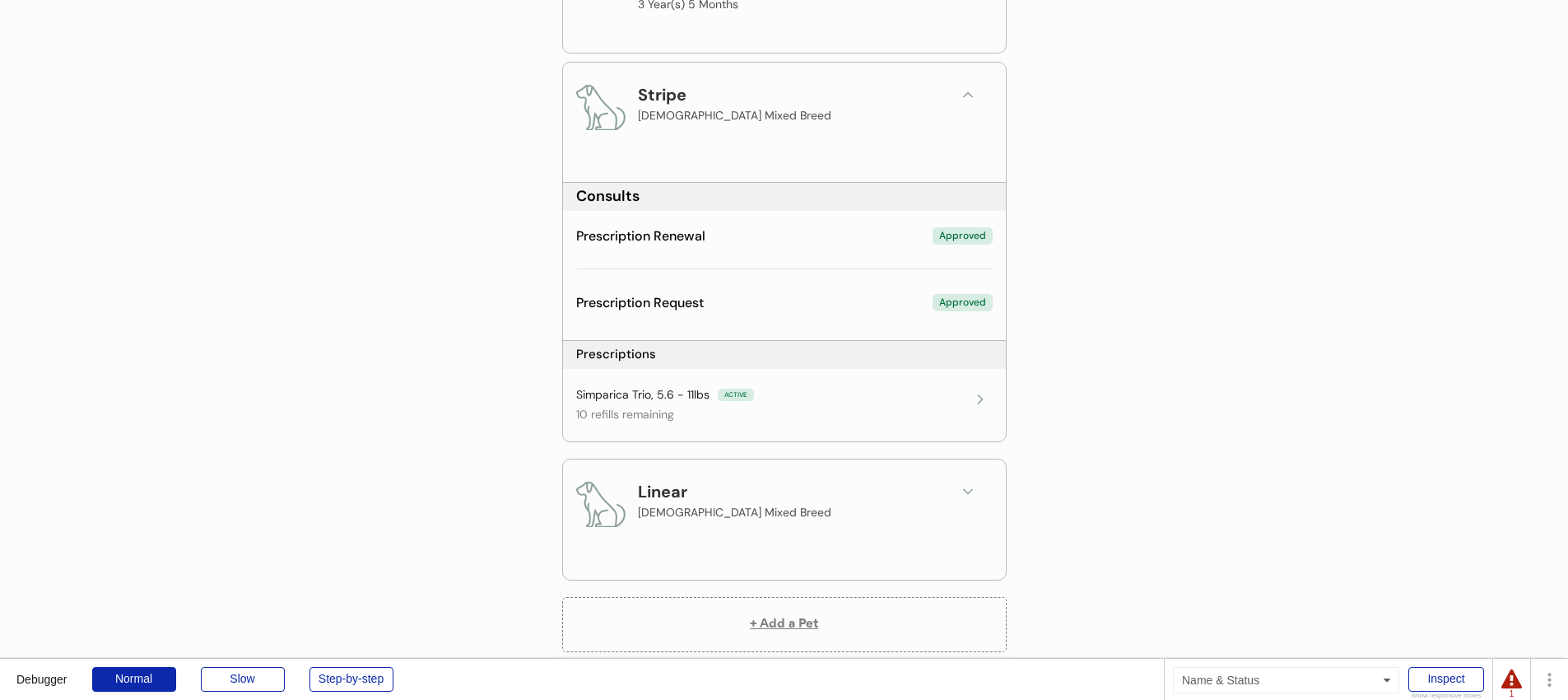
click at [837, 300] on div "Prescription Request Approved" at bounding box center [784, 303] width 416 height 18
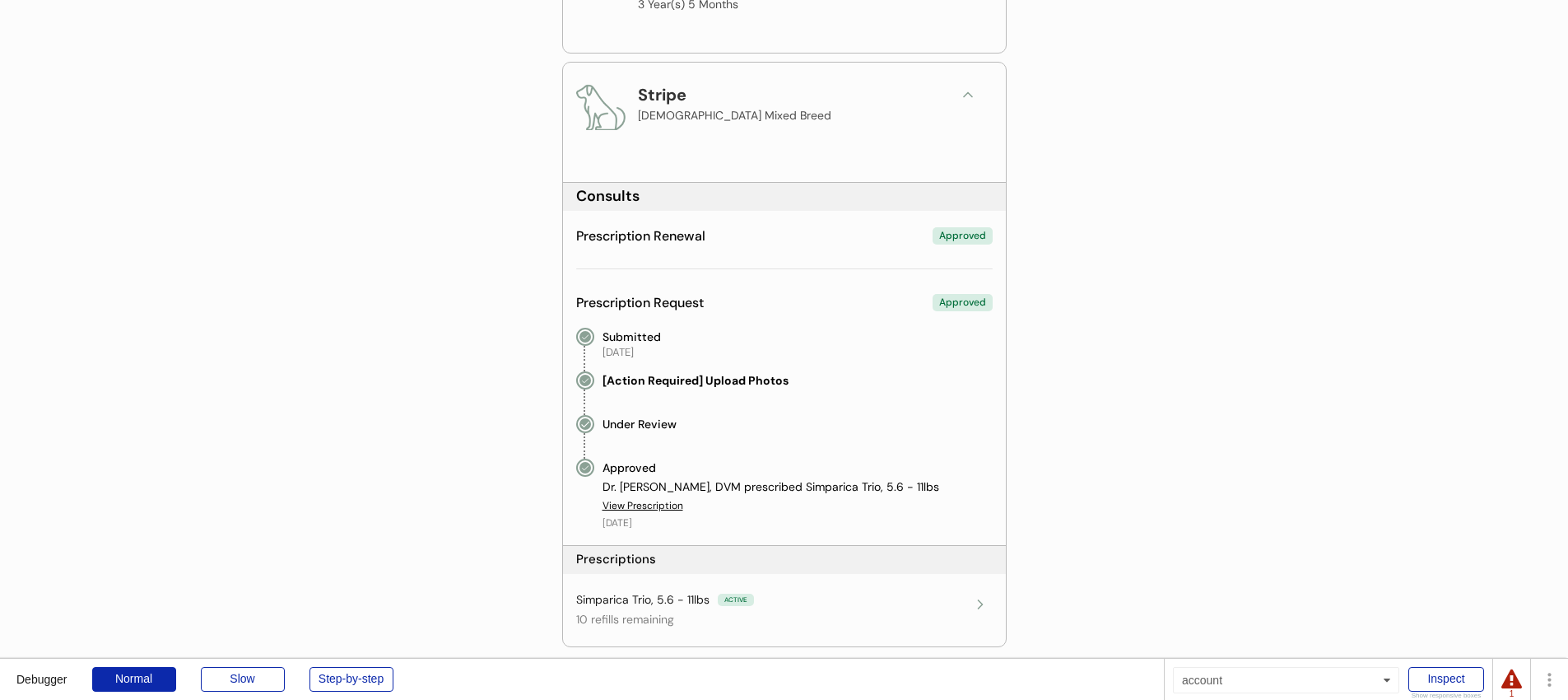
click at [837, 300] on div "Prescription Request Approved" at bounding box center [784, 303] width 416 height 18
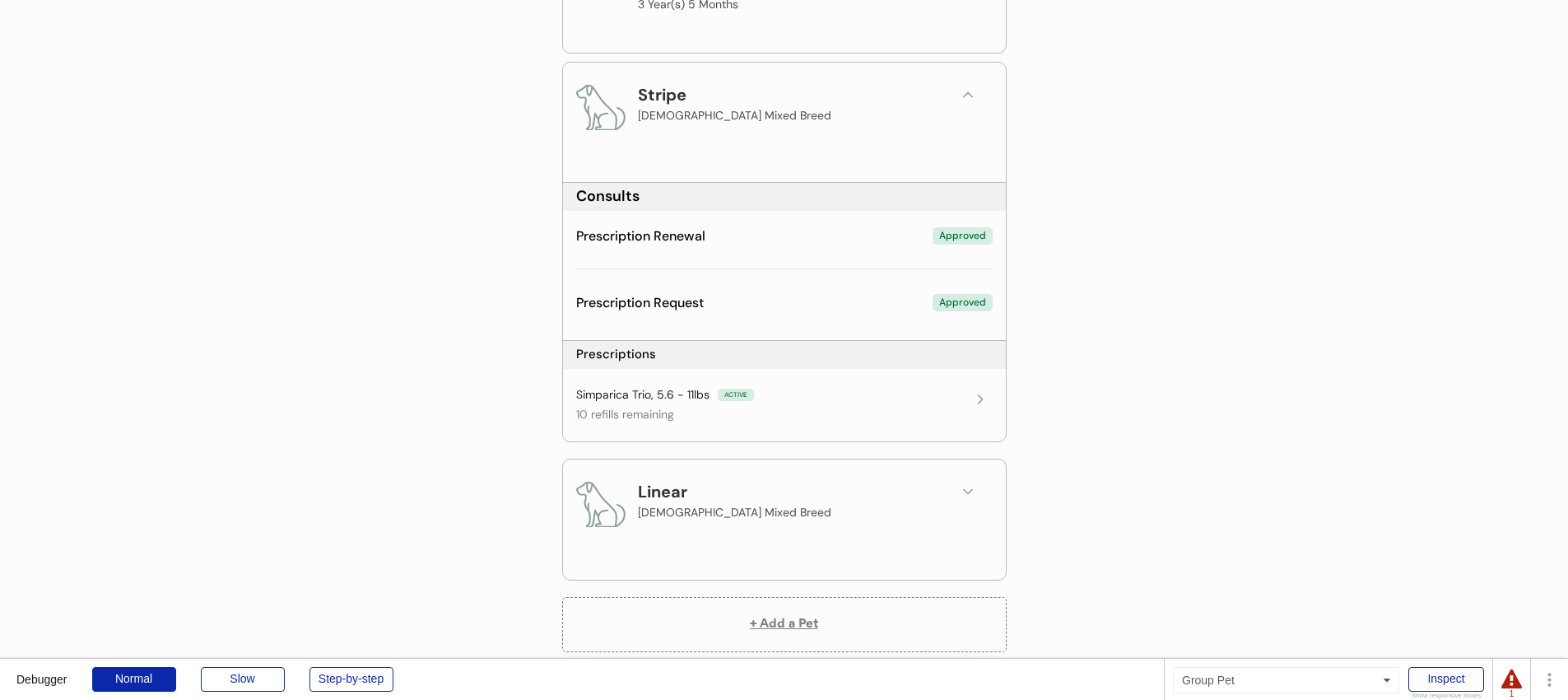
click at [727, 267] on div "Prescription Renewal Approved Submitted [DATE] [Action Required] Upload Photos …" at bounding box center [784, 254] width 416 height 60
click at [723, 250] on div "Prescription Renewal Approved Submitted [DATE] [Action Required] Upload Photos …" at bounding box center [784, 254] width 416 height 60
click at [714, 243] on div "Prescription Renewal Approved" at bounding box center [784, 237] width 416 height 18
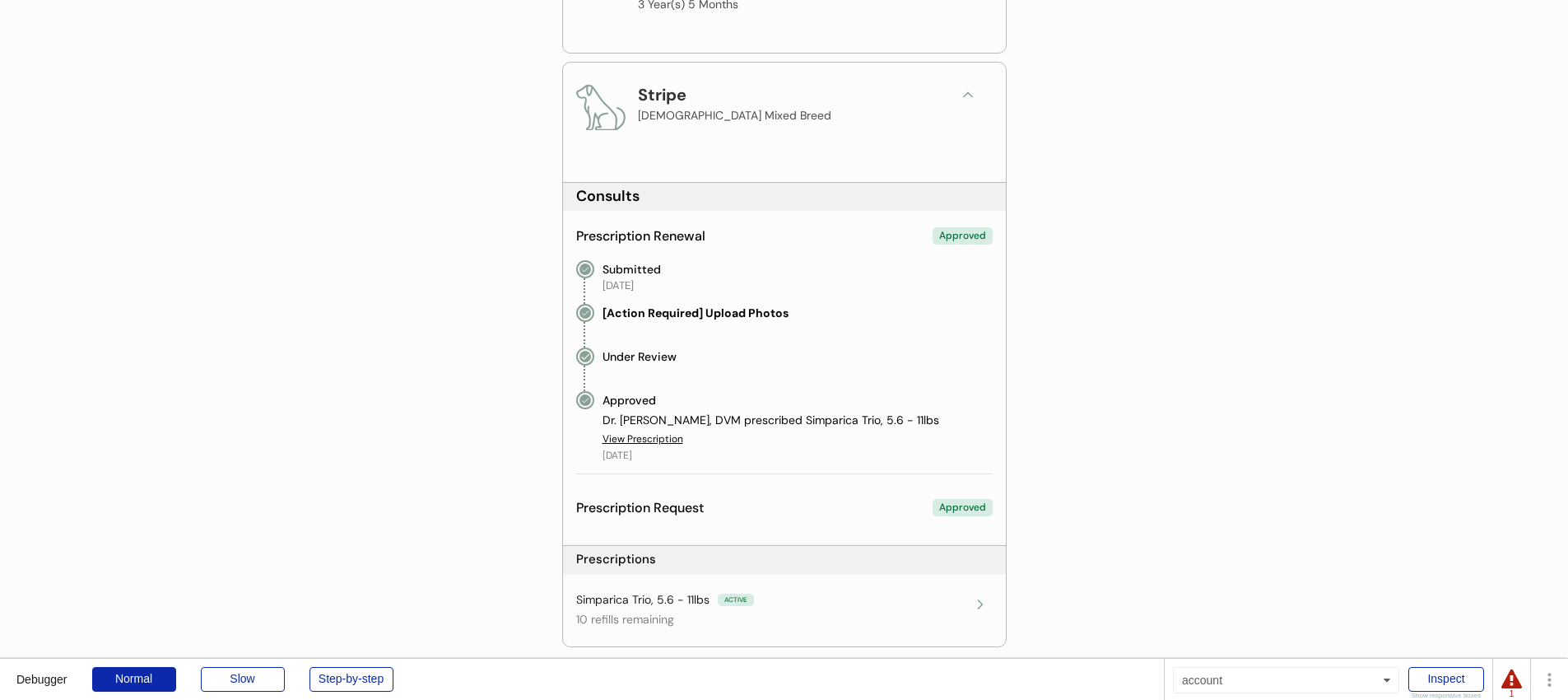
click at [714, 243] on div "Prescription Renewal Approved" at bounding box center [784, 237] width 416 height 18
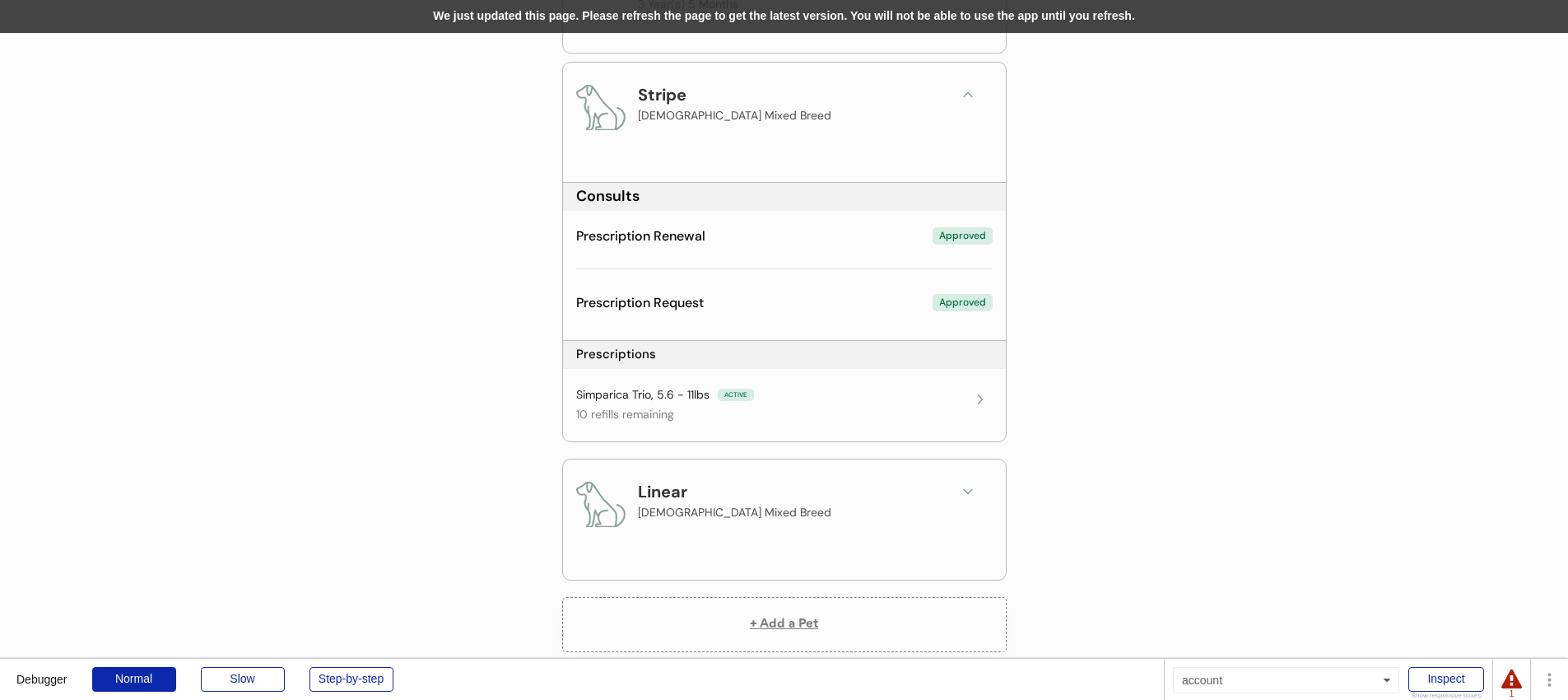
click at [753, 25] on div "We just updated this page. Please refresh the page to get the latest version. Y…" at bounding box center [784, 16] width 1568 height 33
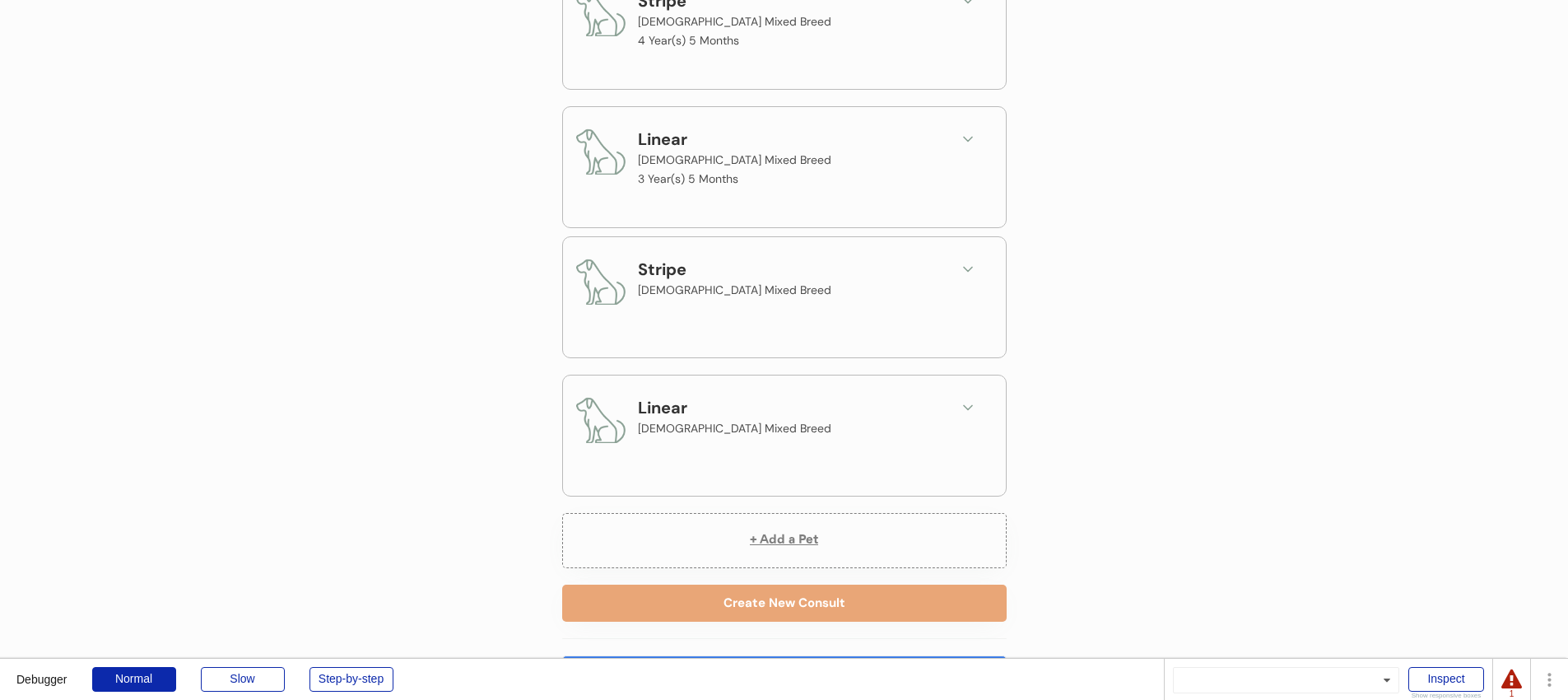
scroll to position [352, 0]
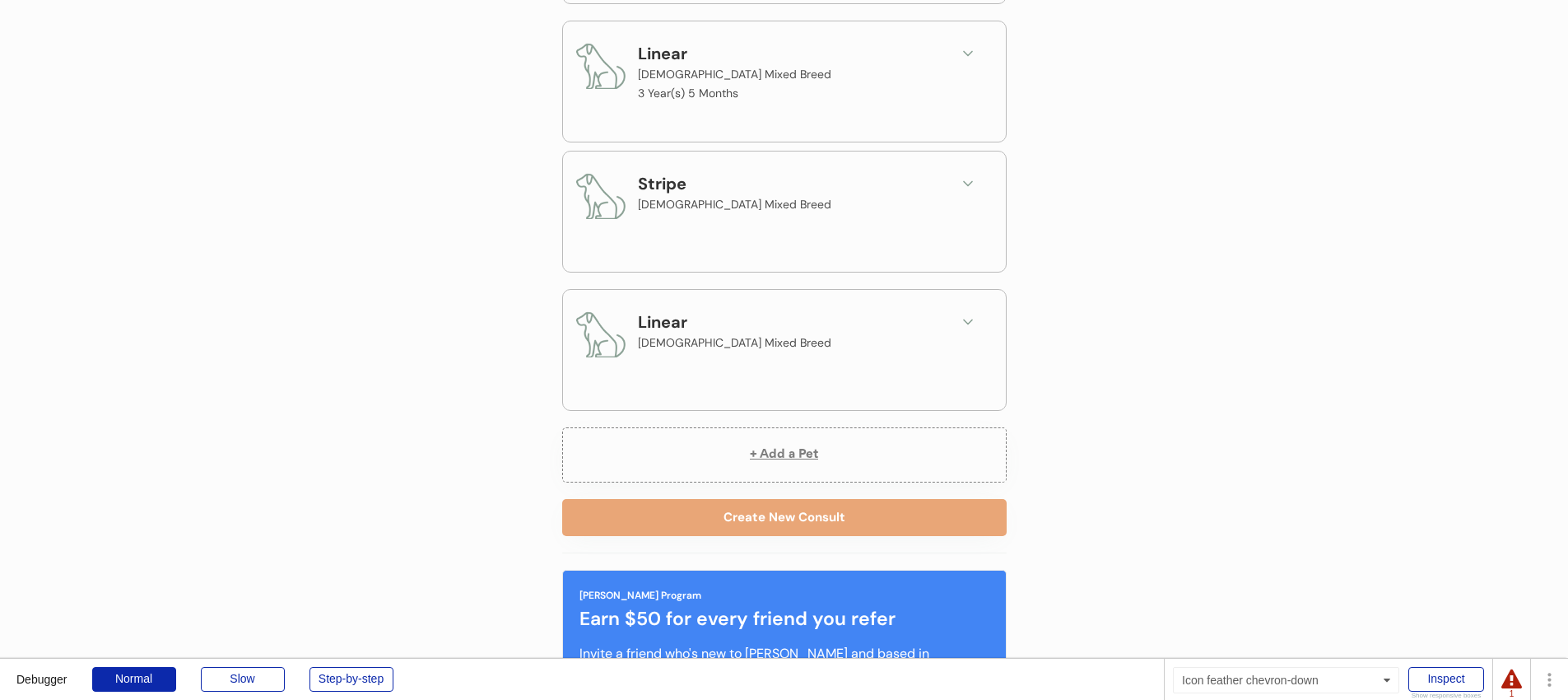
click at [969, 180] on icon at bounding box center [968, 183] width 16 height 16
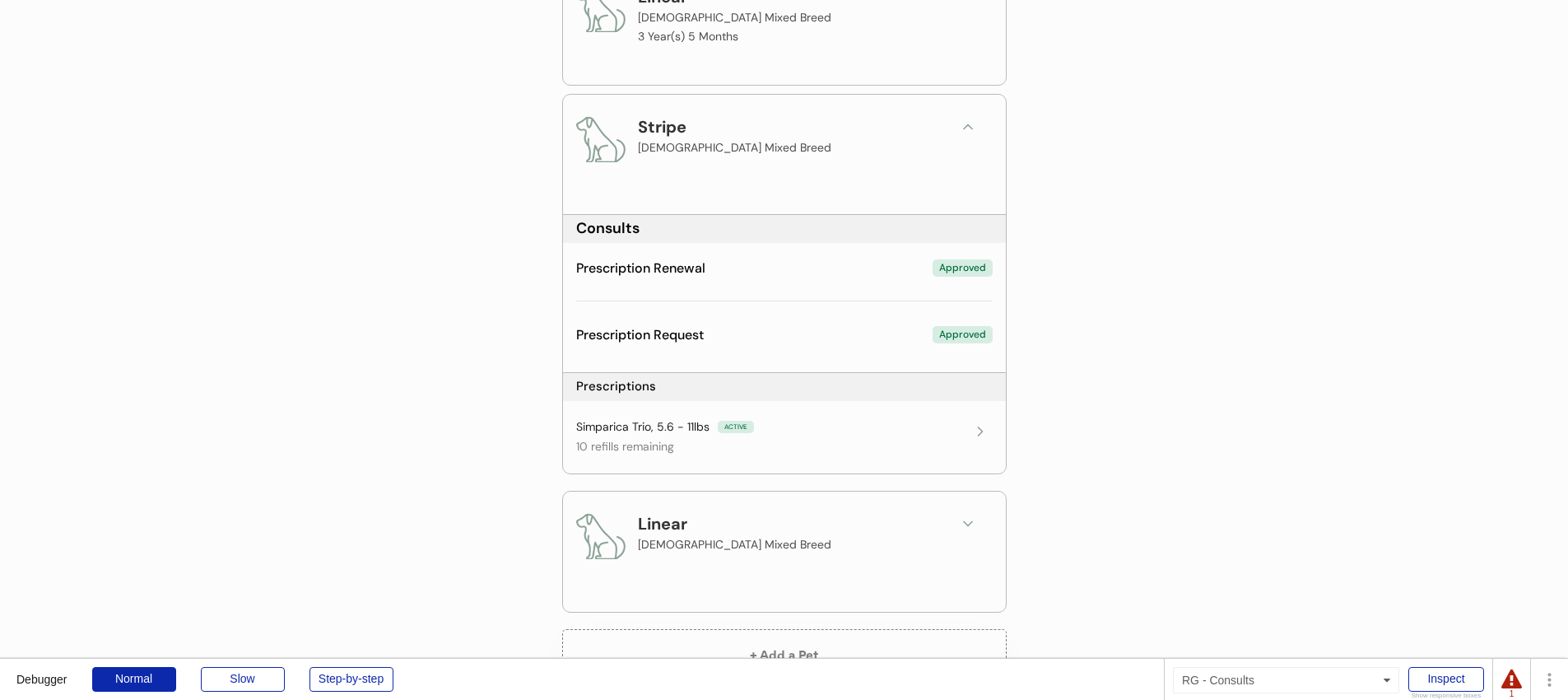
scroll to position [479, 0]
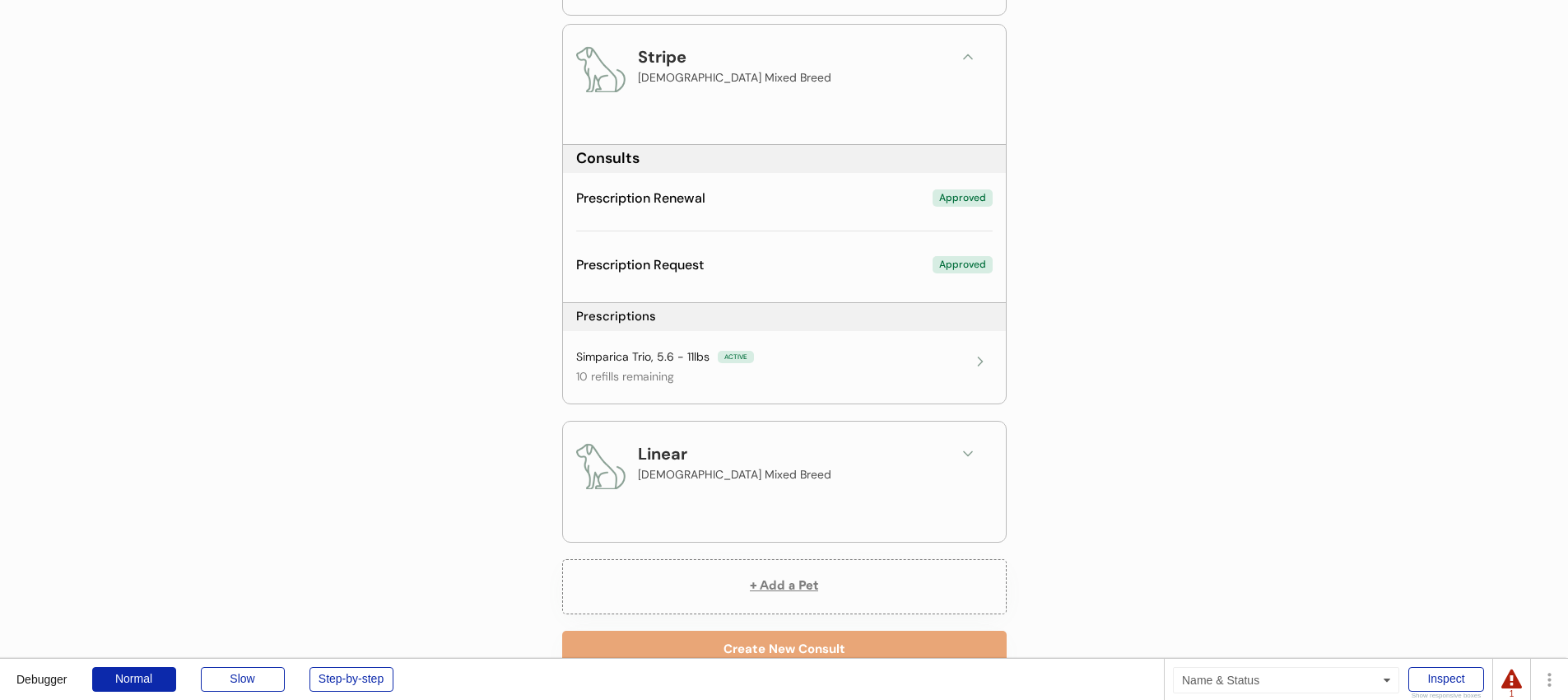
click at [769, 201] on div "Prescription Renewal Approved" at bounding box center [784, 199] width 416 height 18
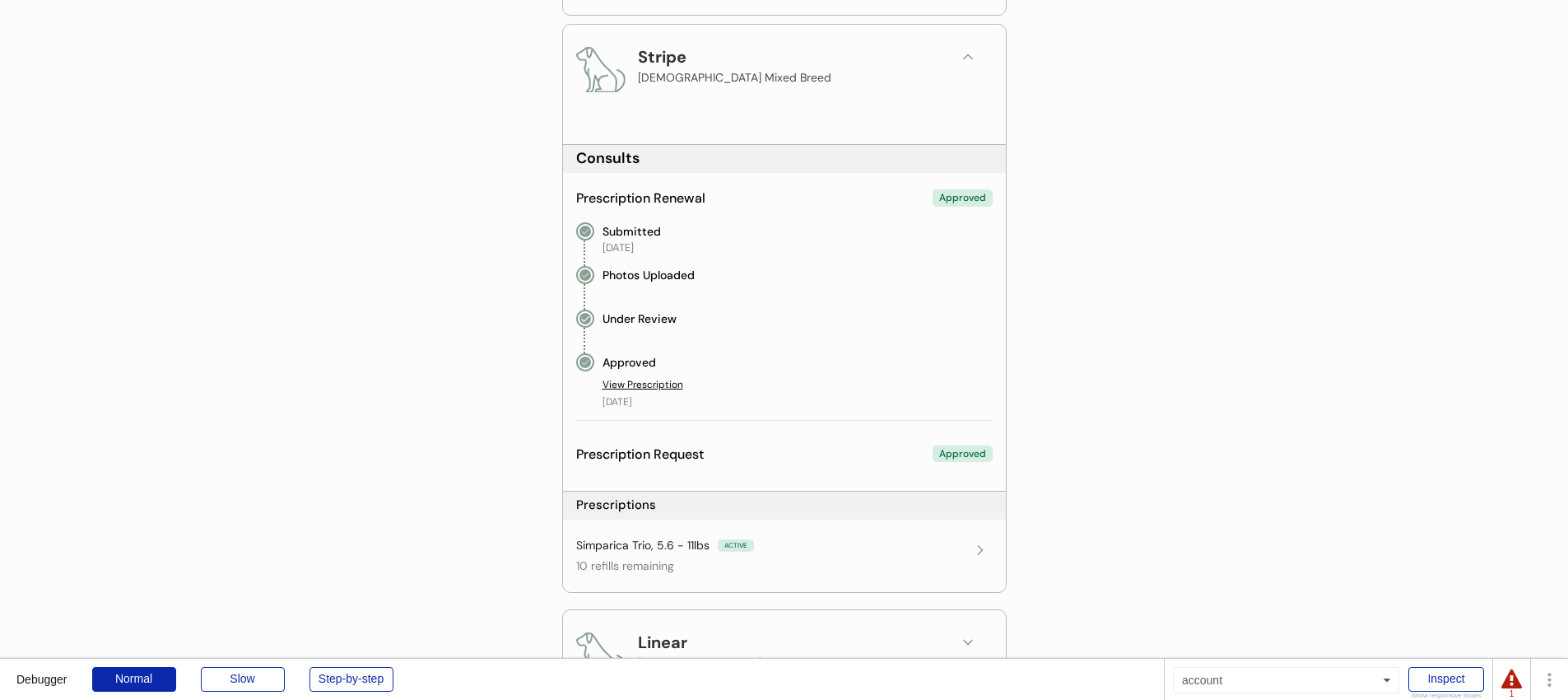
click at [769, 201] on div "Prescription Renewal Approved" at bounding box center [784, 199] width 416 height 18
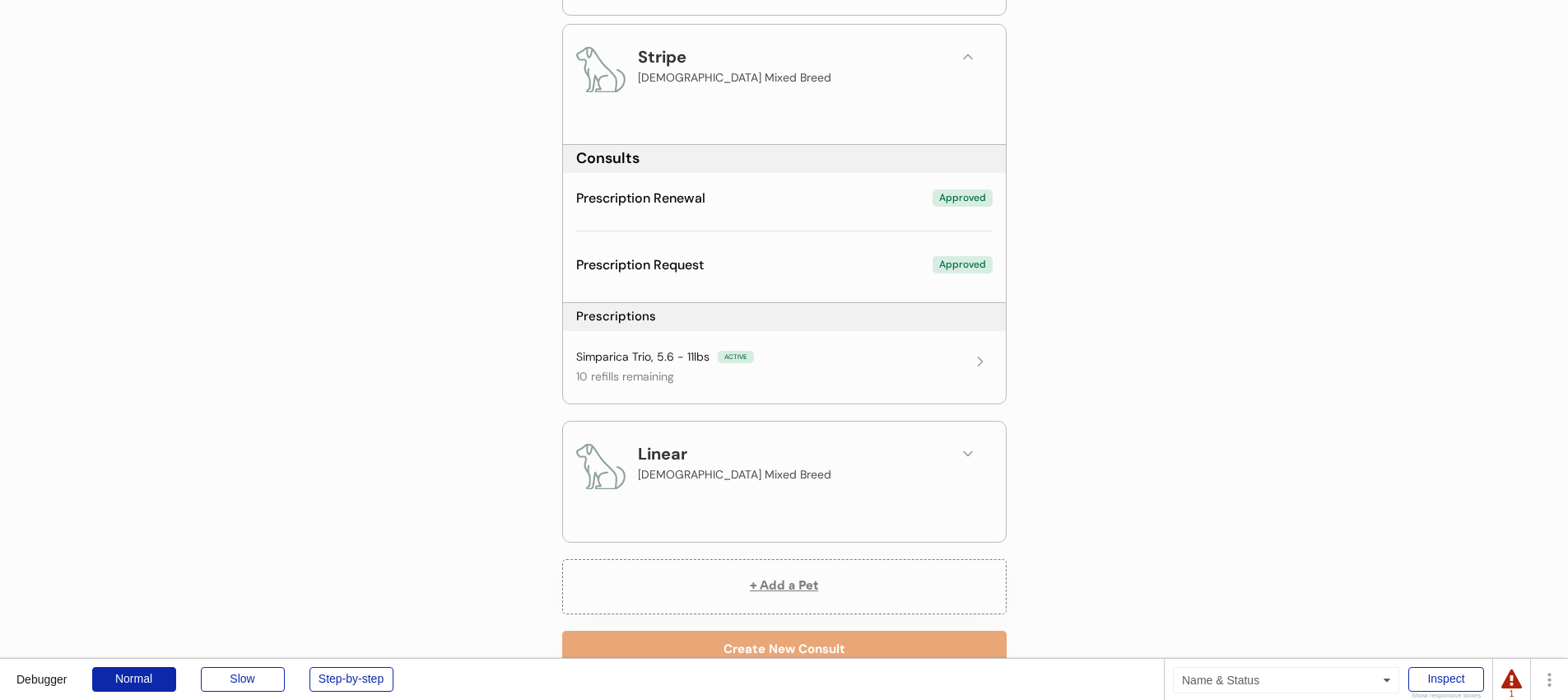
click at [756, 262] on div "Prescription Request Approved" at bounding box center [784, 265] width 416 height 18
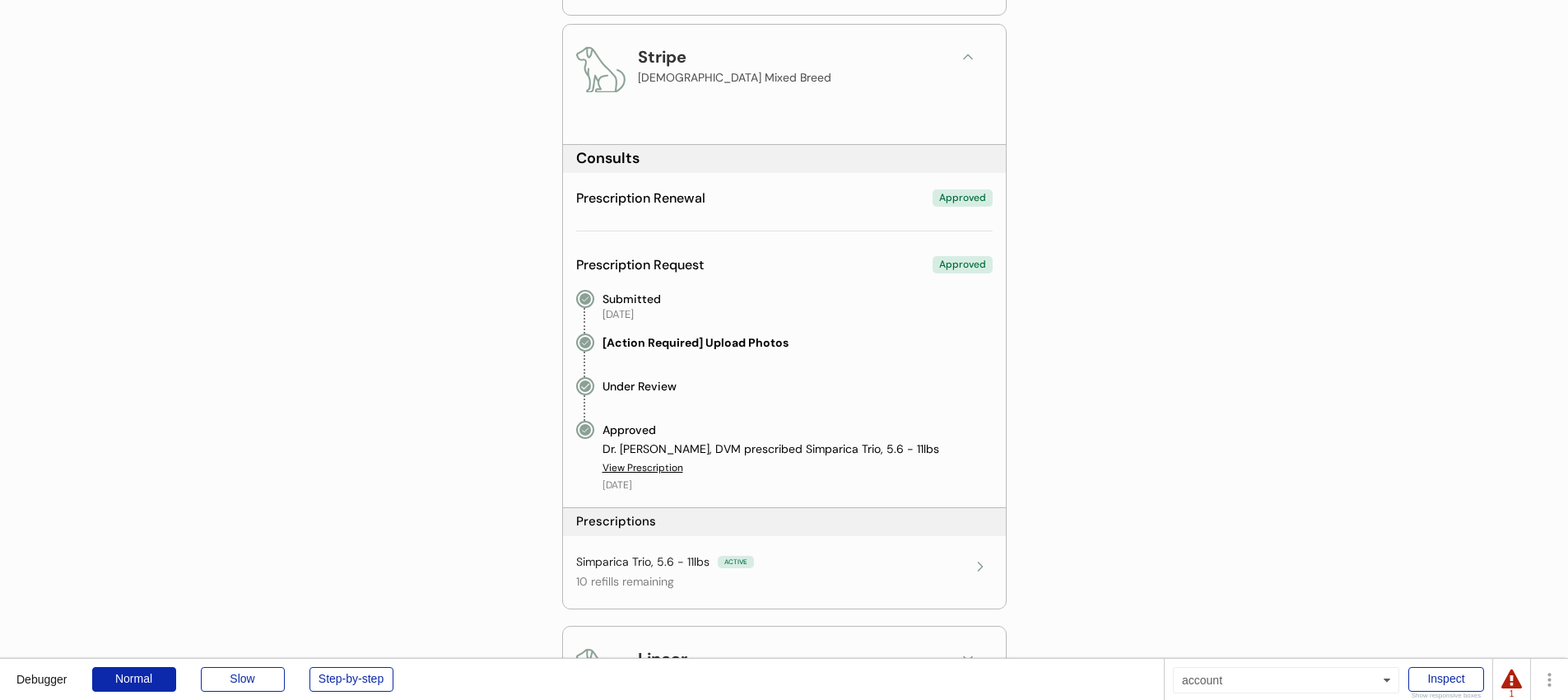
click at [756, 262] on div "Prescription Request Approved" at bounding box center [784, 265] width 416 height 18
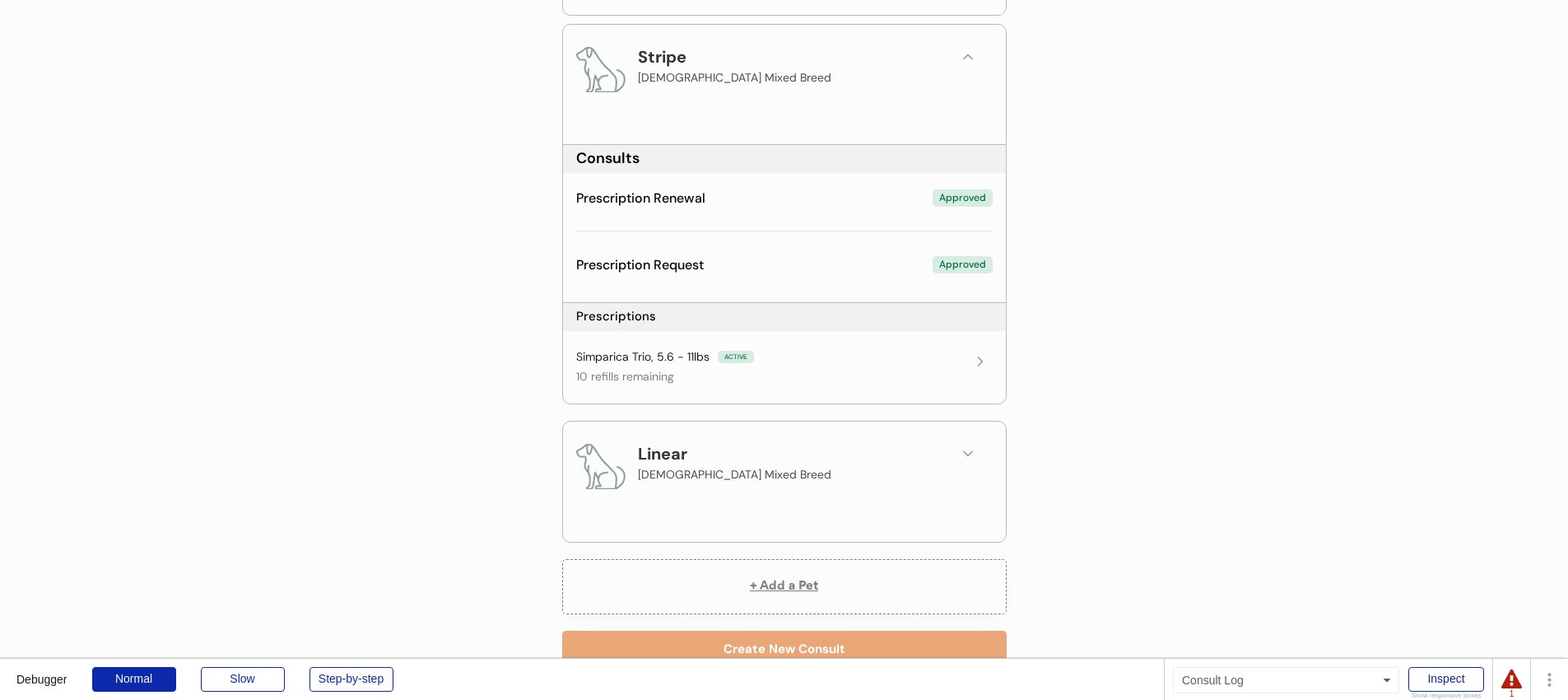
click at [755, 216] on div "Prescription Renewal Approved Submitted October 3, 2025 [Action Required] Uploa…" at bounding box center [784, 216] width 416 height 60
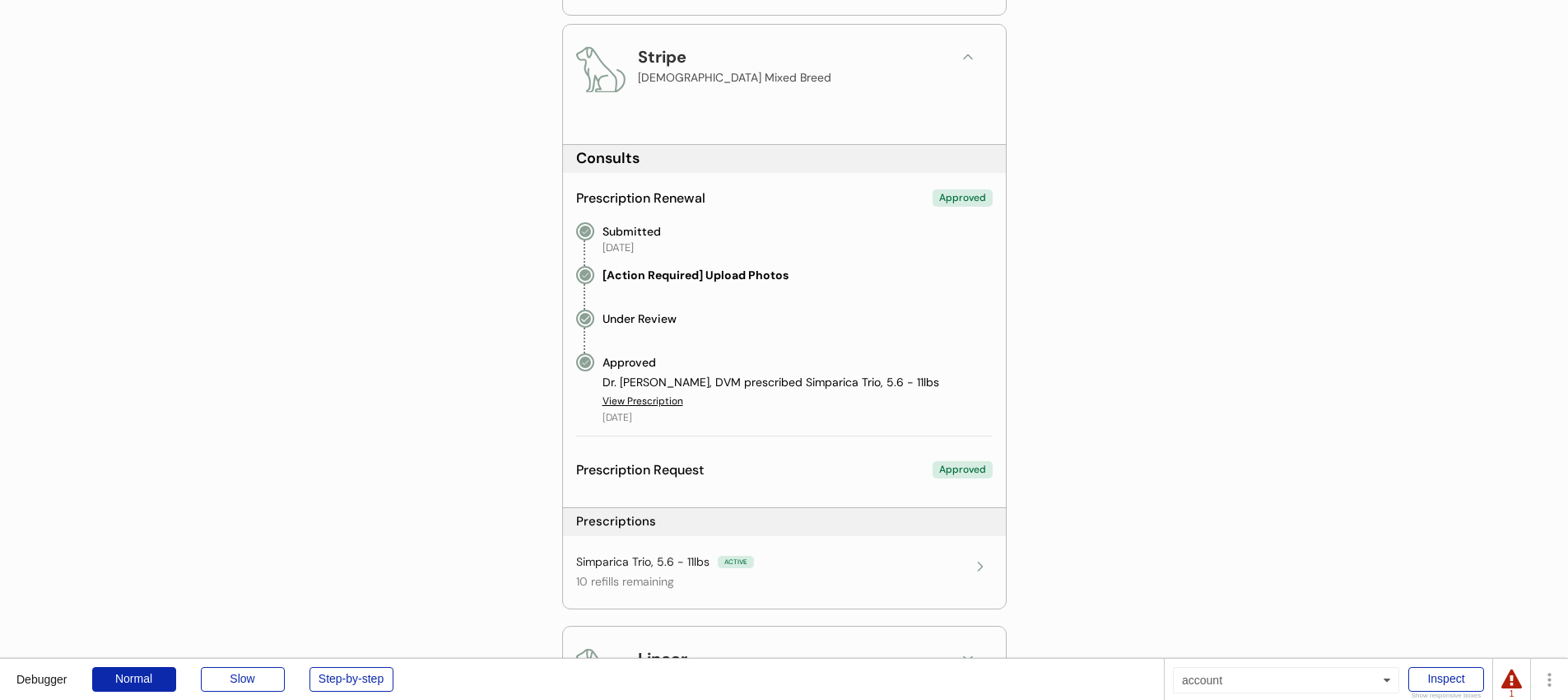
click at [755, 214] on div "Prescription Renewal Approved Submitted October 3, 2025 [Action Required] Uploa…" at bounding box center [784, 318] width 416 height 265
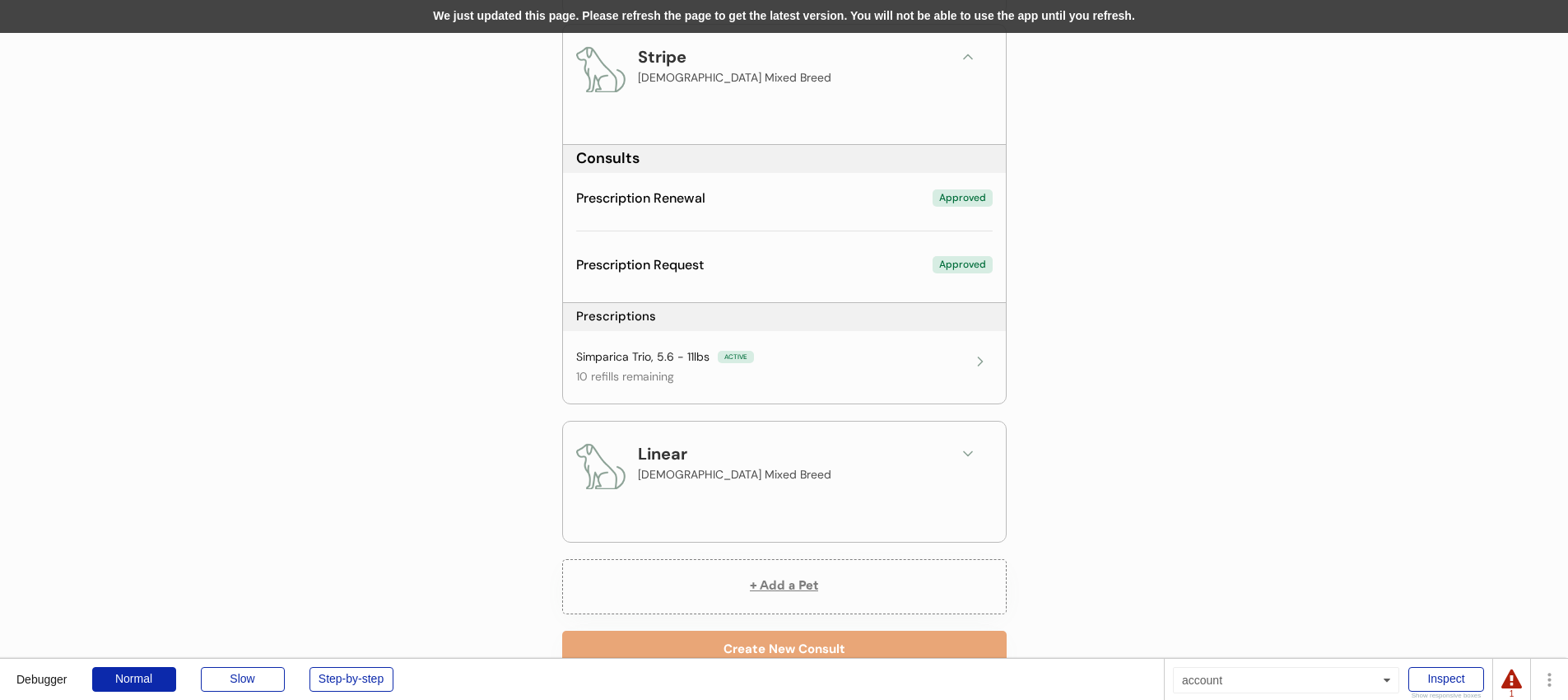
click at [624, 16] on div "We just updated this page. Please refresh the page to get the latest version. Y…" at bounding box center [784, 16] width 1568 height 33
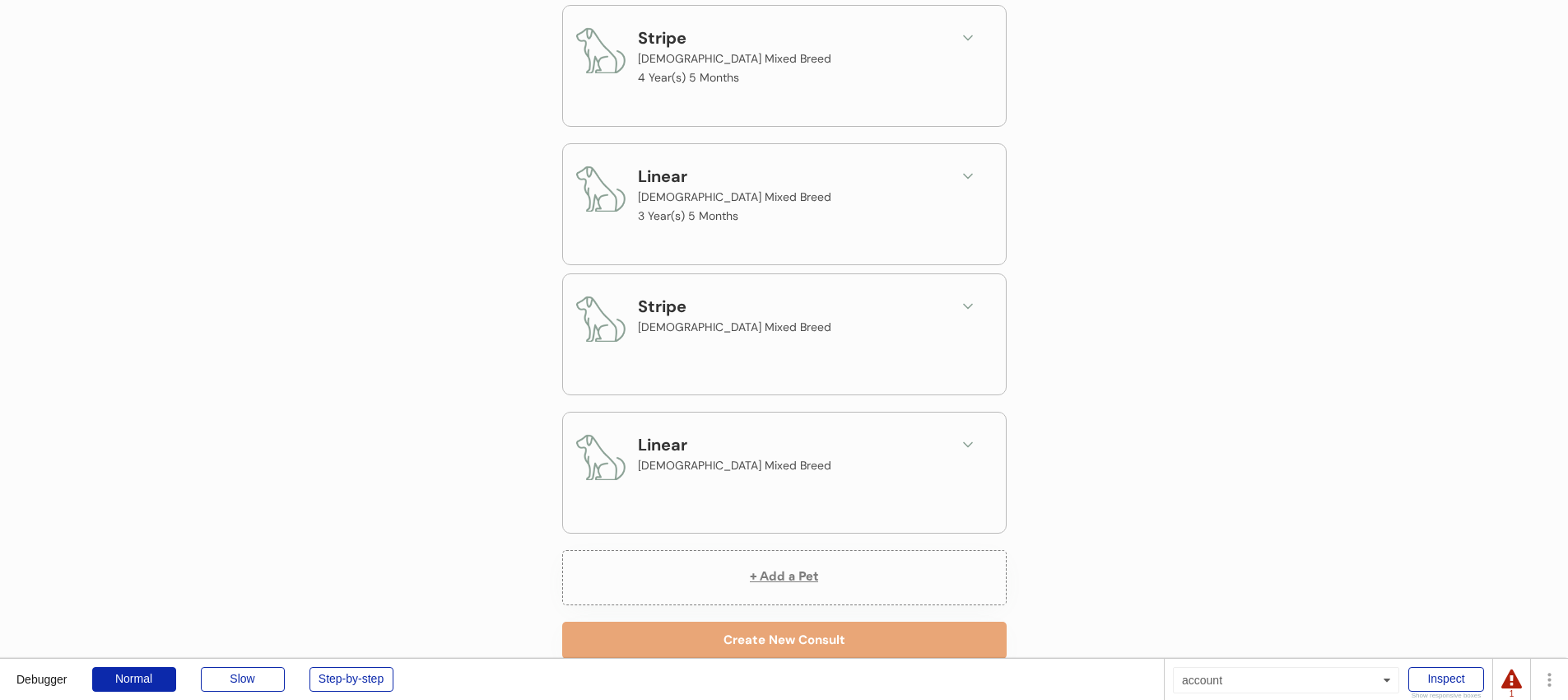
scroll to position [356, 0]
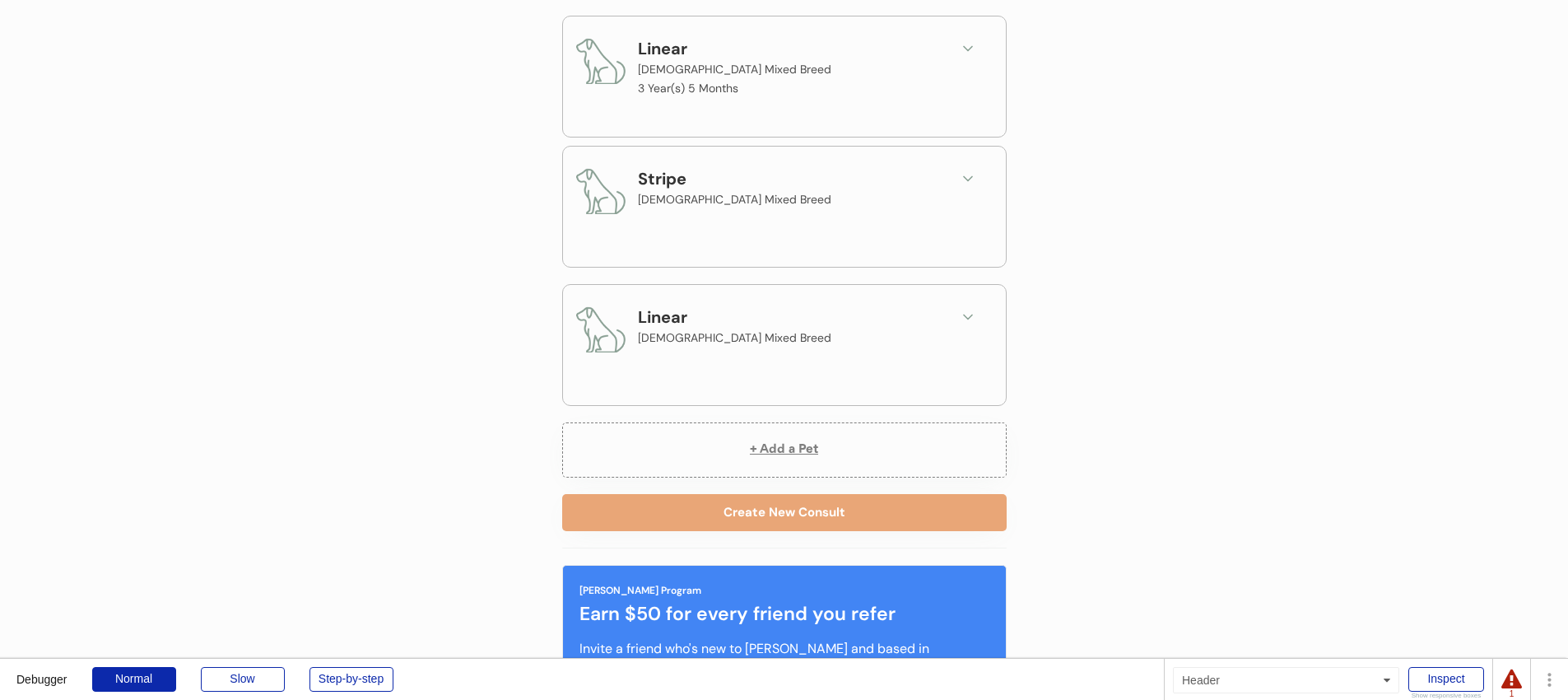
click at [972, 189] on button at bounding box center [967, 178] width 24 height 24
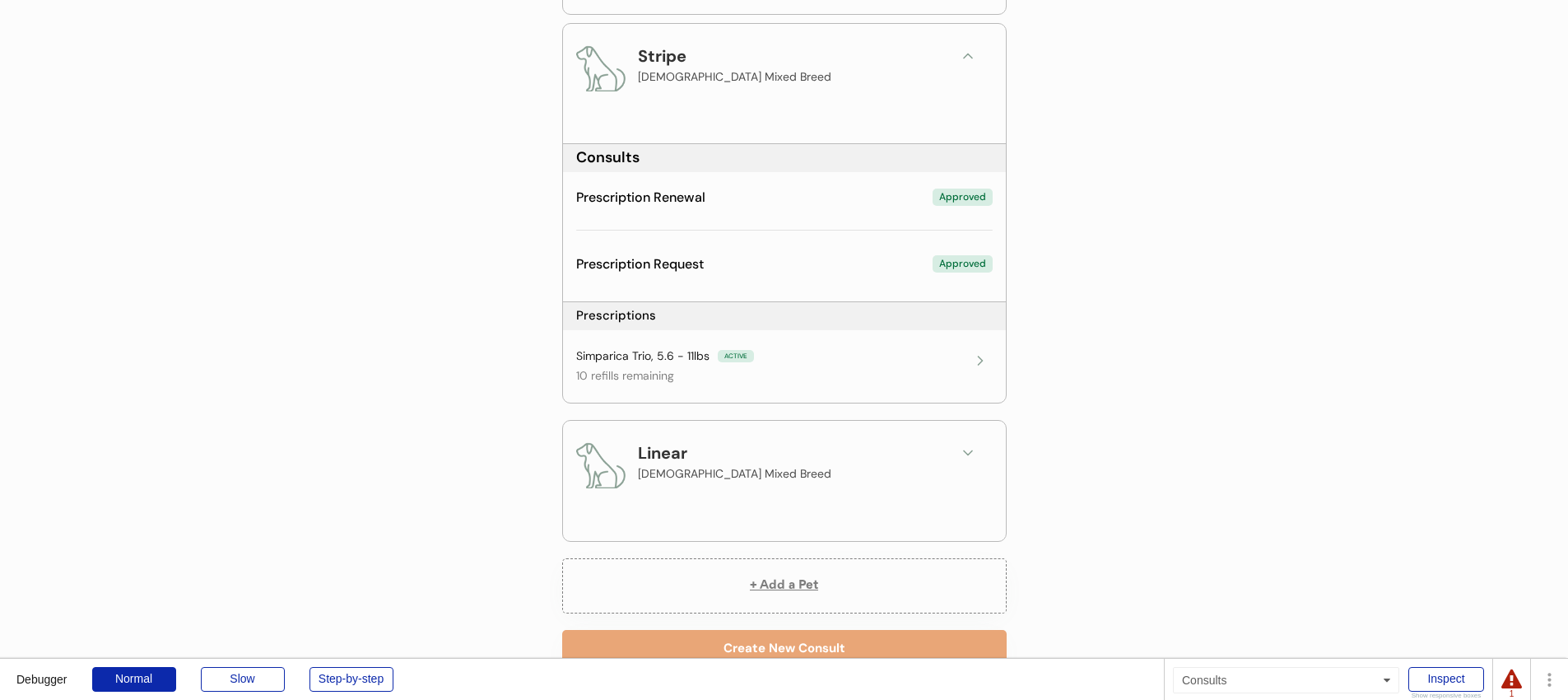
scroll to position [485, 0]
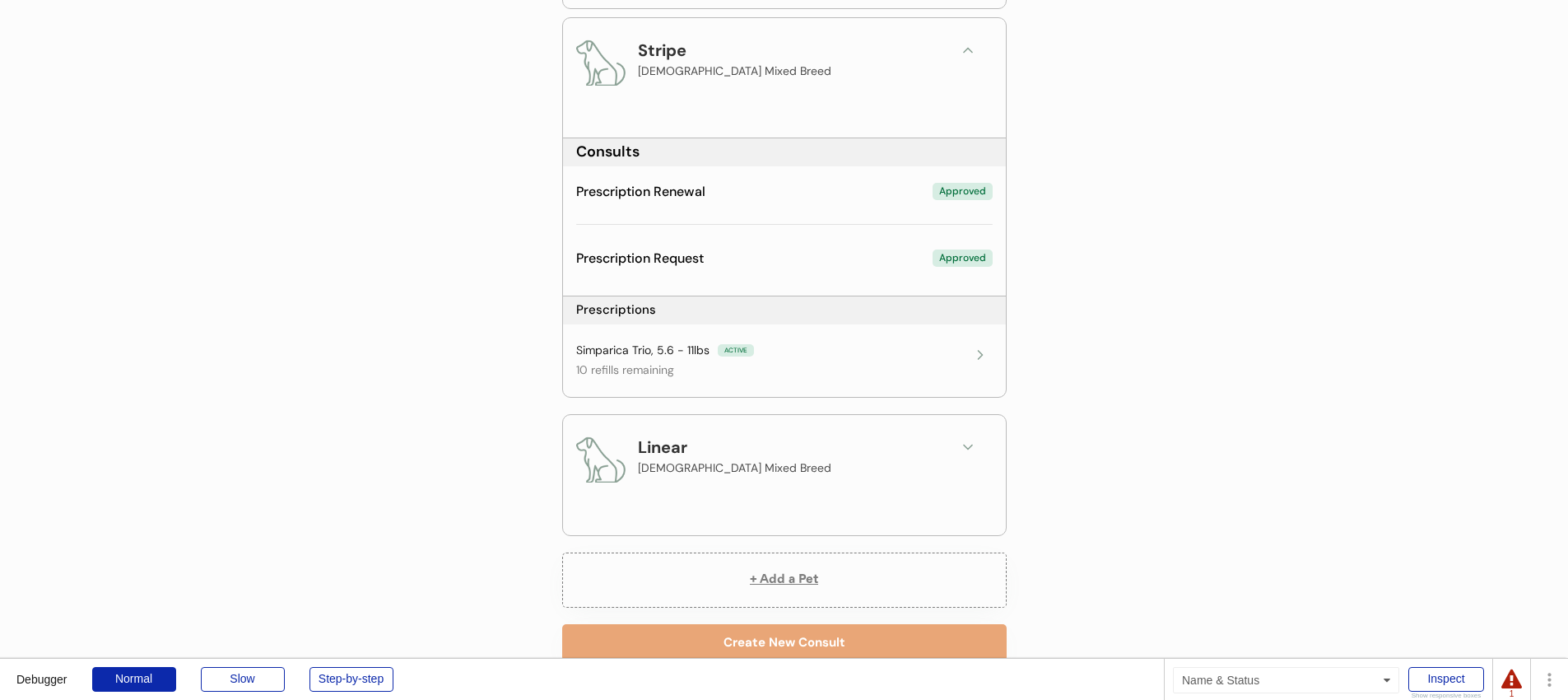
click at [815, 196] on div "Prescription Renewal Approved" at bounding box center [784, 192] width 416 height 18
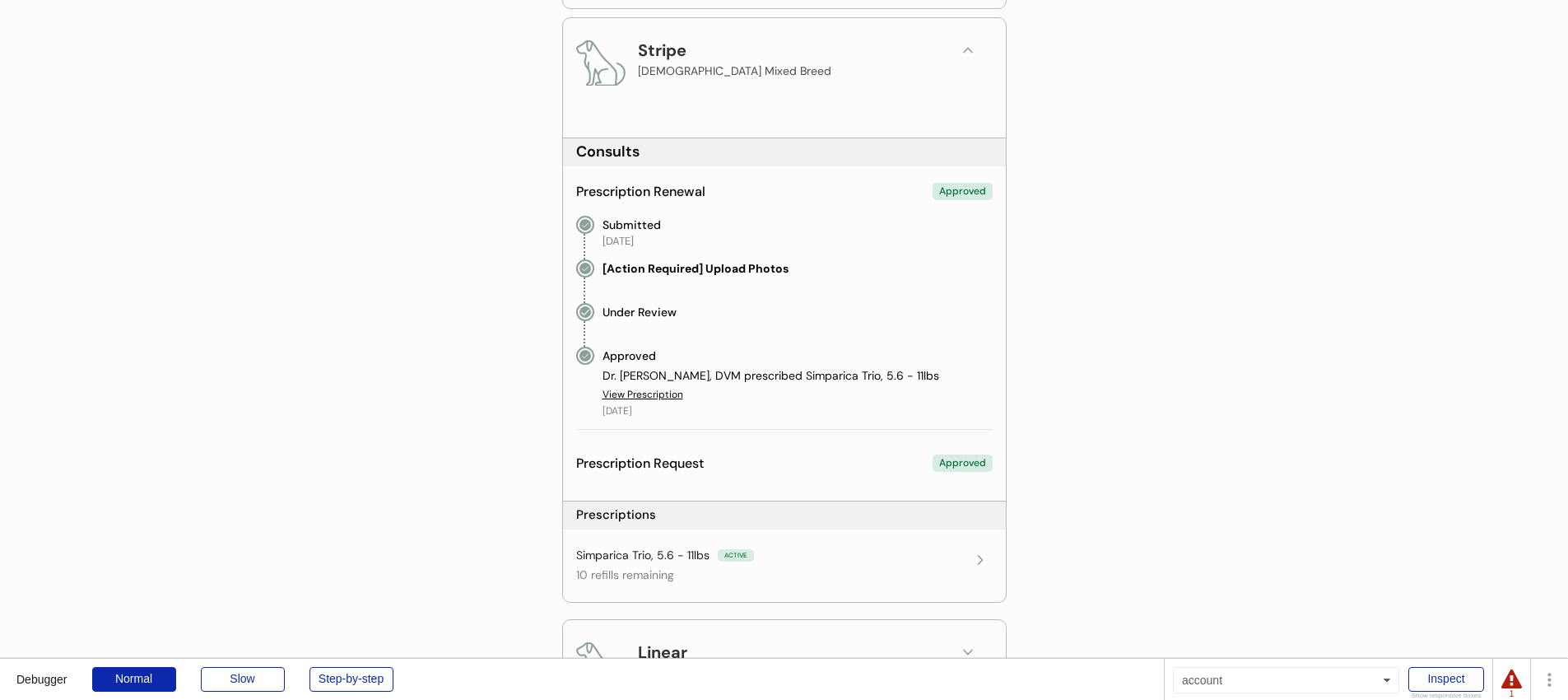
click at [815, 196] on div "Prescription Renewal Approved" at bounding box center [784, 192] width 416 height 18
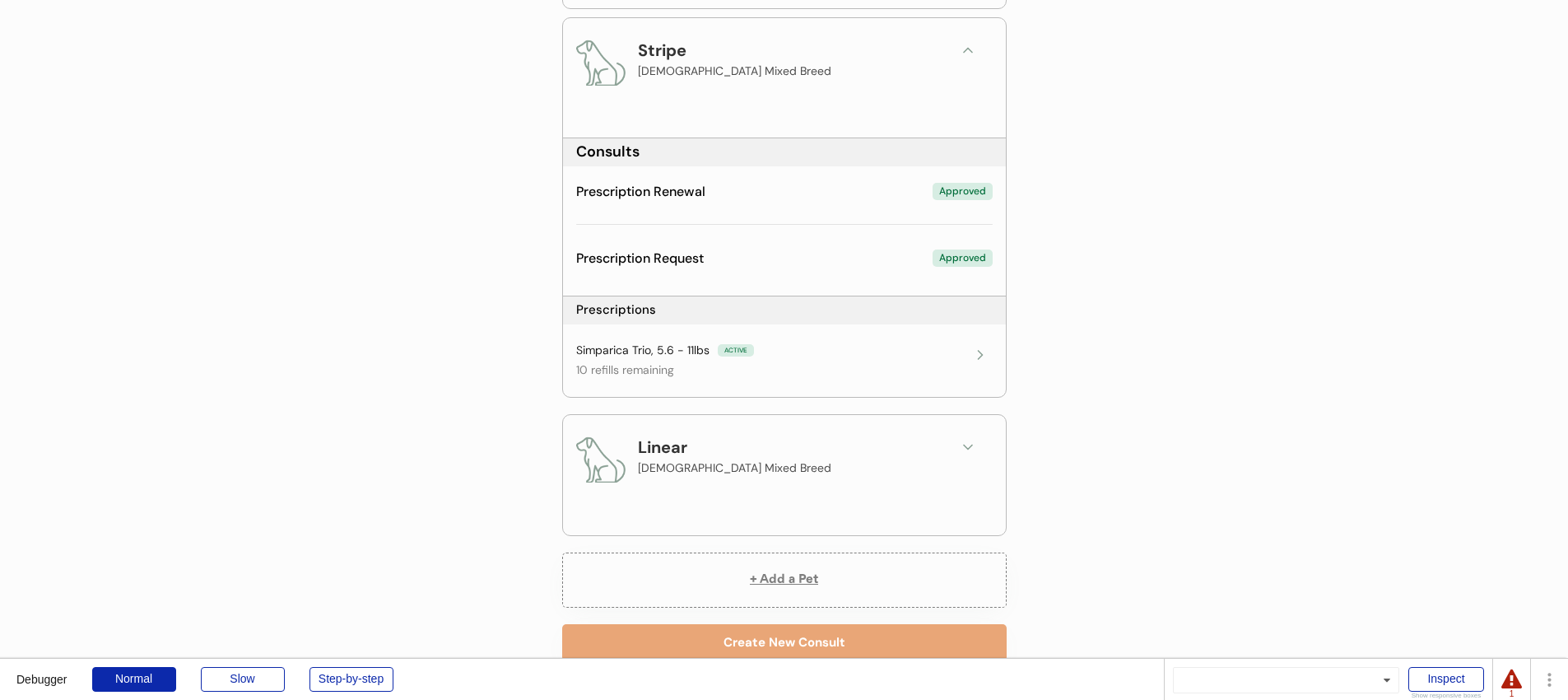
click at [807, 259] on div "Prescription Request Approved" at bounding box center [784, 258] width 416 height 18
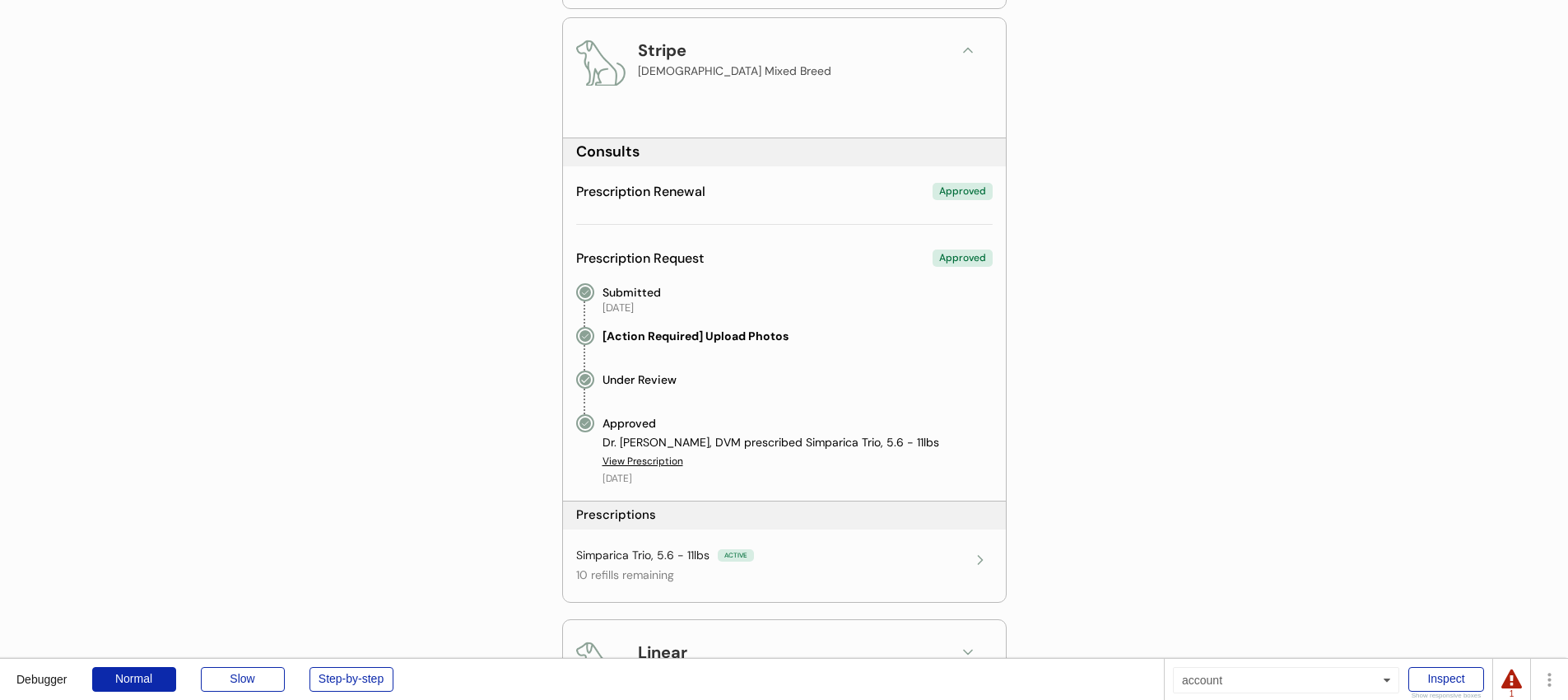
click at [807, 259] on div "Prescription Request Approved" at bounding box center [784, 258] width 416 height 18
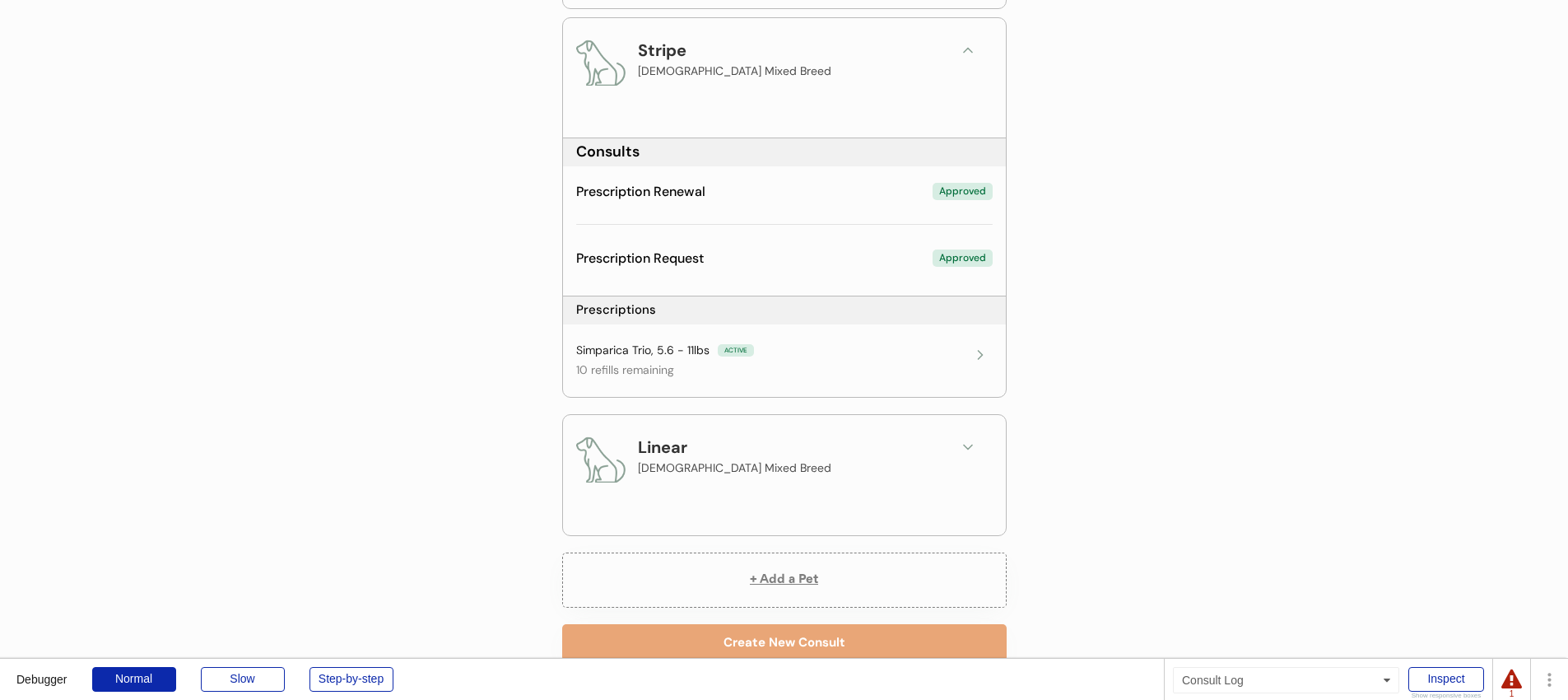
click at [809, 201] on div "Prescription Renewal Approved Submitted October 3, 2025 [Action Required] Uploa…" at bounding box center [784, 209] width 416 height 60
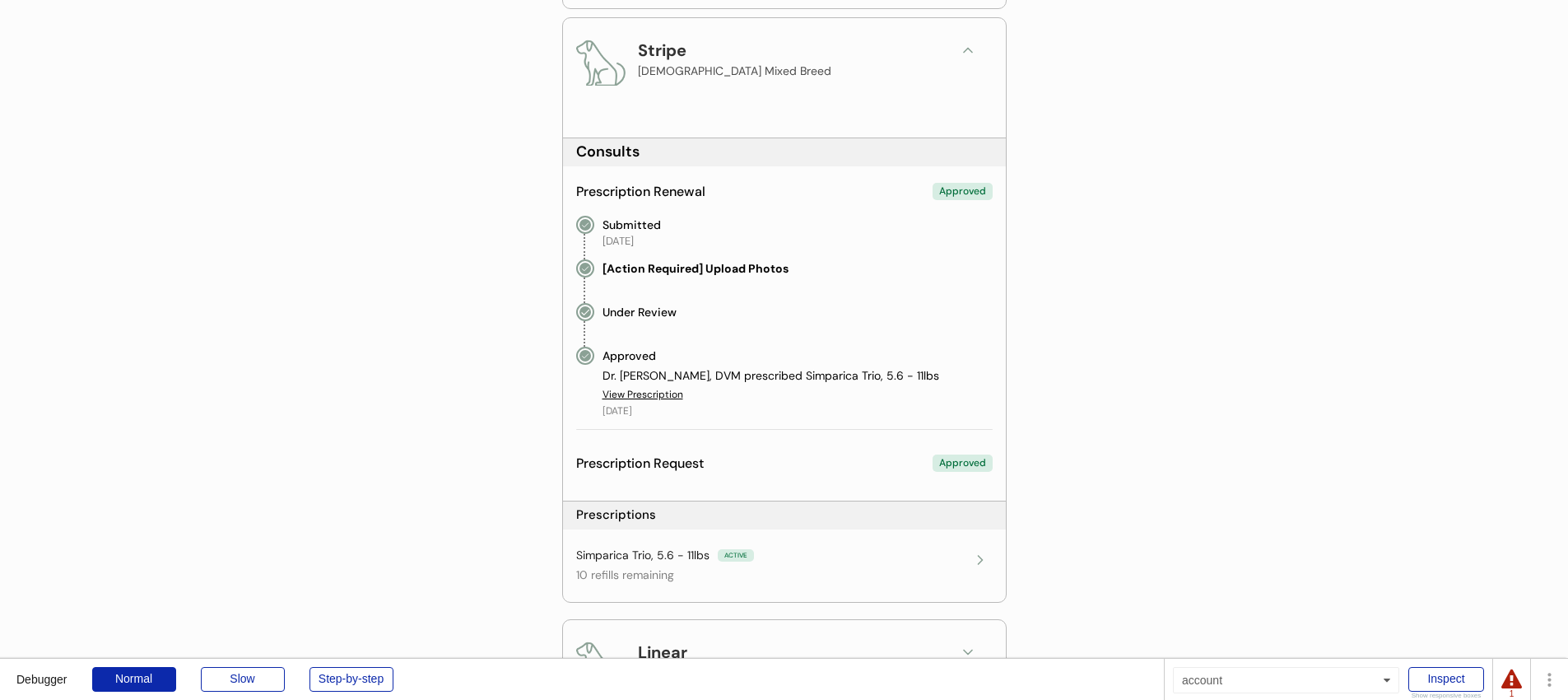
click at [809, 201] on div "Prescription Renewal Approved Submitted October 3, 2025 [Action Required] Uploa…" at bounding box center [784, 312] width 416 height 265
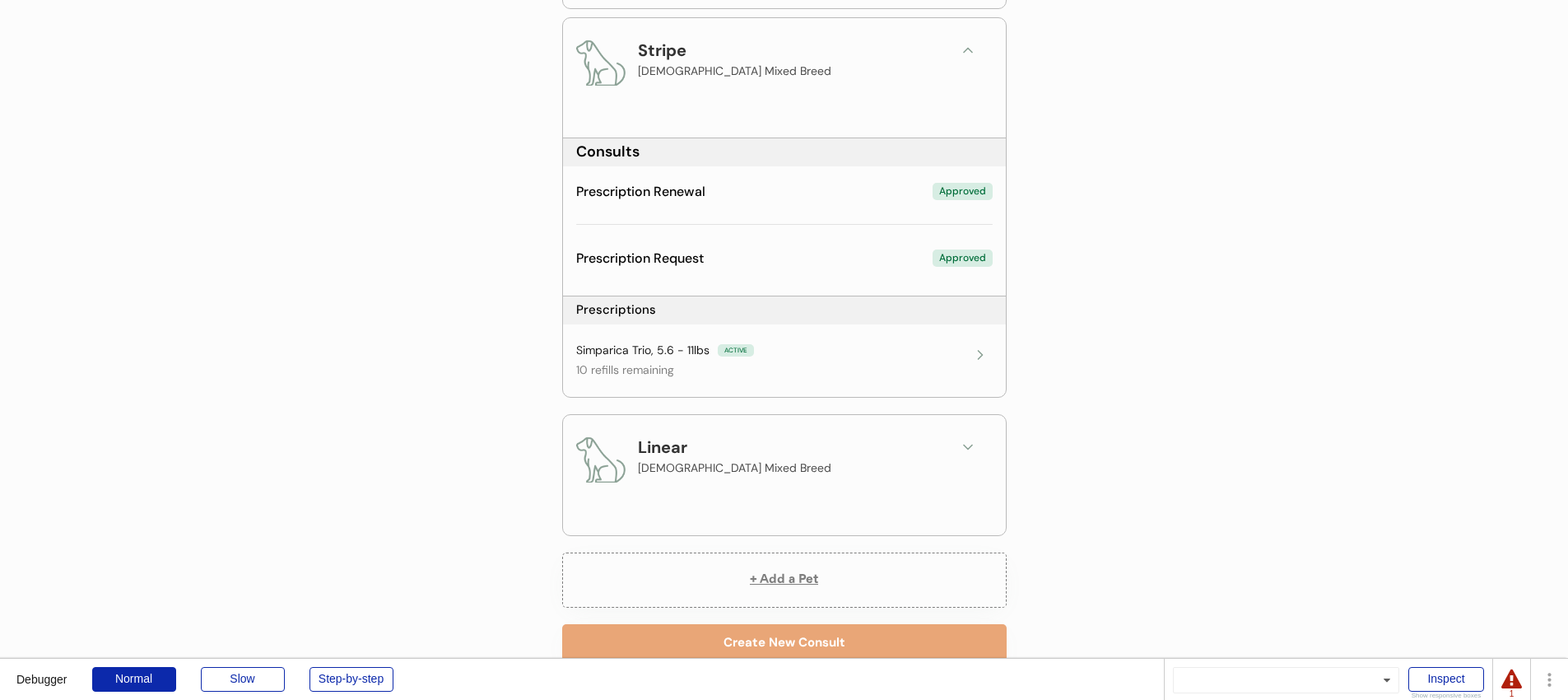
click at [738, 251] on div "Prescription Request Approved" at bounding box center [784, 258] width 416 height 18
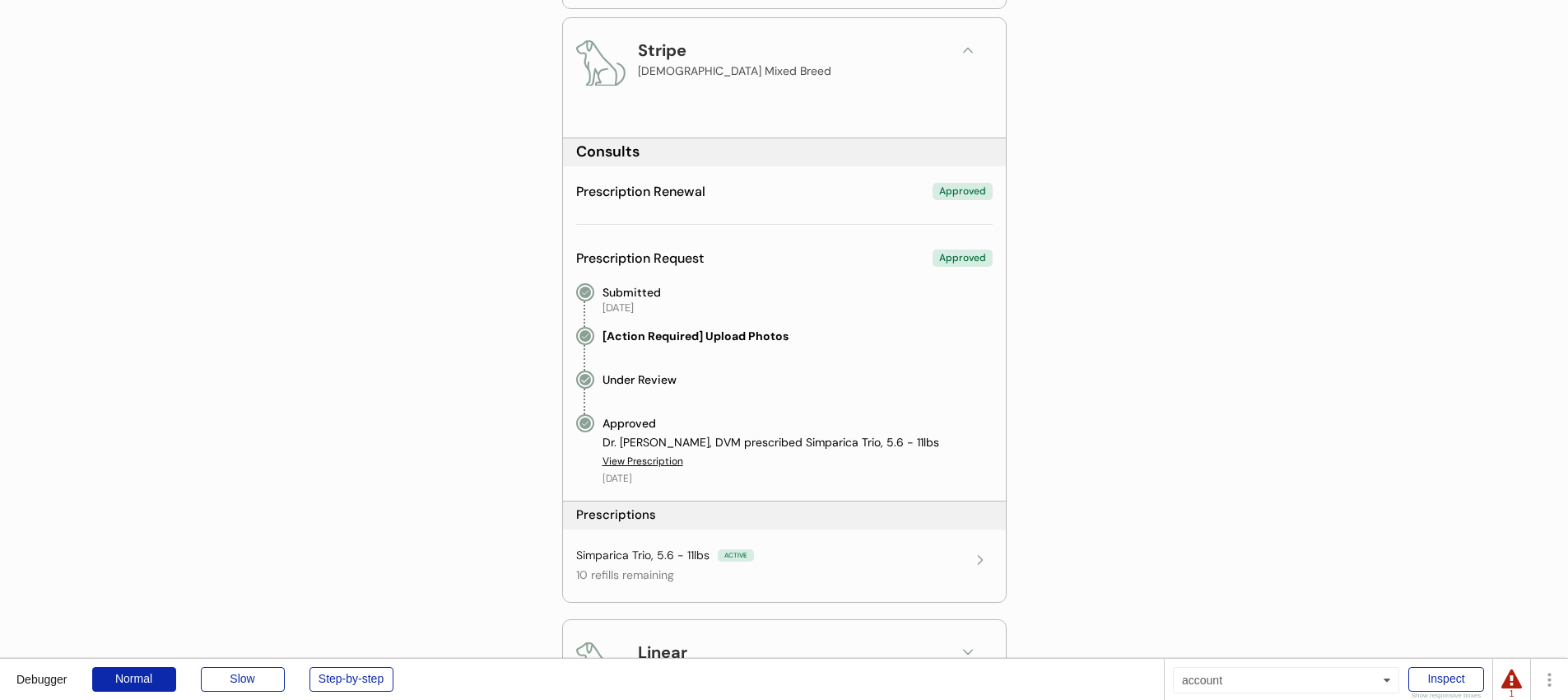
click at [738, 251] on div "Prescription Request Approved" at bounding box center [784, 258] width 416 height 18
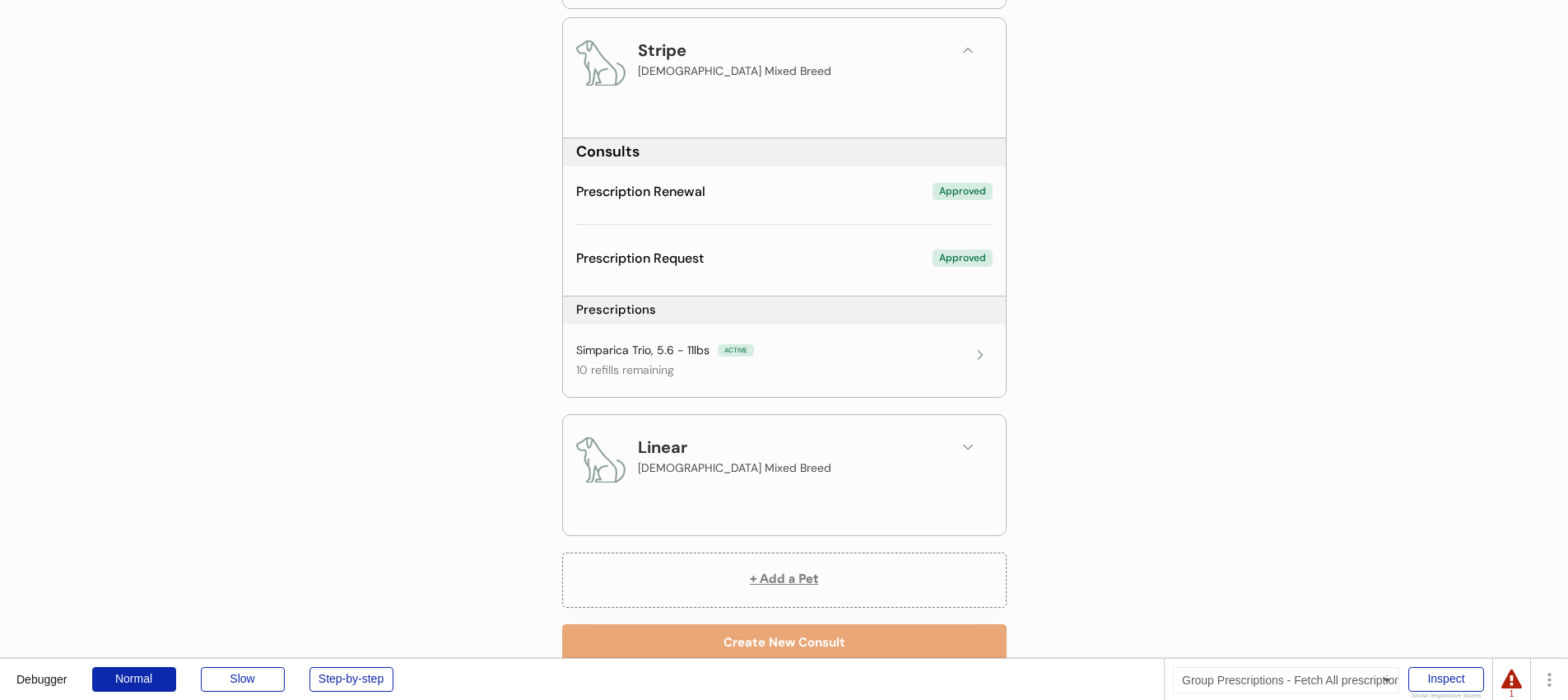
click at [797, 356] on div "Simparica Trio, 5.6 - 11lbs ACTIVE" at bounding box center [772, 351] width 392 height 16
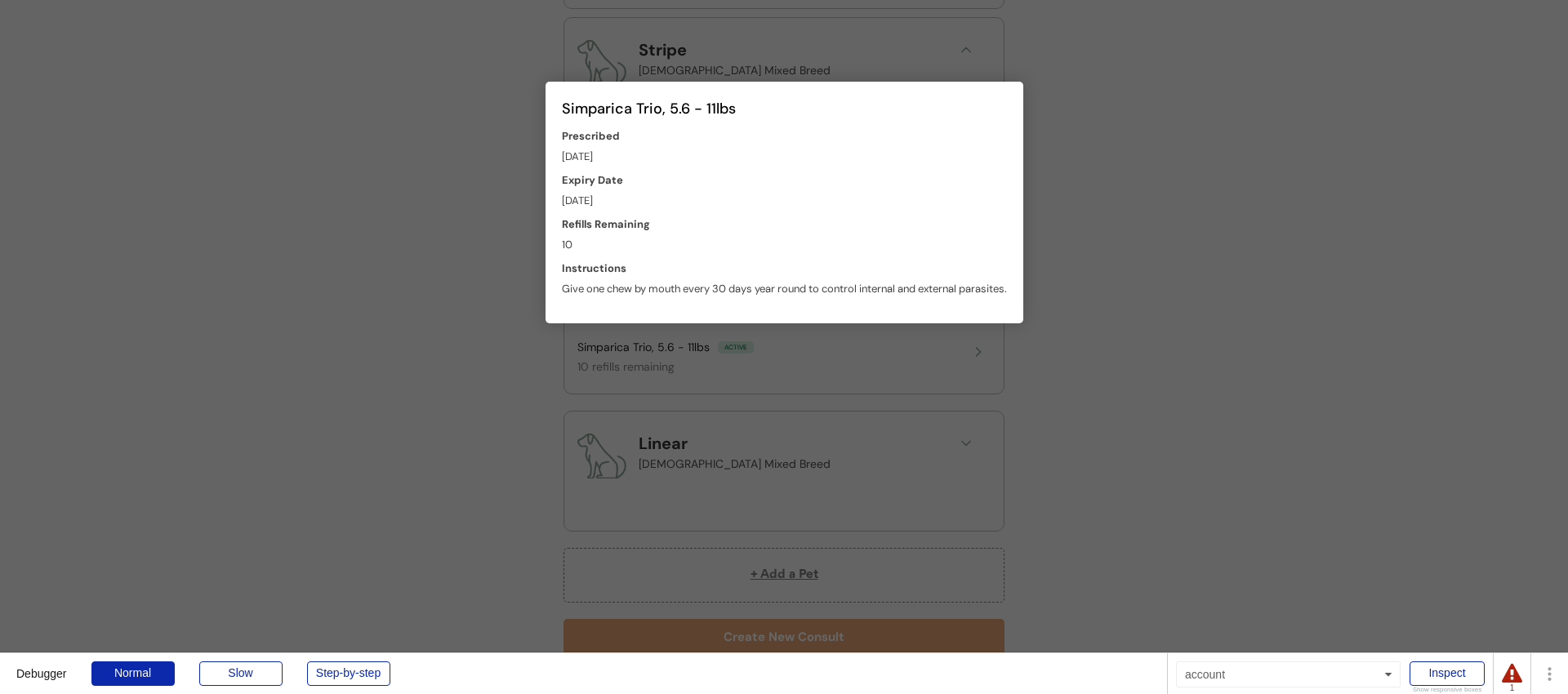
click at [791, 353] on div at bounding box center [784, 347] width 1568 height 694
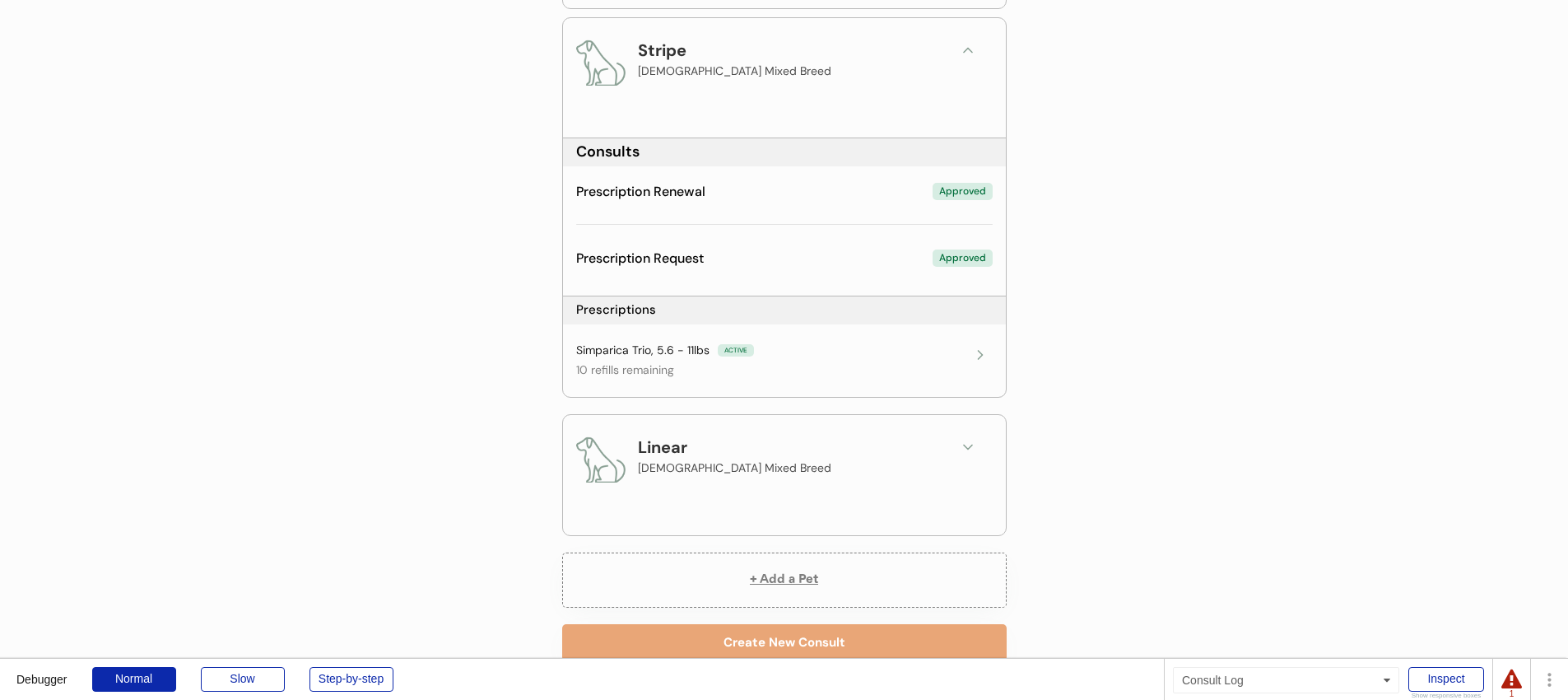
click at [777, 238] on div "Prescription Renewal Approved Submitted October 3, 2025 [Action Required] Uploa…" at bounding box center [784, 209] width 416 height 60
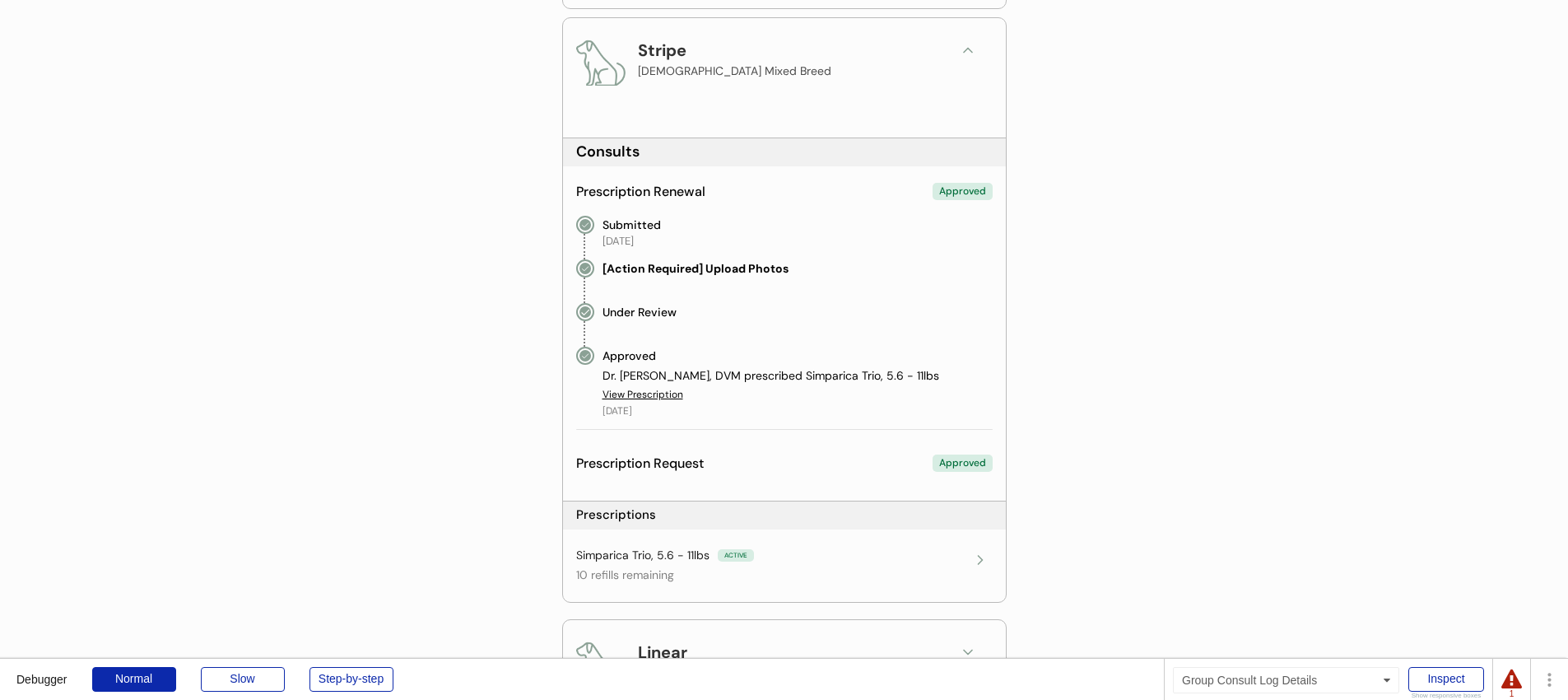
click at [773, 244] on div "Submitted October 3, 2025" at bounding box center [798, 232] width 390 height 33
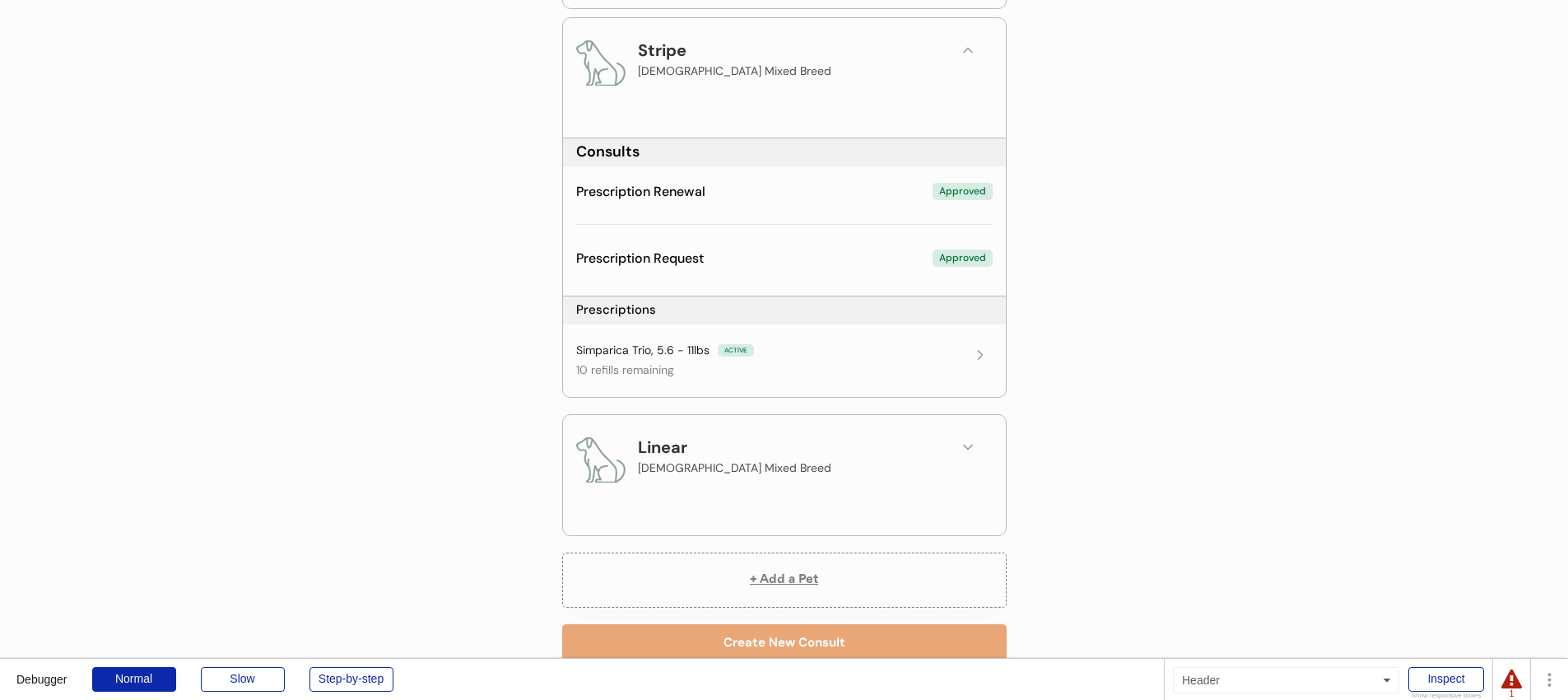
click at [955, 461] on div "Linear Male Mixed Breed" at bounding box center [784, 465] width 416 height 63
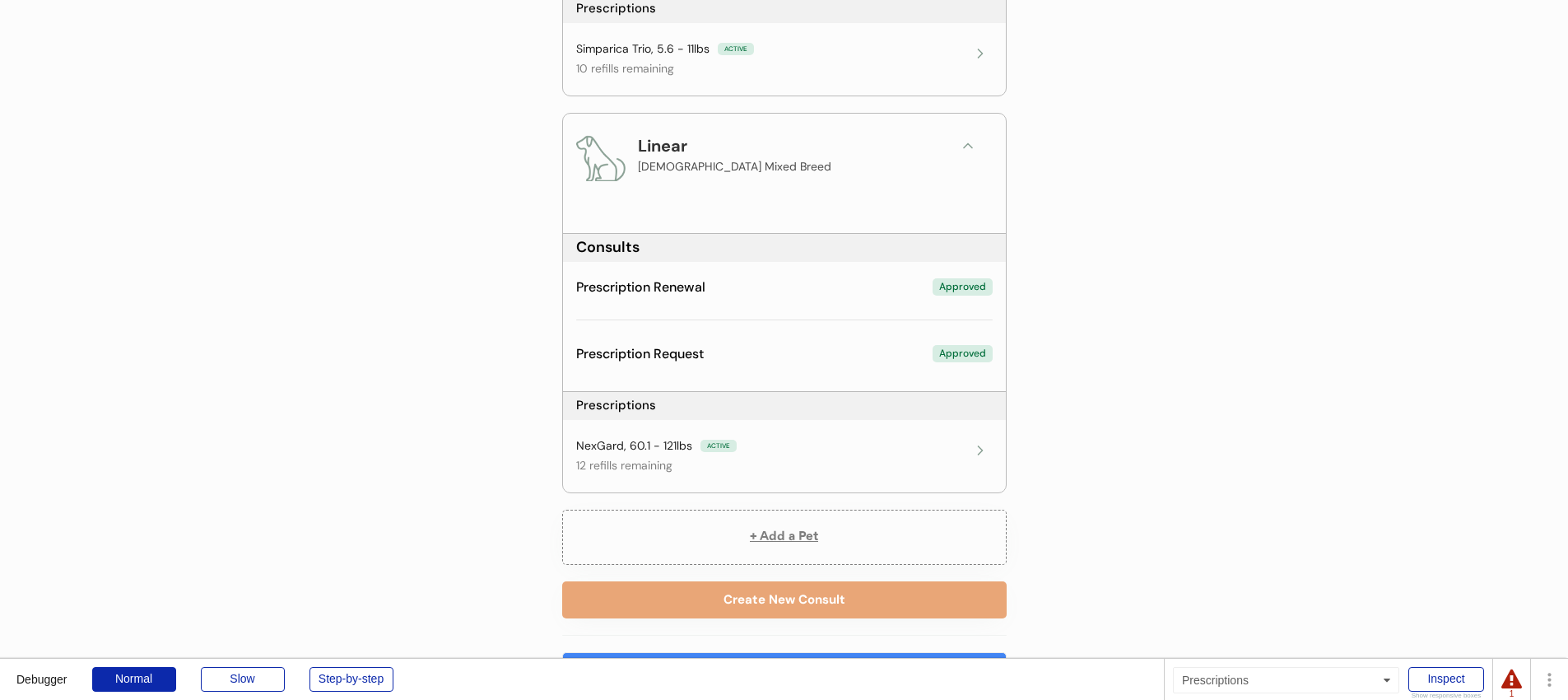
scroll to position [787, 0]
click at [723, 450] on div "ACTIVE" at bounding box center [719, 445] width 36 height 13
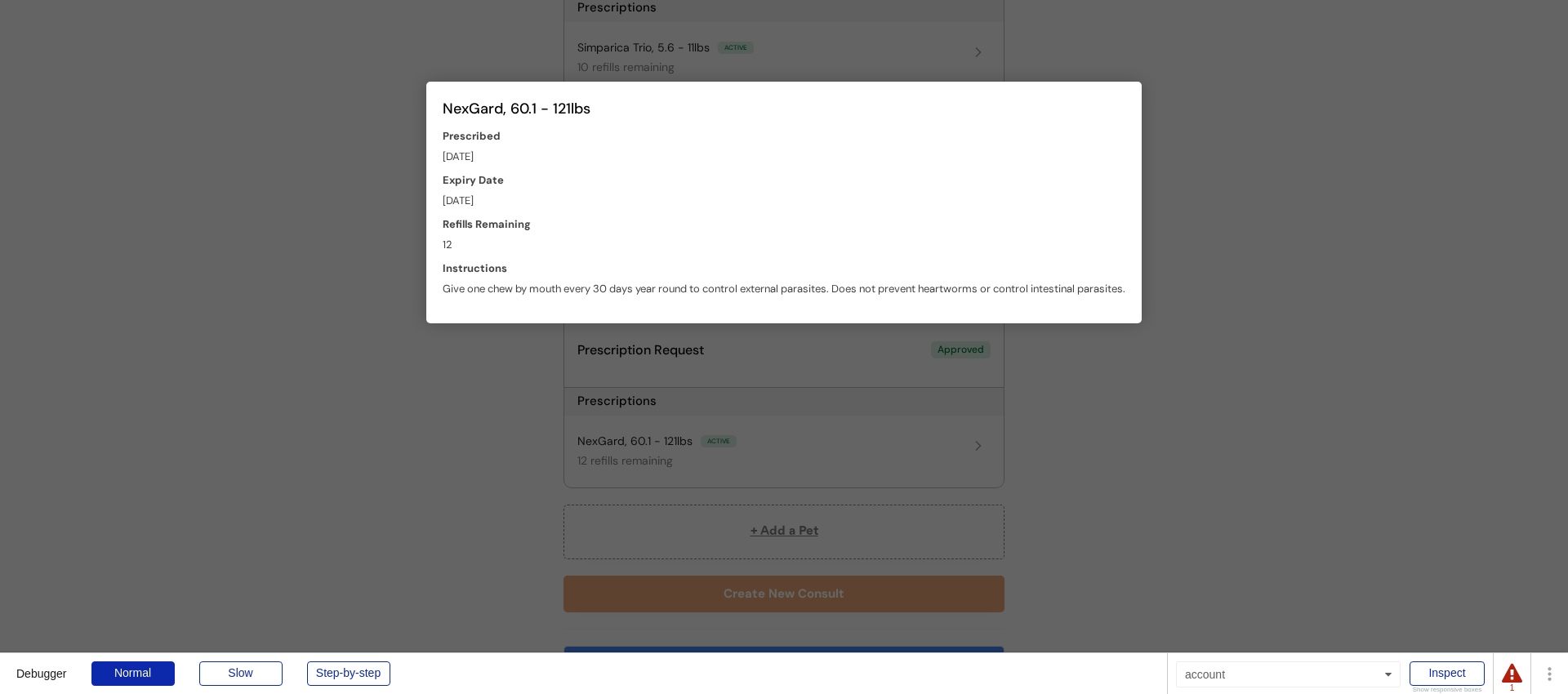
click at [1145, 440] on div at bounding box center [784, 347] width 1568 height 694
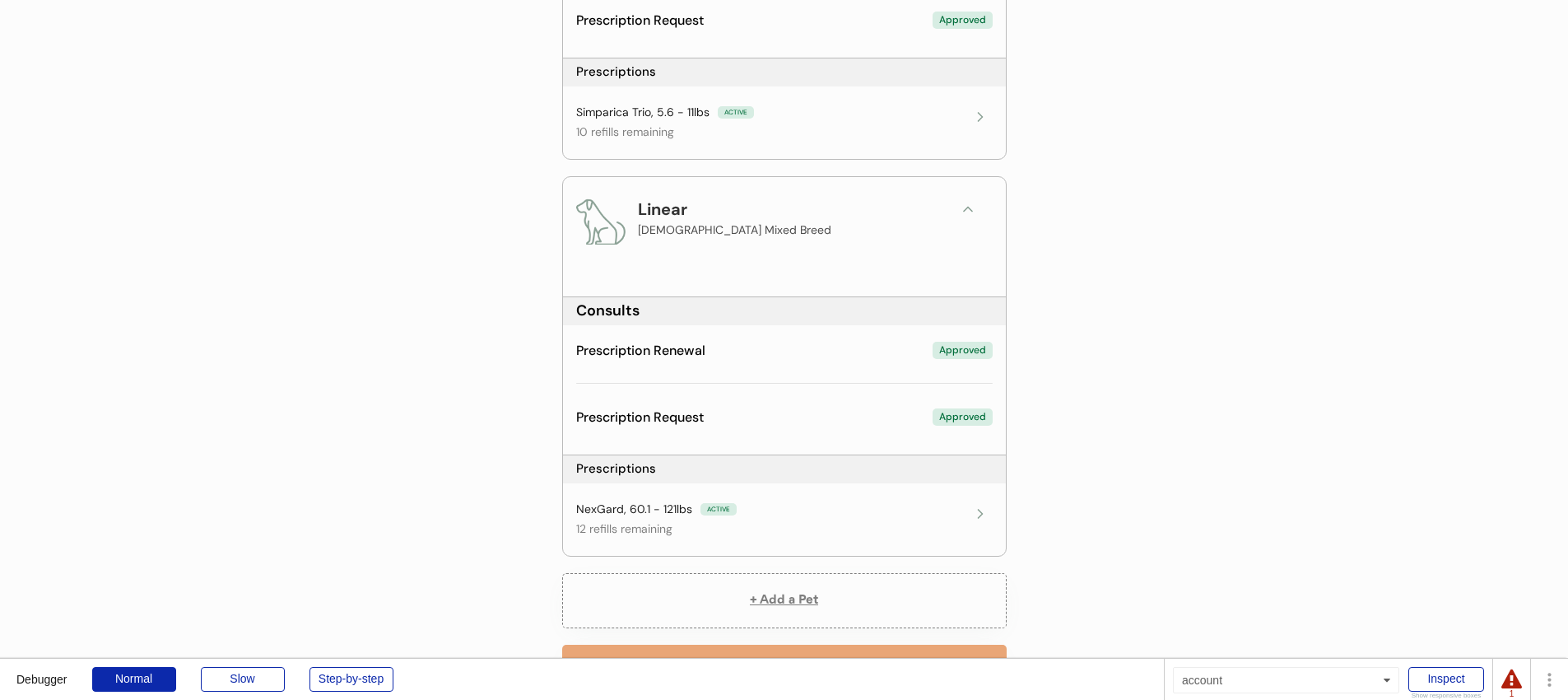
scroll to position [694, 0]
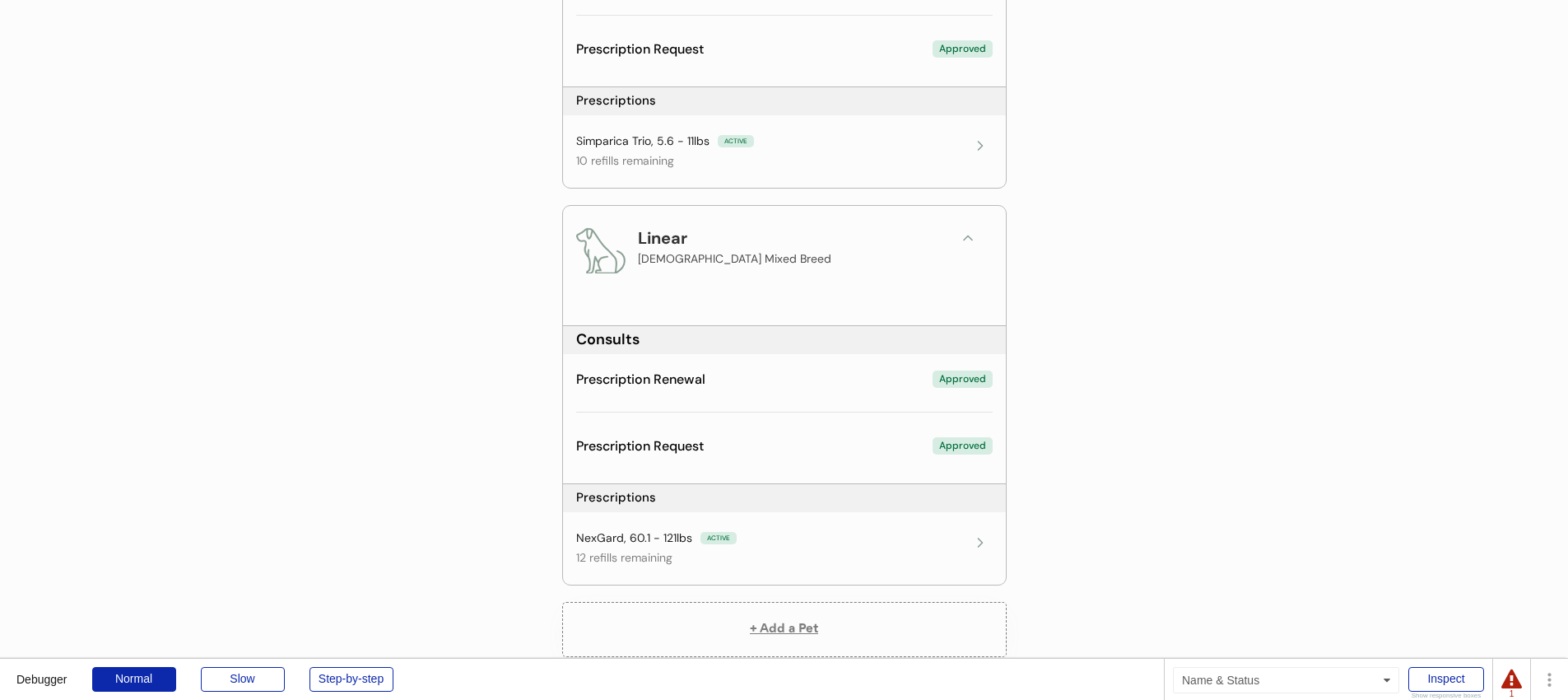
click at [838, 452] on div "Prescription Request Approved" at bounding box center [784, 446] width 416 height 18
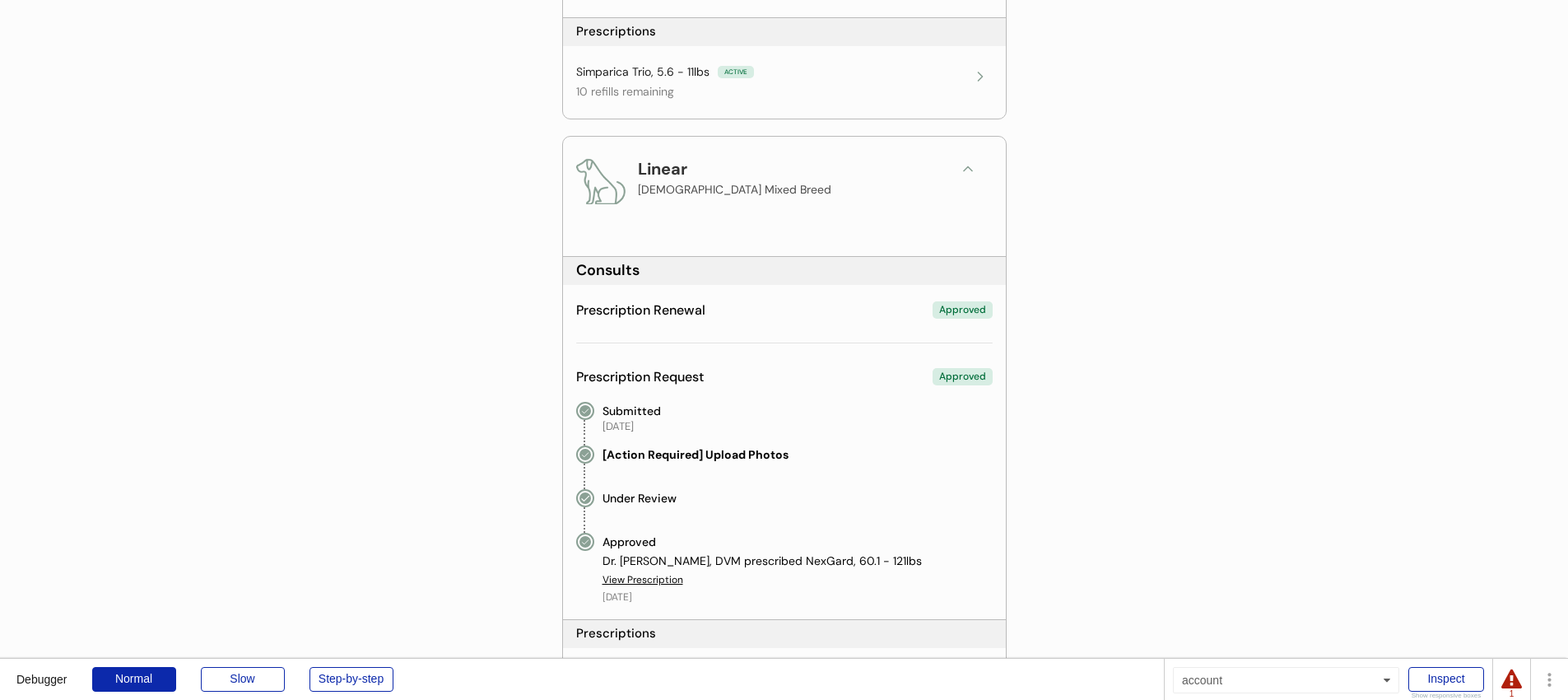
scroll to position [833, 0]
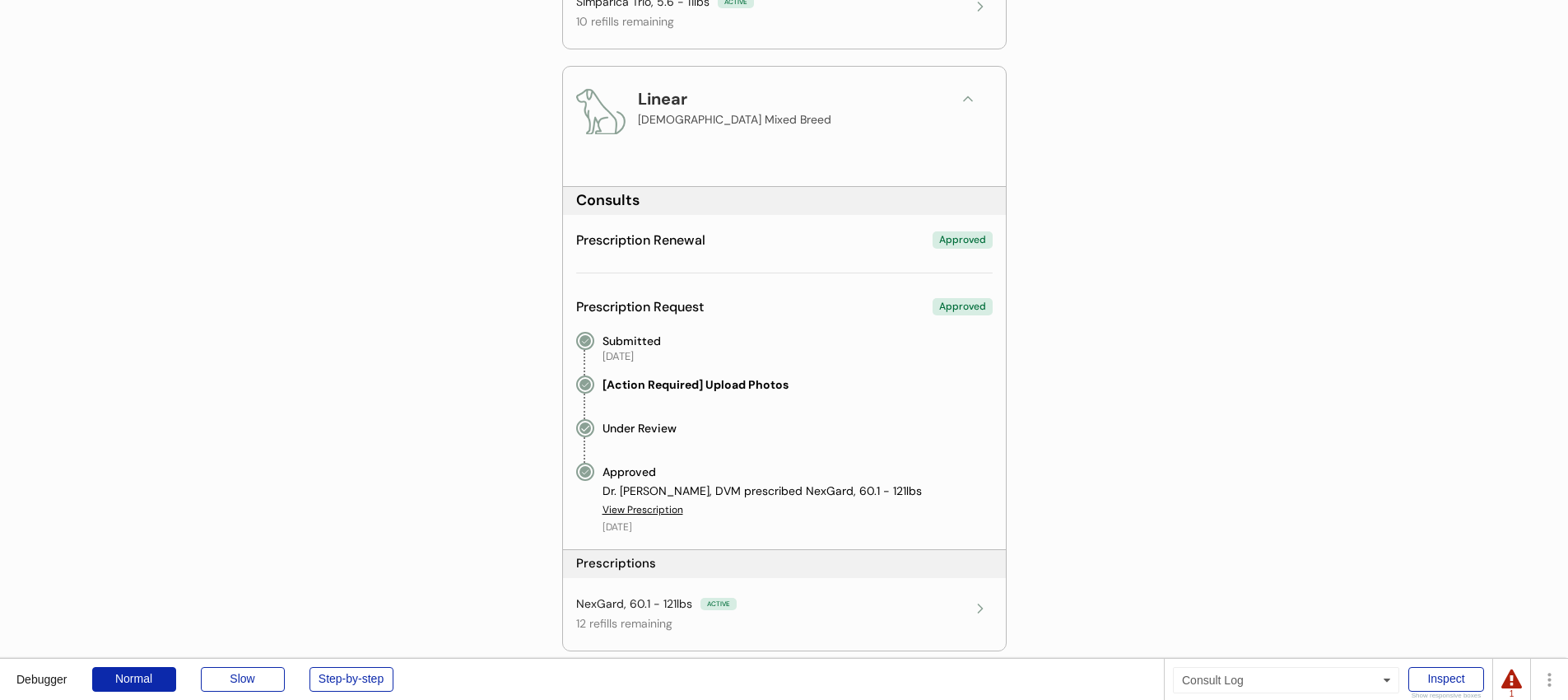
click at [871, 319] on div "Prescription Request Approved Submitted August 26, 2025 [Action Required] Uploa…" at bounding box center [784, 418] width 416 height 247
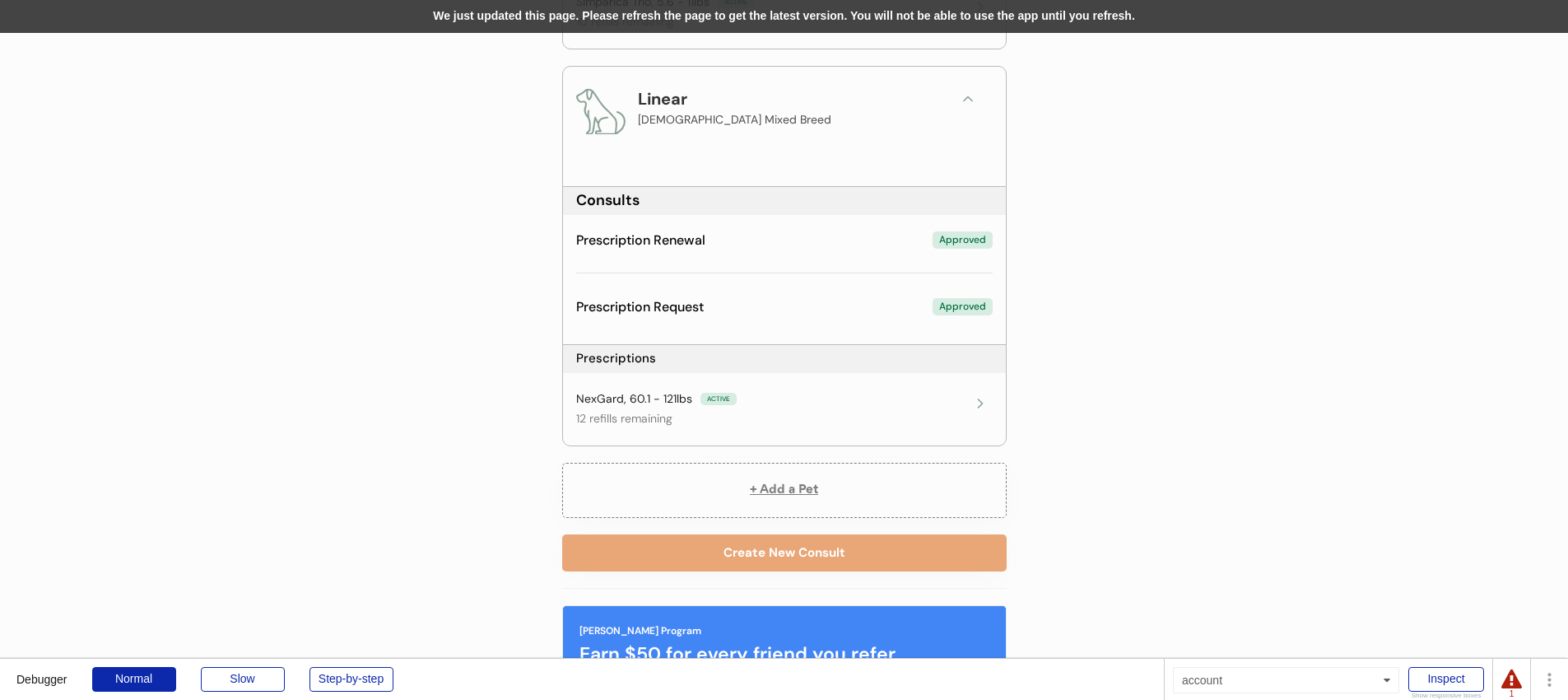
click at [868, 7] on div "We just updated this page. Please refresh the page to get the latest version. Y…" at bounding box center [784, 16] width 1568 height 33
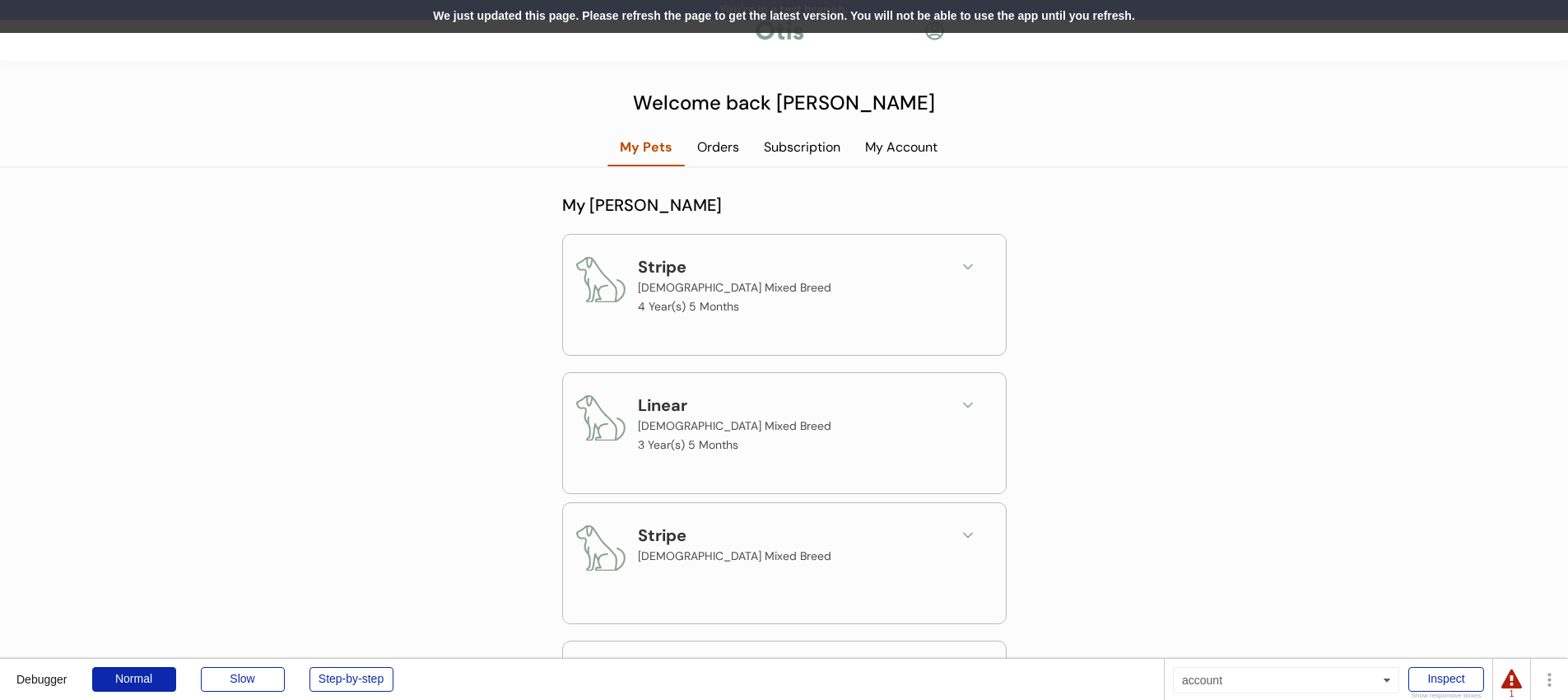
click at [481, 7] on div "We just updated this page. Please refresh the page to get the latest version. Y…" at bounding box center [784, 16] width 1568 height 33
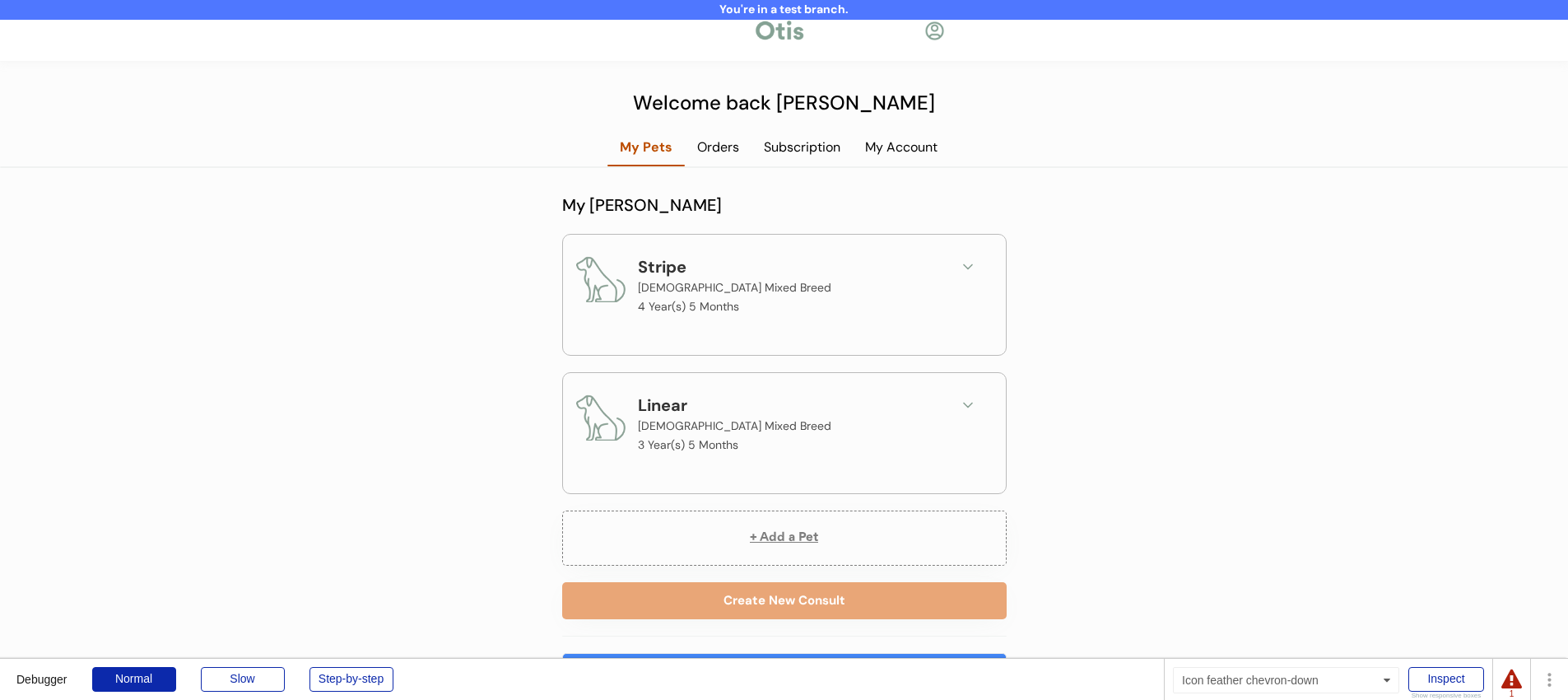
click at [960, 271] on icon at bounding box center [968, 267] width 16 height 16
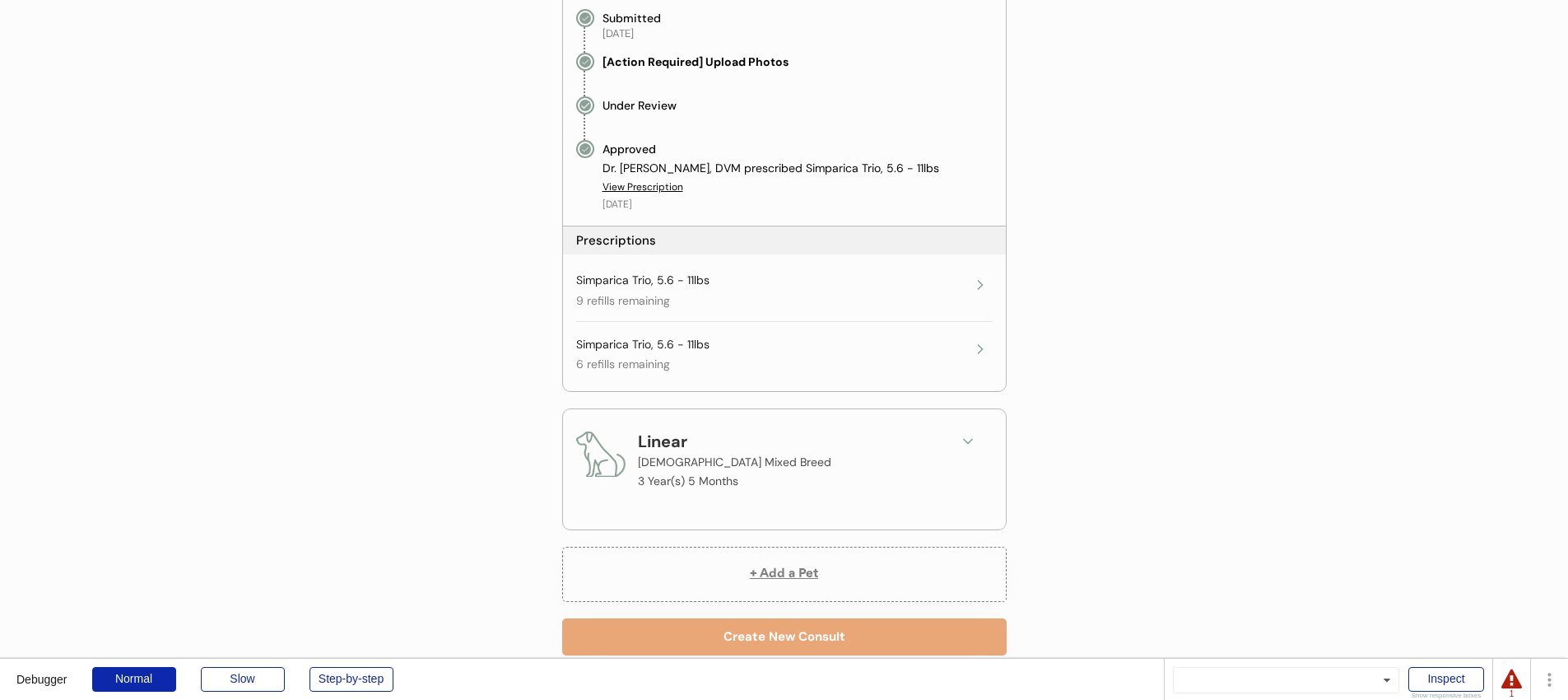
scroll to position [712, 0]
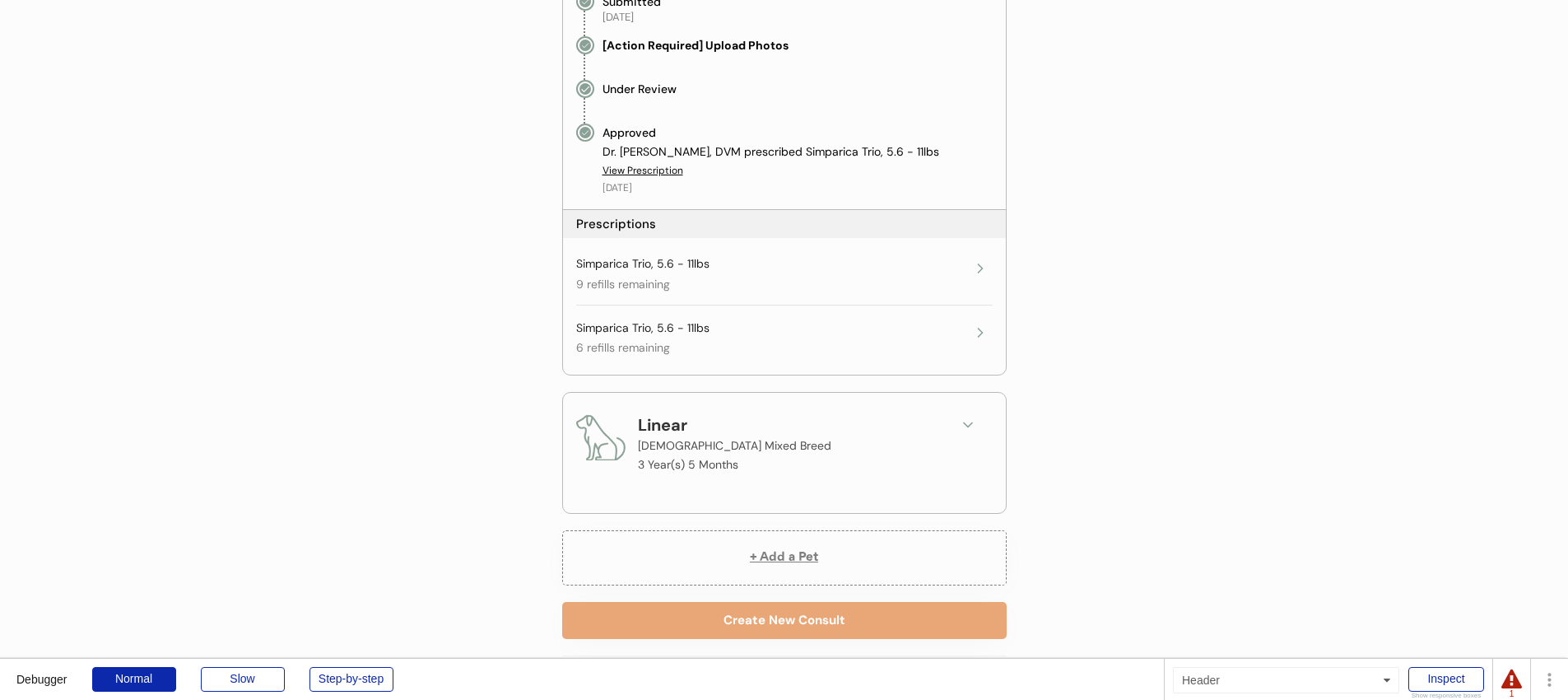
click at [899, 466] on div "Linear Male Mixed Breed 3 Year(s) 5 Months" at bounding box center [790, 443] width 305 height 63
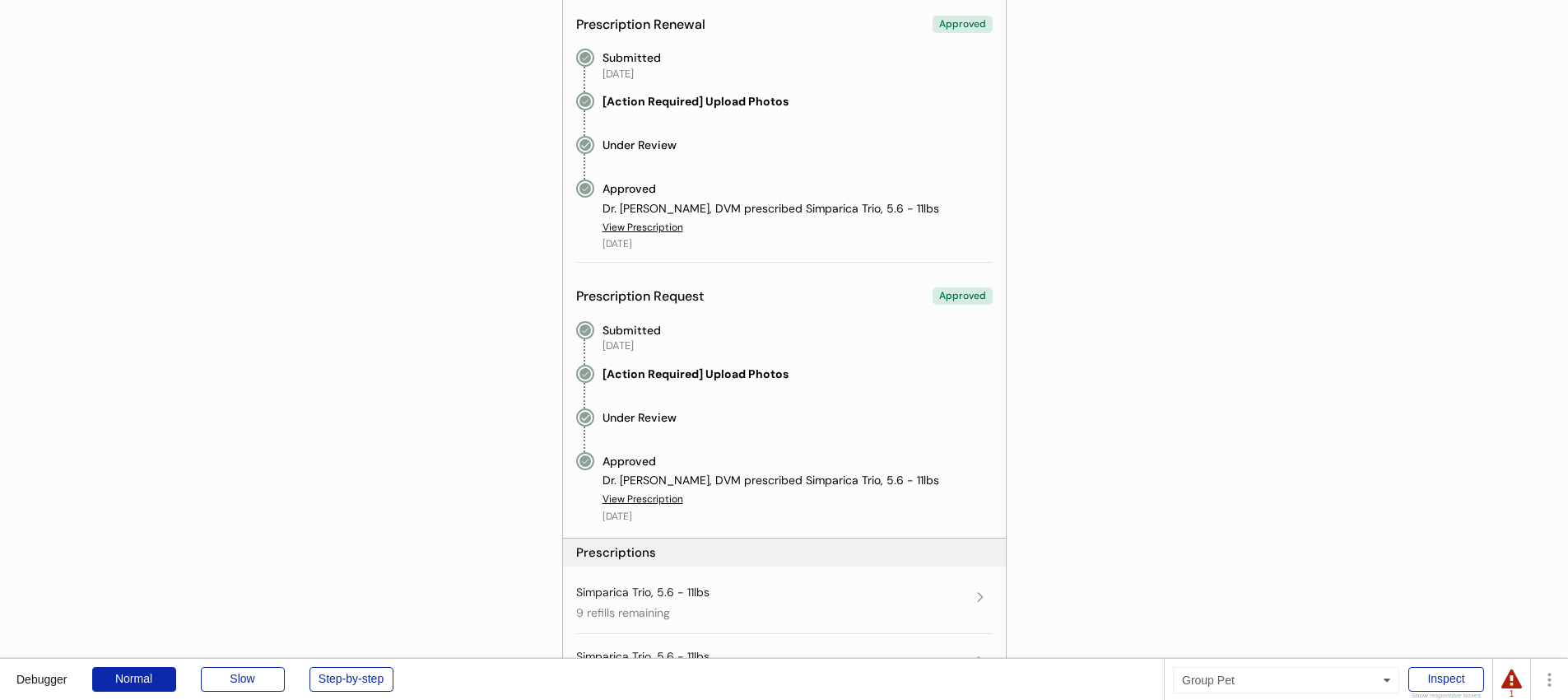
scroll to position [0, 0]
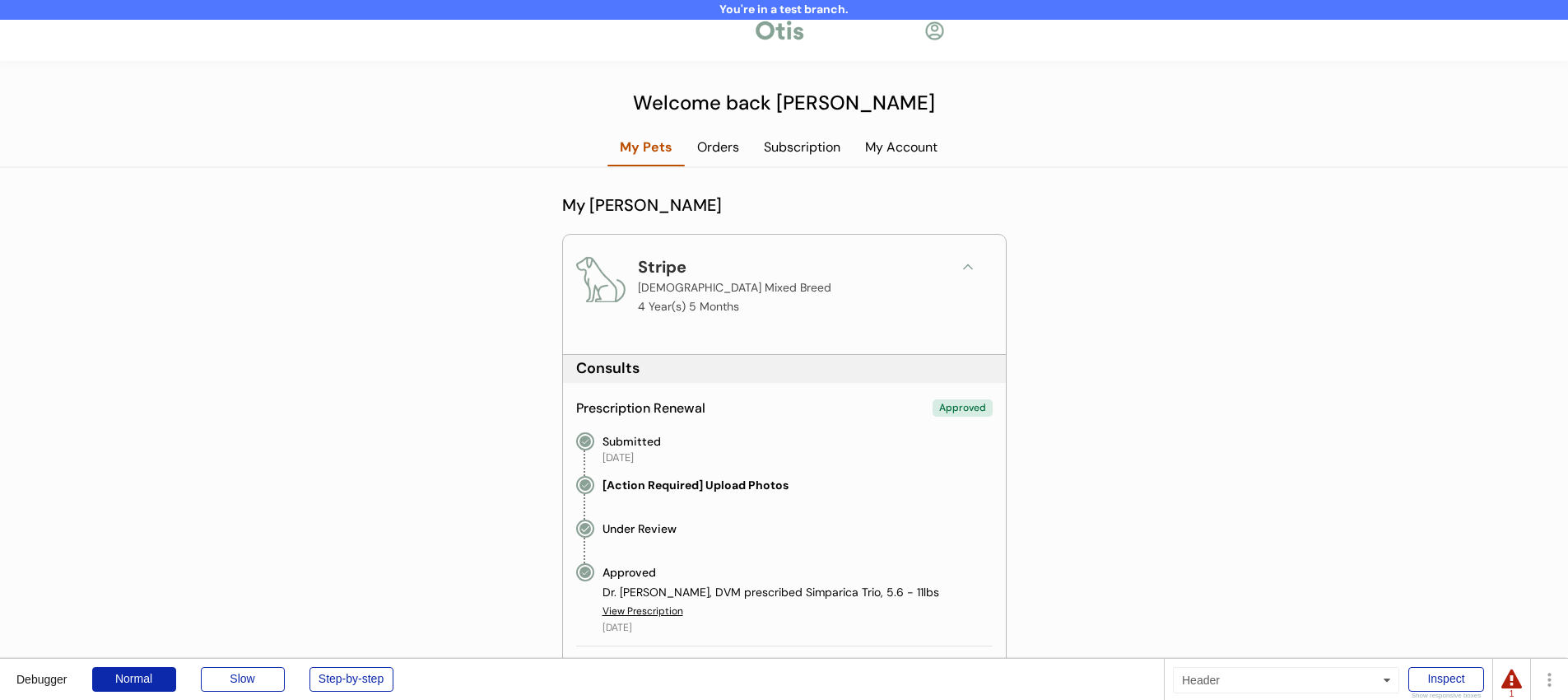
click at [976, 262] on button at bounding box center [967, 267] width 24 height 24
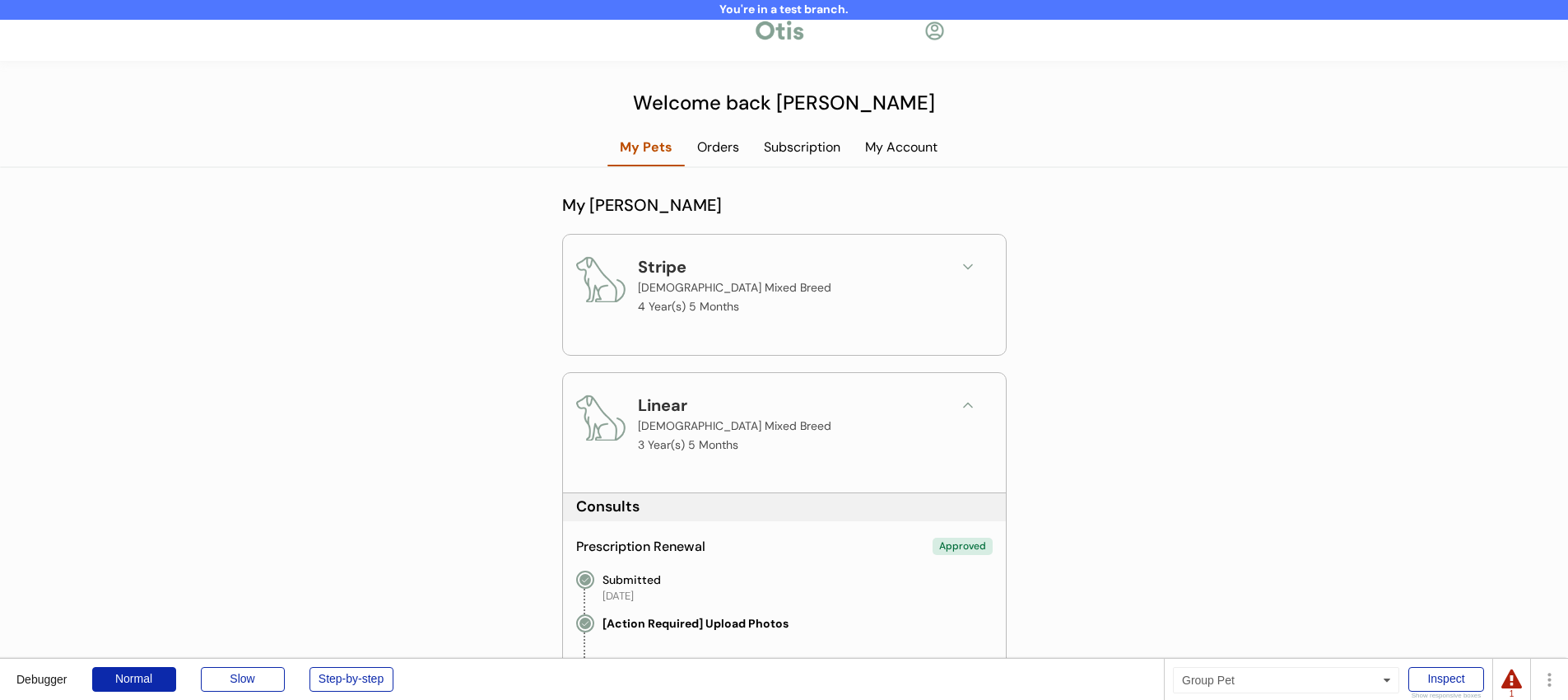
click at [965, 394] on button at bounding box center [967, 404] width 24 height 24
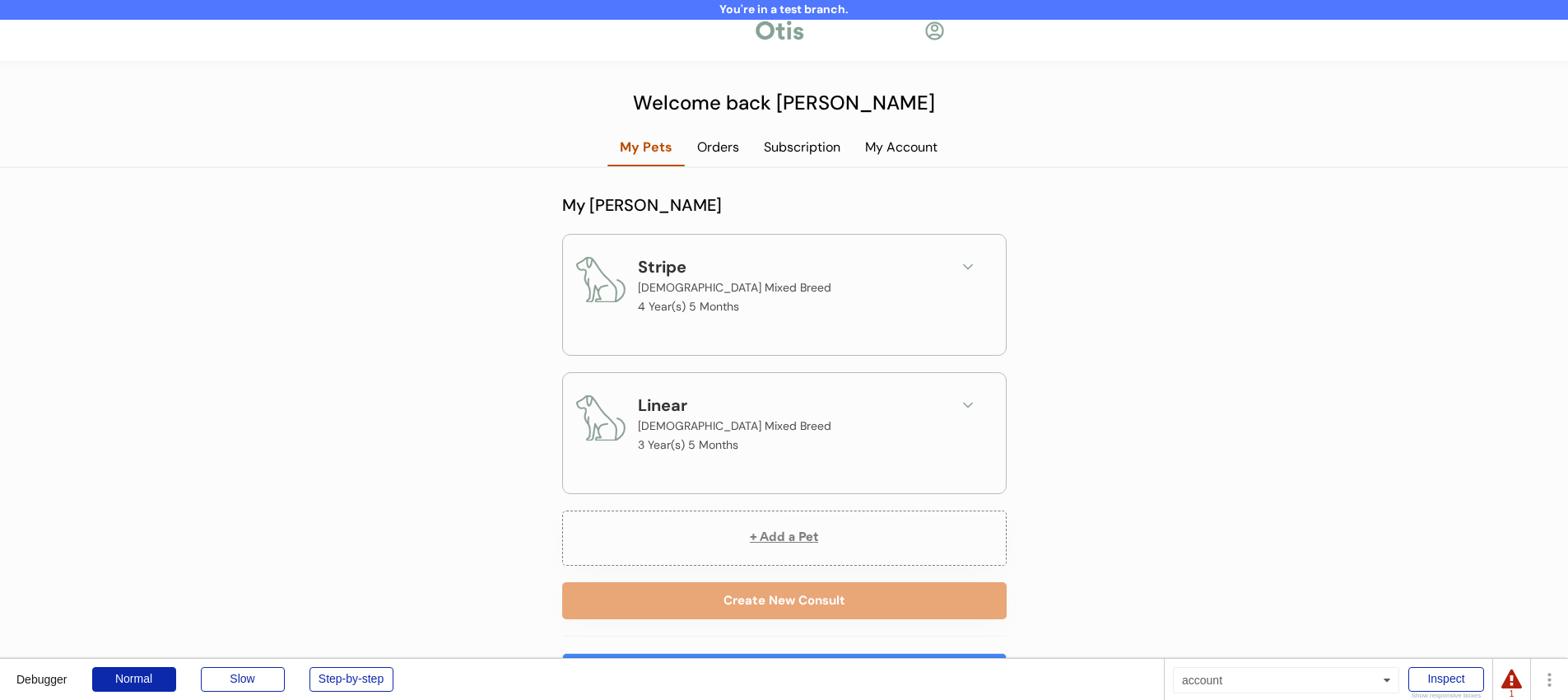
click at [1063, 315] on div "You're in a test branch. Welcome back Niina My Pets Orders Subscription My Acco…" at bounding box center [784, 607] width 1568 height 1213
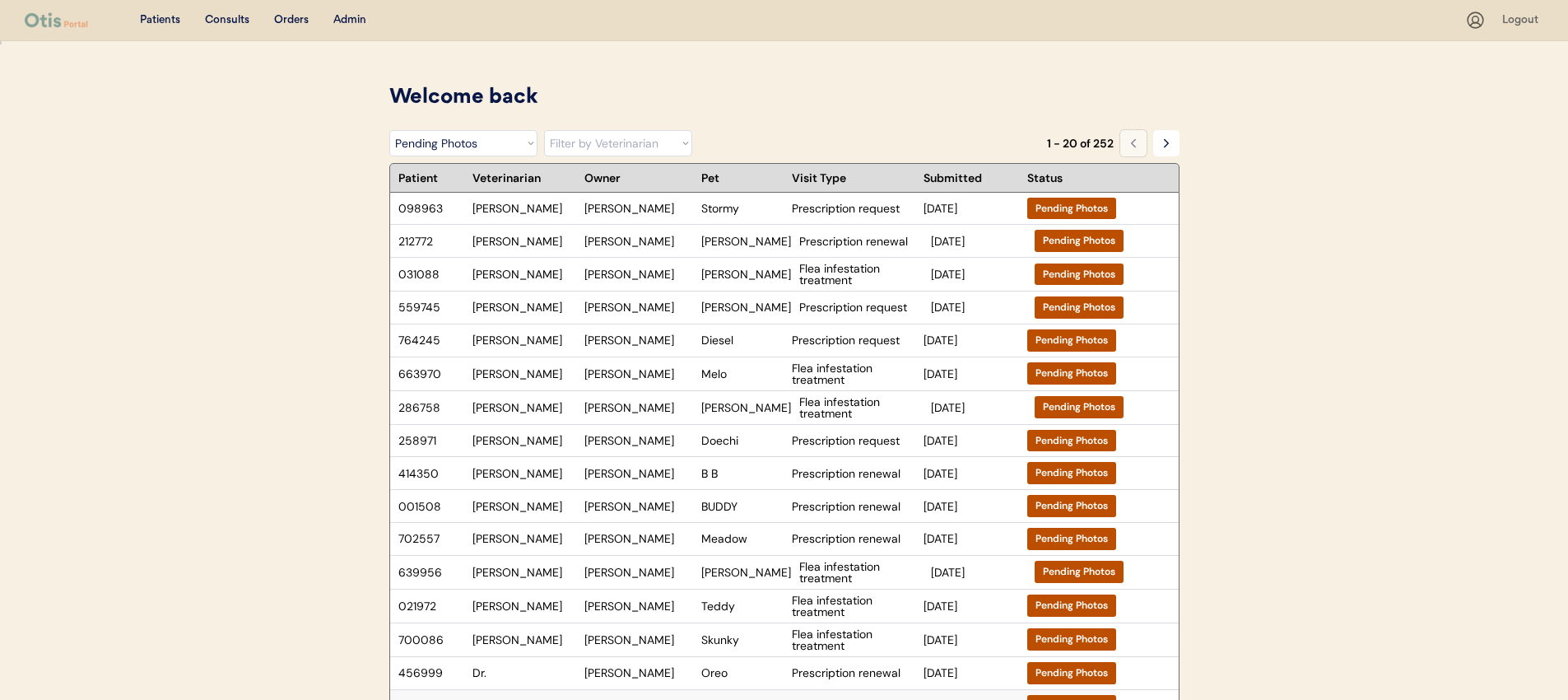
select select ""pending_photos""
